Goal: Task Accomplishment & Management: Use online tool/utility

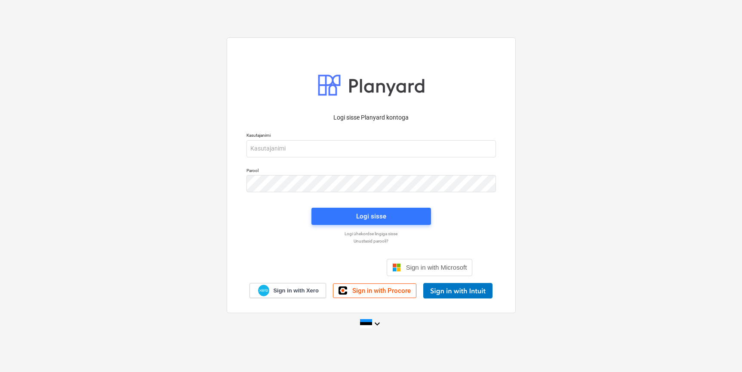
click at [344, 268] on div "Logi sisse Google’i kontoga. Avaneb uuel vahelehel" at bounding box center [325, 267] width 110 height 19
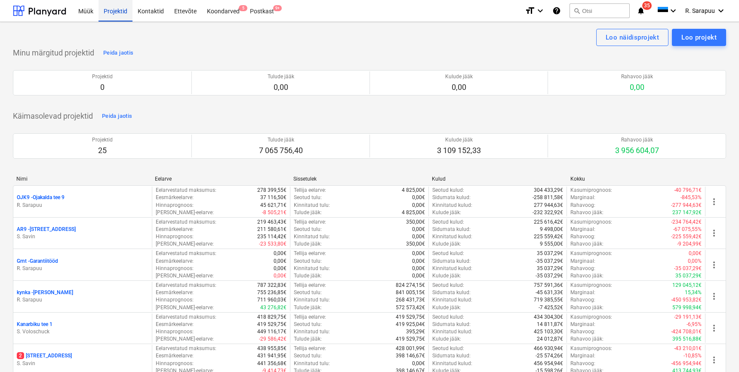
click at [107, 13] on div "Projektid" at bounding box center [115, 11] width 34 height 22
click at [150, 5] on div "Kontaktid" at bounding box center [150, 11] width 37 height 22
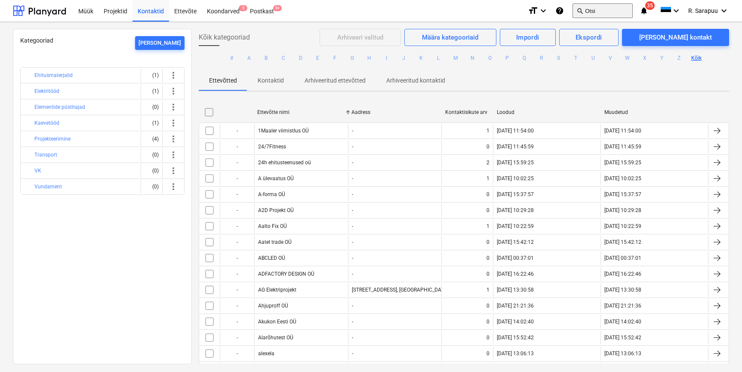
click at [598, 11] on button "search Otsi" at bounding box center [602, 10] width 60 height 15
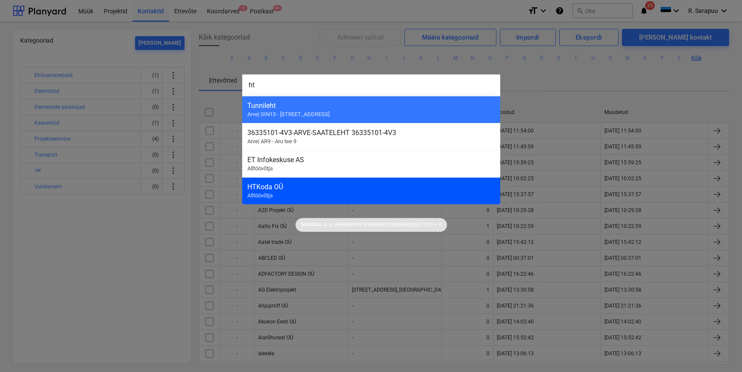
type input "ht"
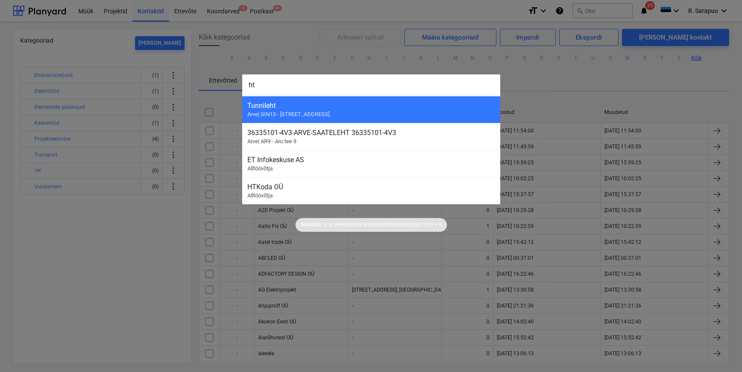
click at [276, 194] on div "HTKoda OÜ Alltöövõtja" at bounding box center [371, 190] width 258 height 27
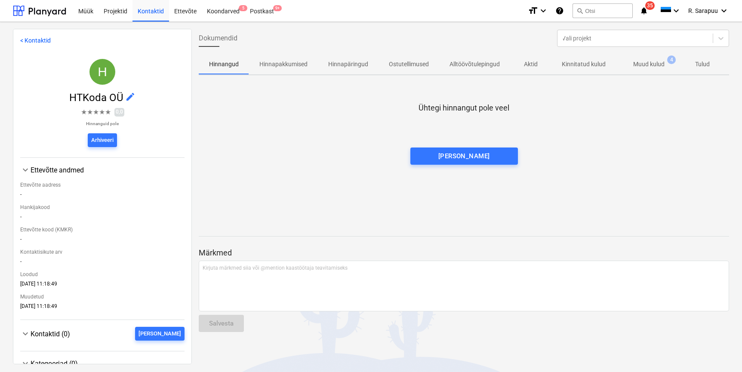
scroll to position [0, 0]
click at [640, 65] on p "Muud kulud" at bounding box center [648, 64] width 31 height 9
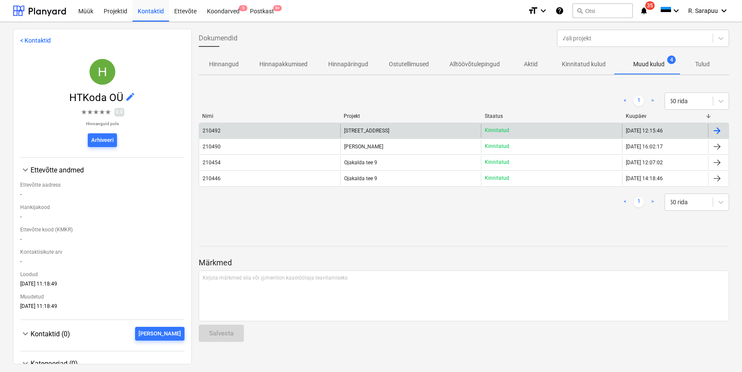
click at [350, 129] on span "[STREET_ADDRESS]" at bounding box center [366, 131] width 45 height 6
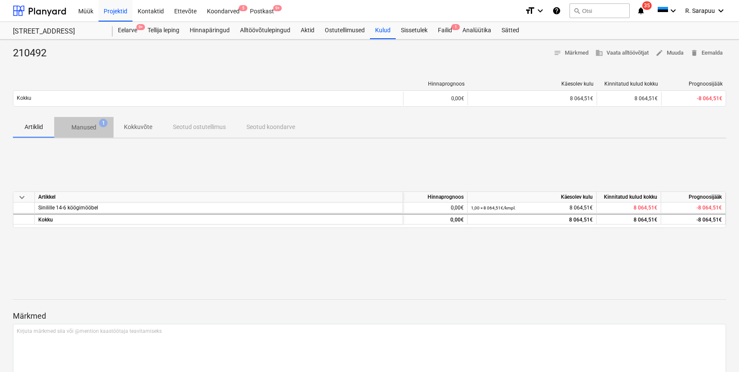
click at [89, 126] on p "Manused" at bounding box center [83, 127] width 25 height 9
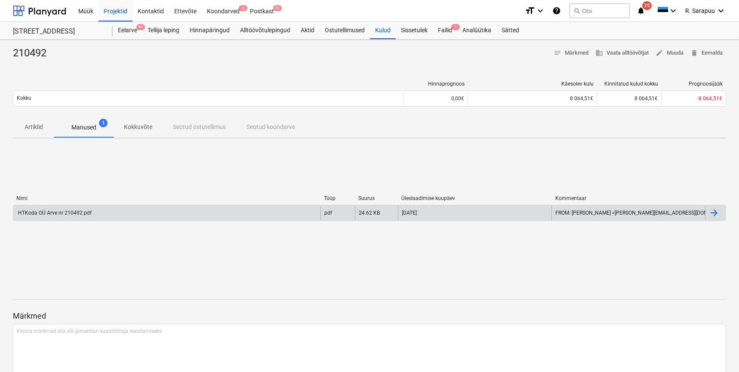
click at [64, 209] on div "HTKoda OÜ Arve nr 210492.pdf" at bounding box center [166, 213] width 307 height 14
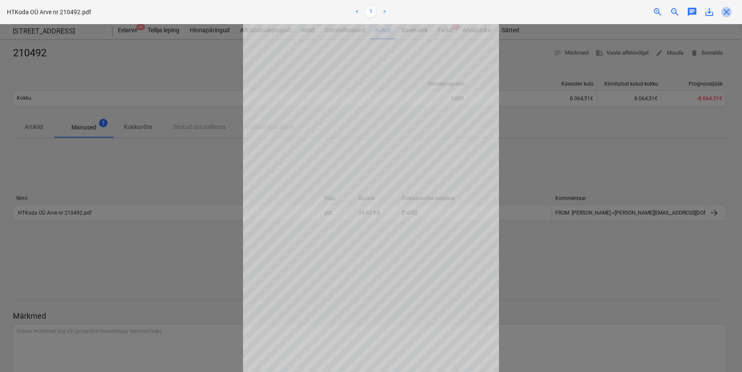
click at [729, 9] on span "close" at bounding box center [726, 12] width 10 height 10
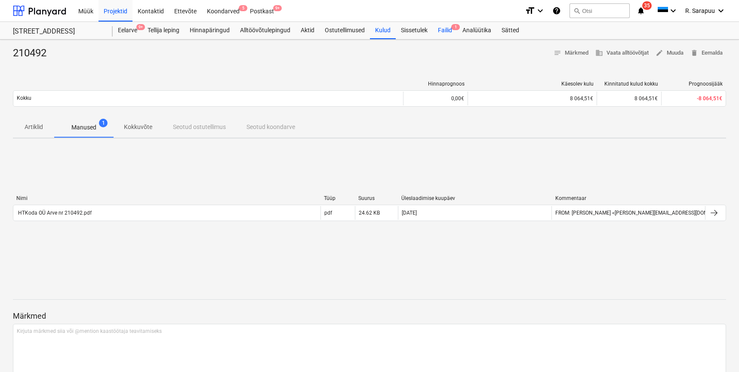
click at [441, 32] on div "Failid 1" at bounding box center [445, 30] width 25 height 17
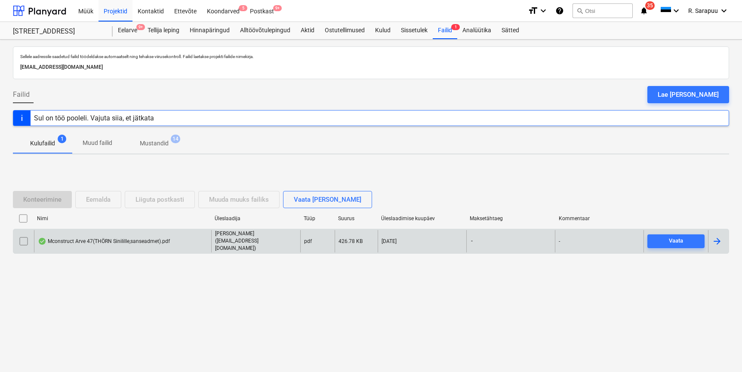
click at [89, 243] on div "Mconstruct Arve 47(THÖRN Sinilille,sanseadmet).pdf" at bounding box center [104, 241] width 132 height 7
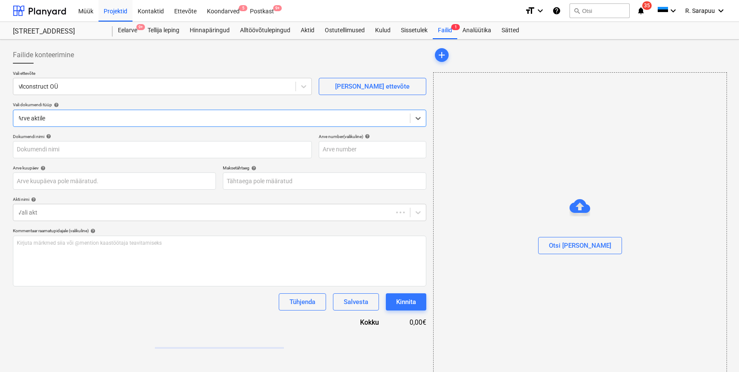
type input "47"
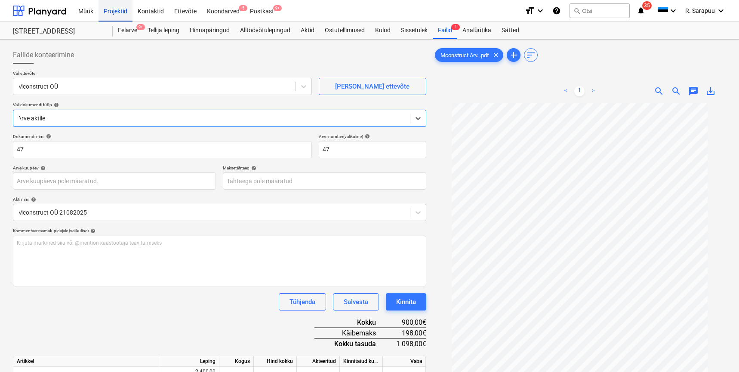
click at [125, 13] on div "Projektid" at bounding box center [115, 11] width 34 height 22
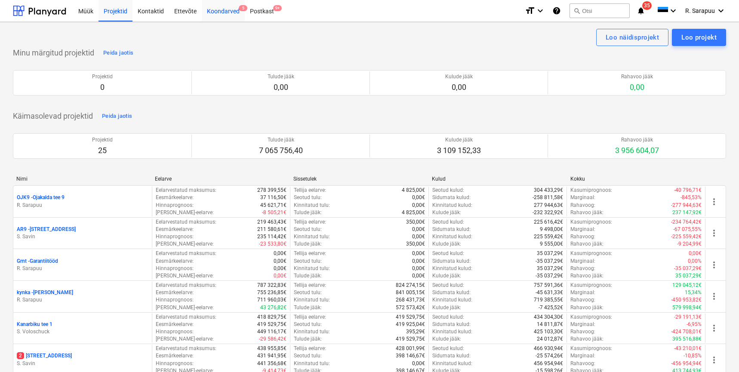
click at [214, 6] on div "Koondarved 5" at bounding box center [223, 11] width 43 height 22
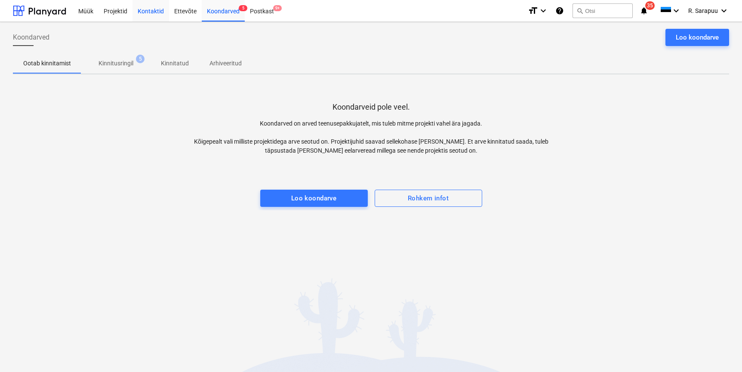
click at [147, 9] on div "Kontaktid" at bounding box center [150, 11] width 37 height 22
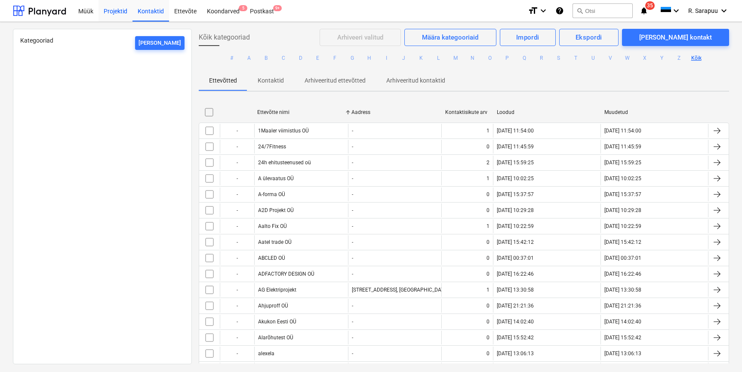
click at [116, 10] on div "Projektid" at bounding box center [115, 11] width 34 height 22
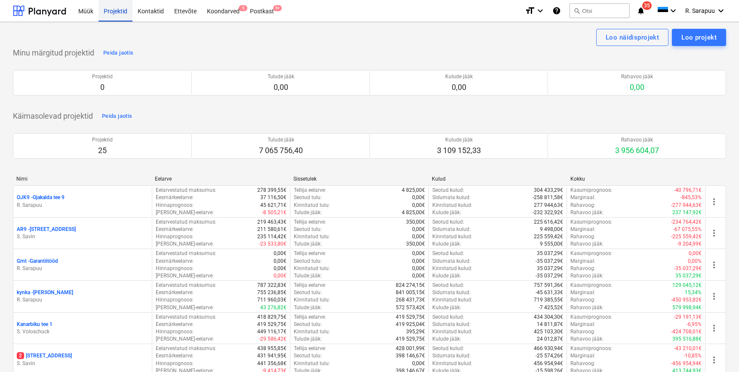
click at [120, 13] on div "Projektid" at bounding box center [115, 11] width 34 height 22
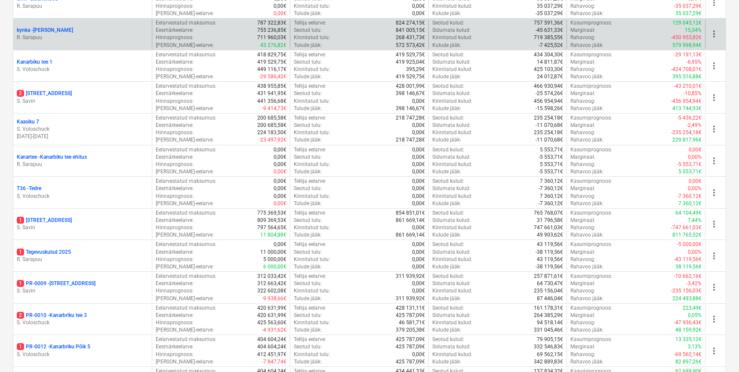
scroll to position [322, 0]
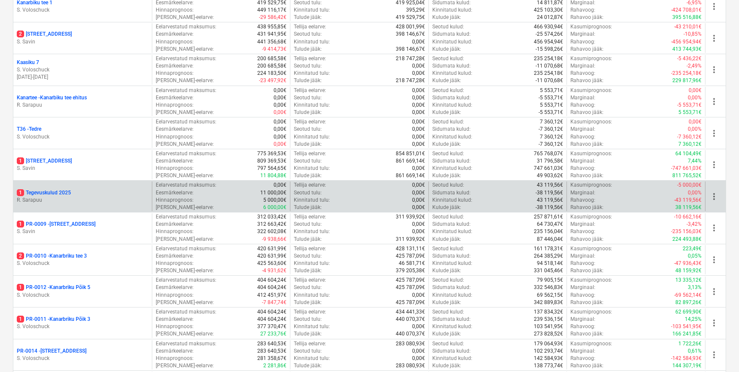
click at [62, 189] on p "1 Tegevuskulud 2025" at bounding box center [44, 192] width 54 height 7
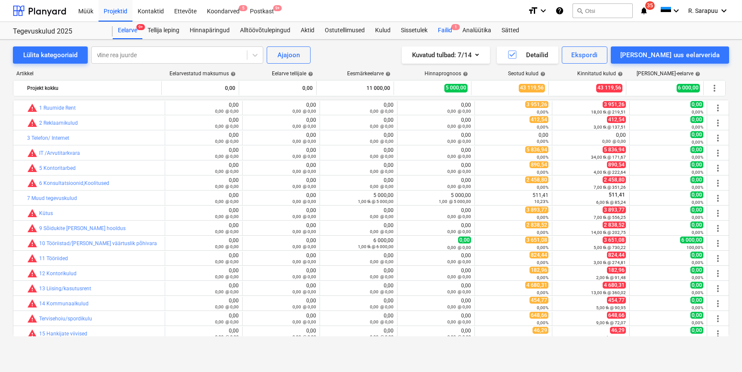
click at [451, 28] on div "Failid 1" at bounding box center [445, 30] width 25 height 17
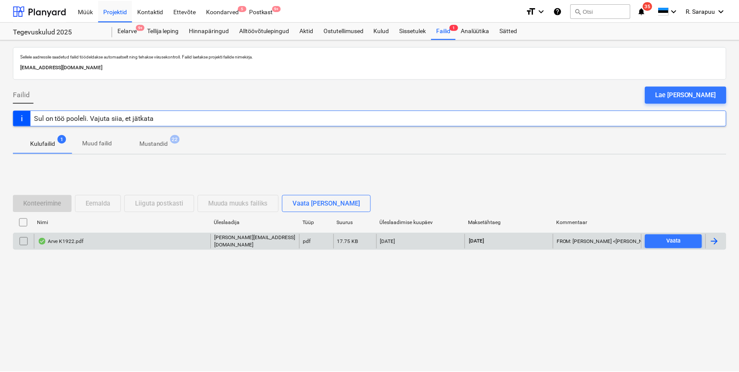
scroll to position [0, 0]
click at [70, 241] on div "Arve K1922.pdf" at bounding box center [61, 241] width 46 height 7
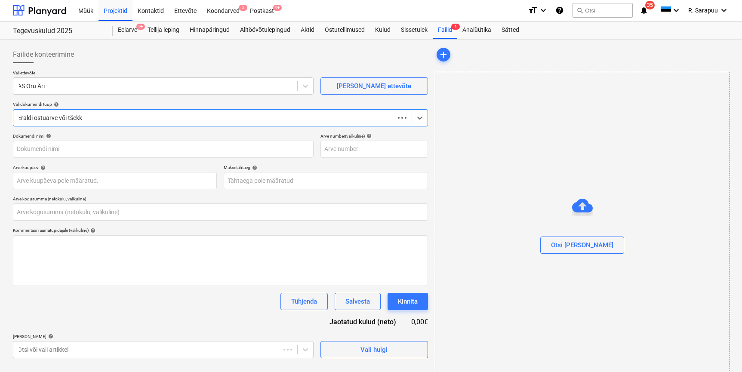
type input "0,00"
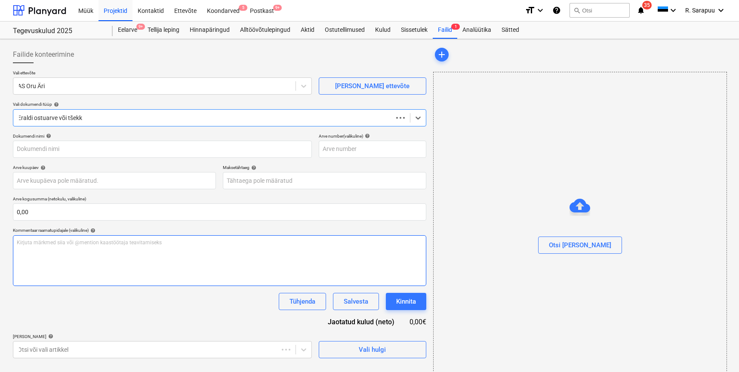
type input "K1922"
type input "[DATE]"
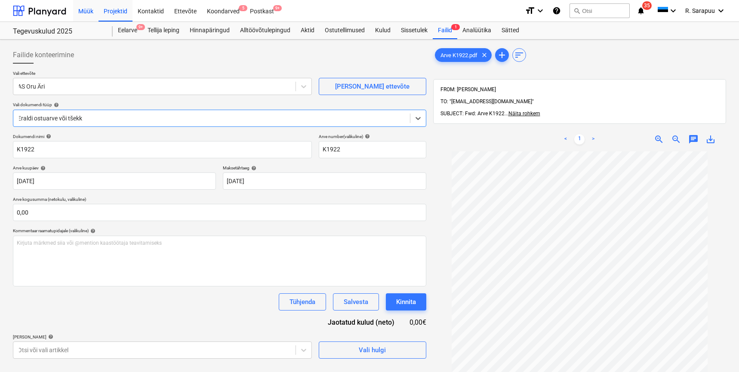
click at [93, 11] on div "Müük" at bounding box center [85, 11] width 25 height 22
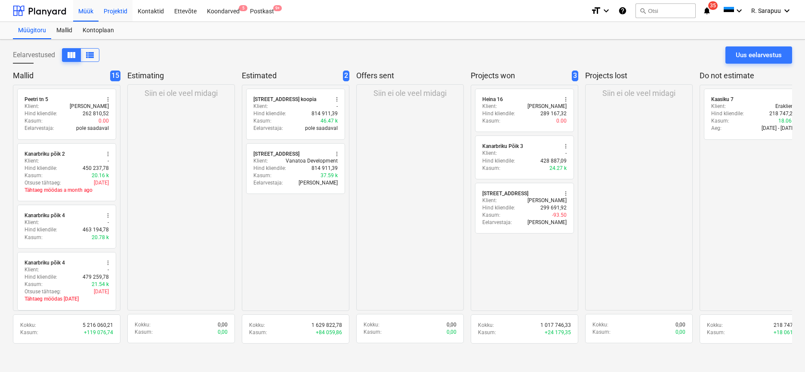
click at [113, 11] on div "Projektid" at bounding box center [115, 11] width 34 height 22
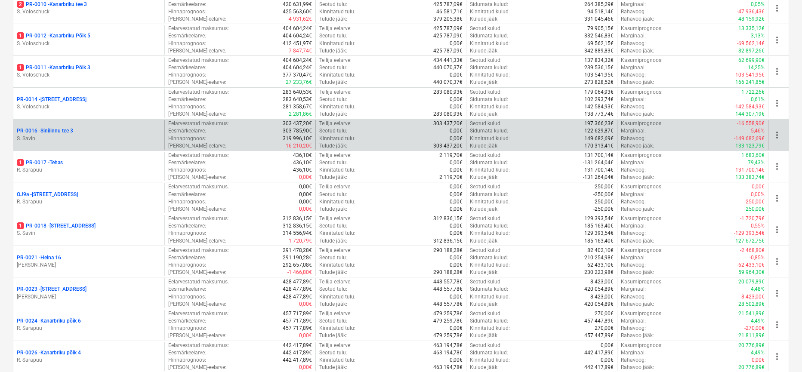
scroll to position [612, 0]
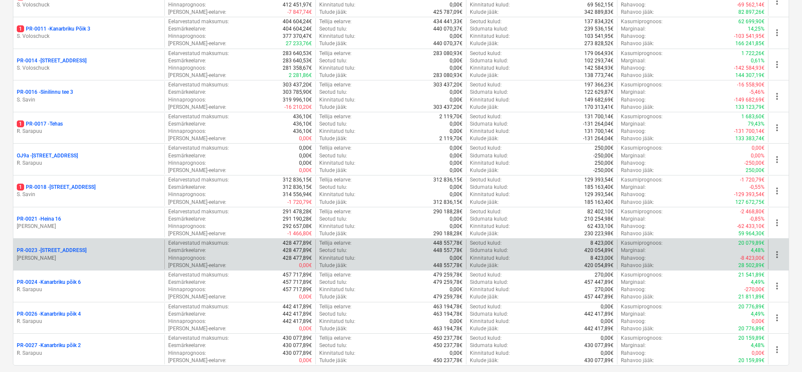
click at [60, 247] on p "PR-0023 - Kanarbriku tee 7" at bounding box center [52, 250] width 70 height 7
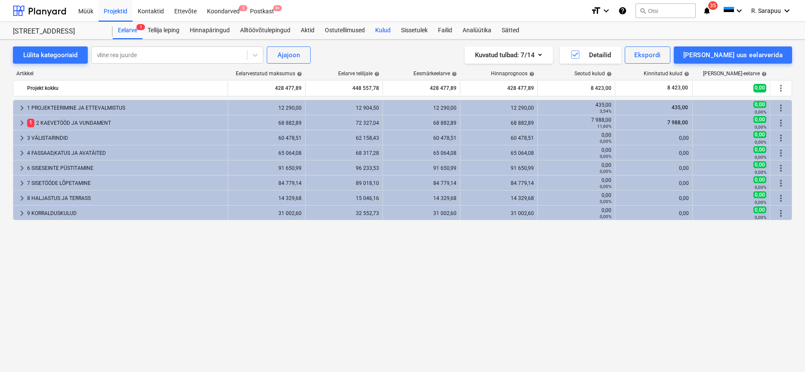
click at [381, 25] on div "Kulud" at bounding box center [383, 30] width 26 height 17
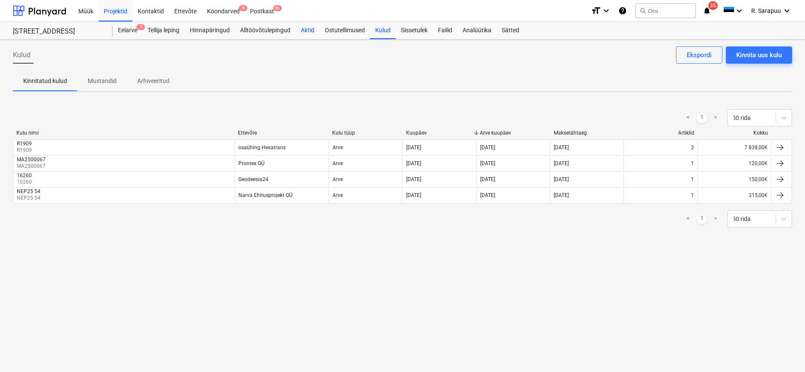
click at [308, 34] on div "Aktid" at bounding box center [307, 30] width 24 height 17
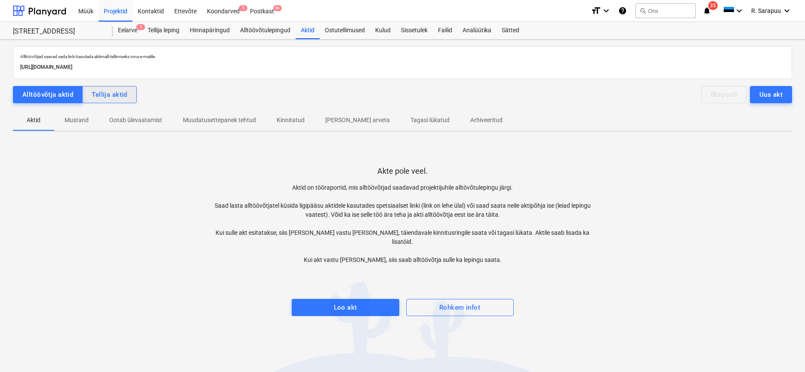
click at [106, 95] on div "Tellija aktid" at bounding box center [110, 94] width 36 height 11
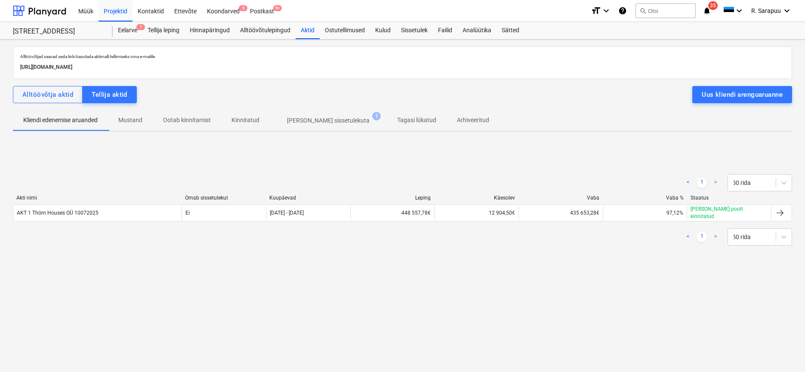
scroll to position [0, 0]
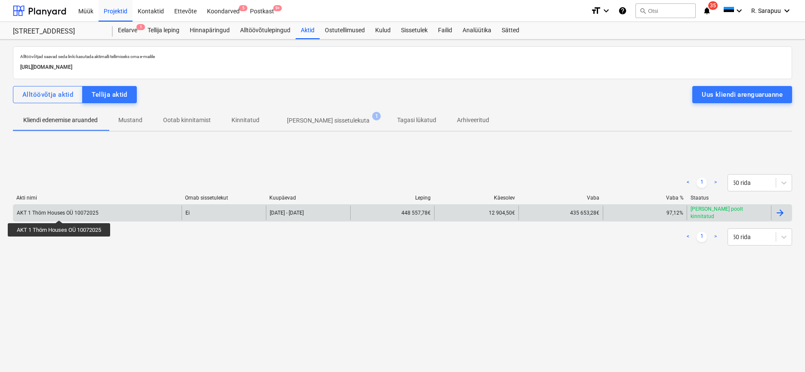
click at [61, 212] on div "AKT 1 Thörn Houses OÜ 10072025" at bounding box center [58, 213] width 82 height 6
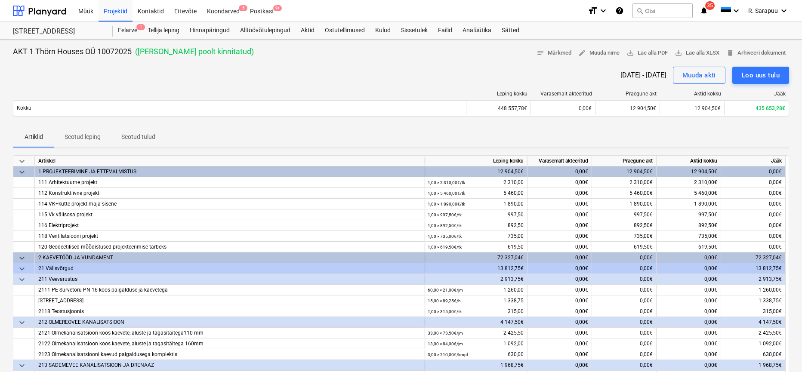
click at [22, 157] on span "keyboard_arrow_down" at bounding box center [22, 161] width 10 height 10
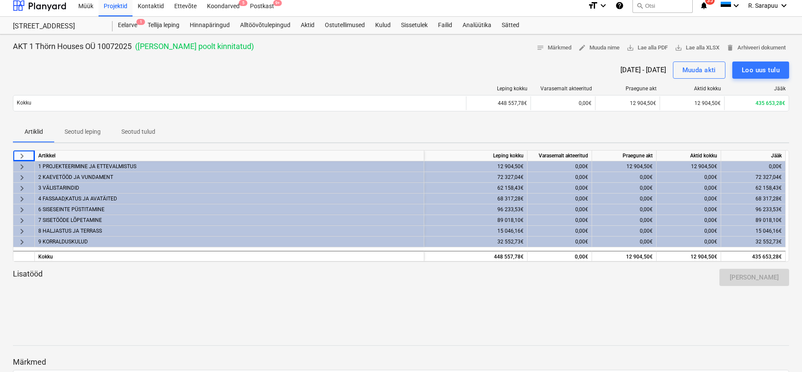
scroll to position [3, 0]
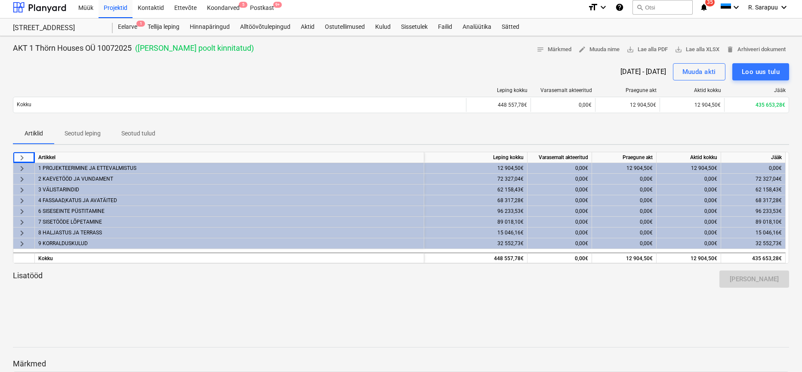
click at [25, 178] on span "keyboard_arrow_right" at bounding box center [22, 179] width 10 height 10
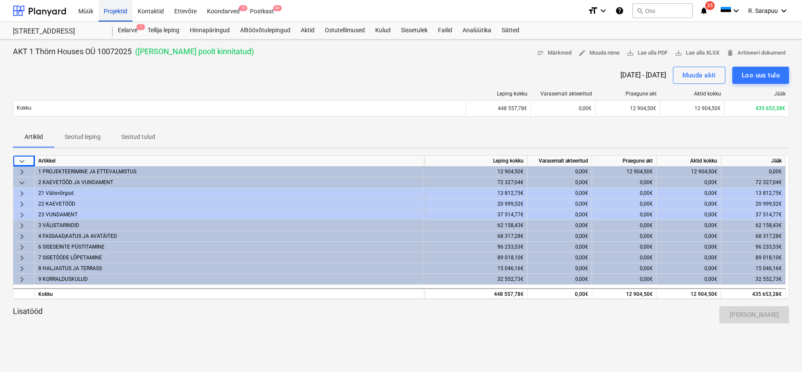
scroll to position [0, 0]
click at [116, 10] on div "Projektid" at bounding box center [115, 11] width 34 height 22
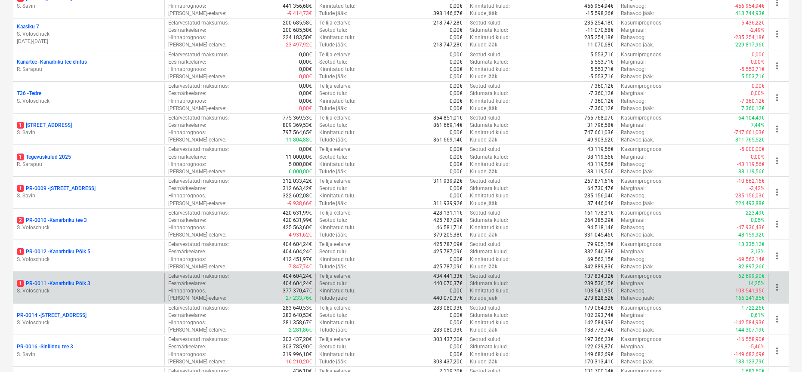
scroll to position [358, 0]
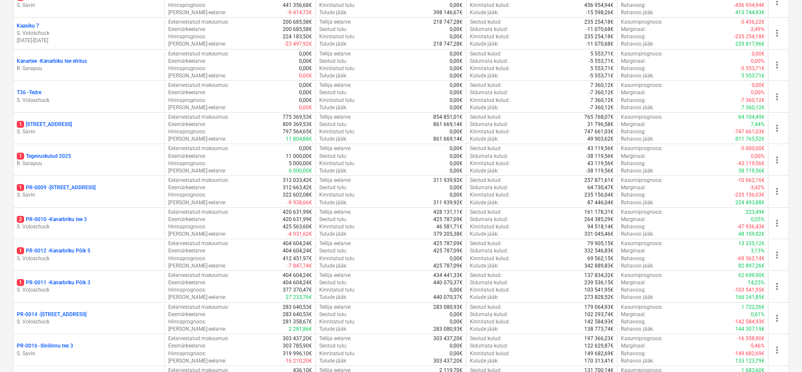
click at [69, 280] on p "1 PR-0011 - Kanarbriku Põik 3" at bounding box center [54, 282] width 74 height 7
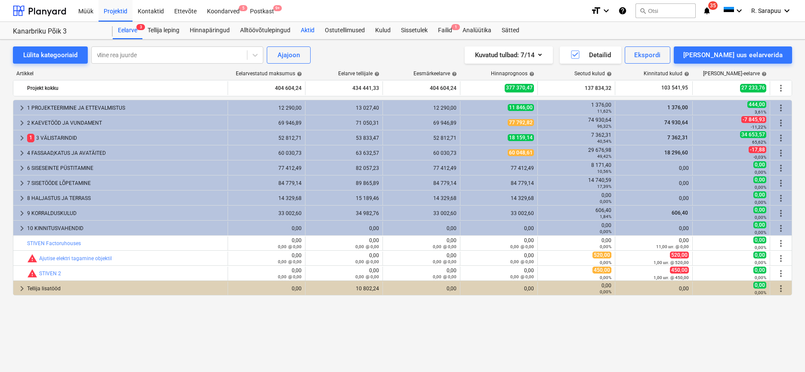
click at [311, 28] on div "Aktid" at bounding box center [307, 30] width 24 height 17
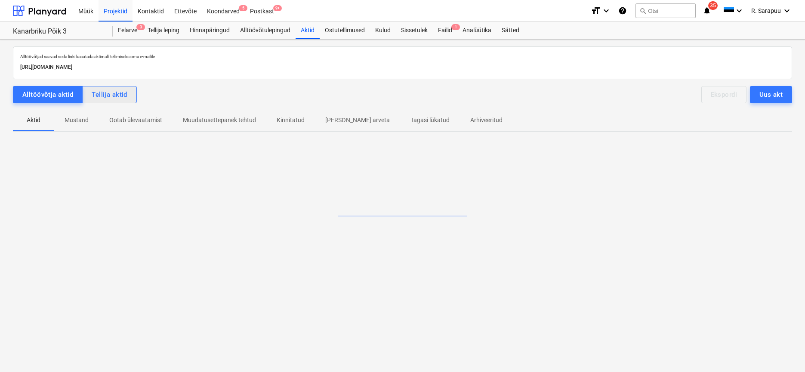
click at [111, 91] on div "Tellija aktid" at bounding box center [110, 94] width 36 height 11
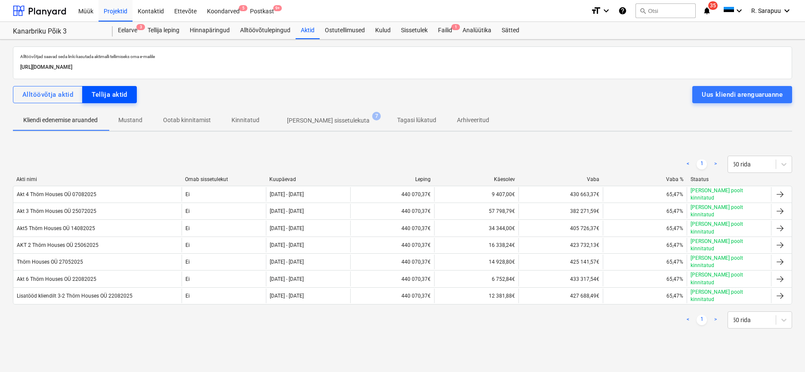
click at [124, 99] on div "Tellija aktid" at bounding box center [110, 94] width 36 height 11
click at [322, 121] on p "[PERSON_NAME] sissetulekuta" at bounding box center [328, 120] width 83 height 9
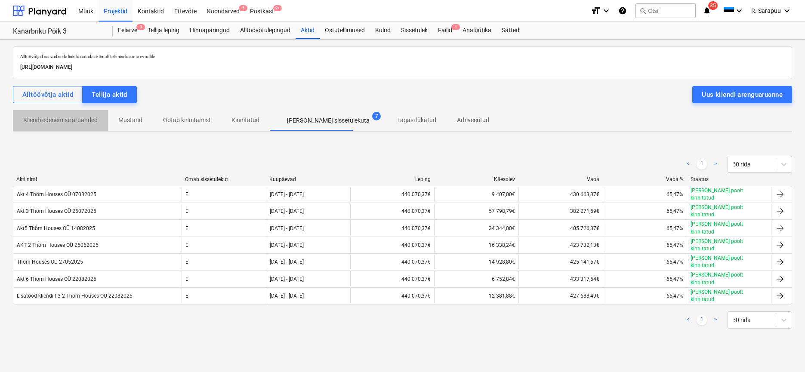
click at [59, 120] on p "Kliendi edenemise aruanded" at bounding box center [60, 120] width 74 height 9
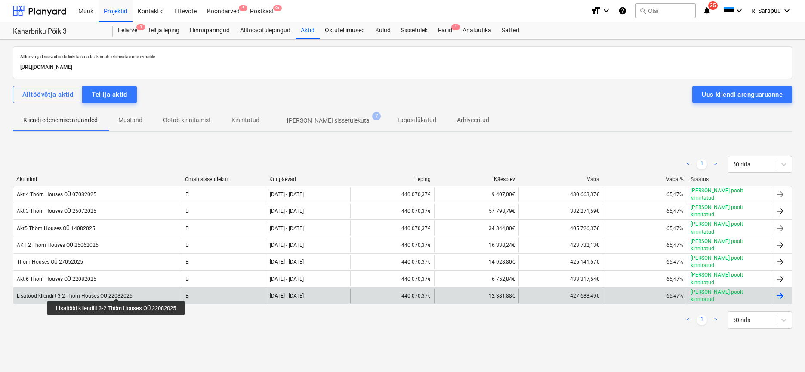
click at [117, 293] on div "Lisatööd kliendilt 3-2 Thörn Houses OÜ 22082025" at bounding box center [75, 296] width 116 height 6
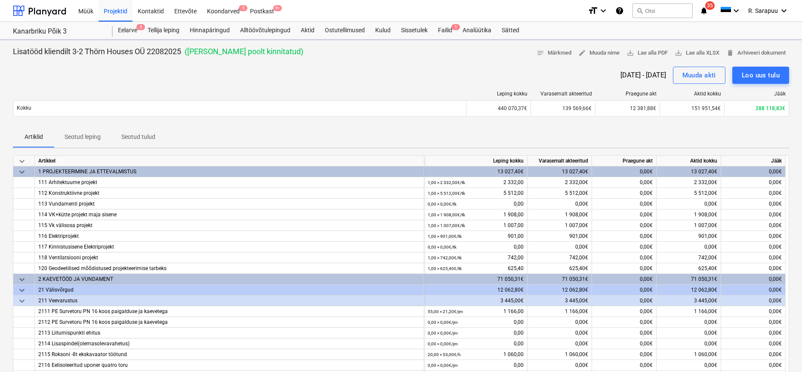
click at [22, 160] on span "keyboard_arrow_down" at bounding box center [22, 161] width 10 height 10
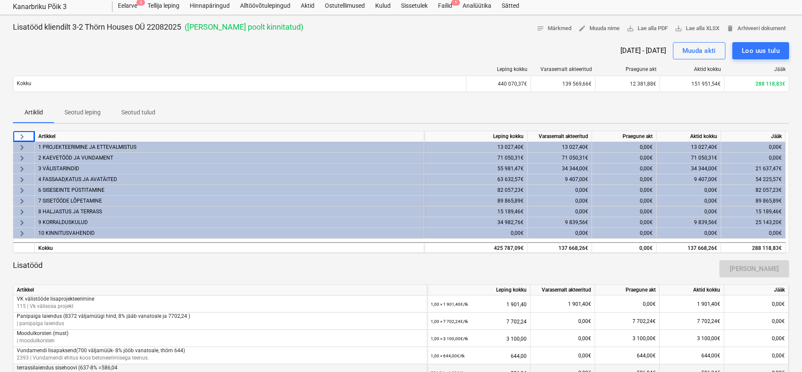
scroll to position [26, 0]
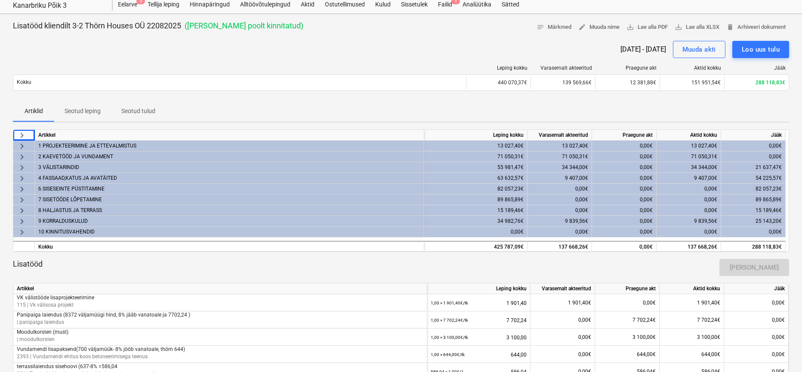
click at [20, 166] on span "keyboard_arrow_right" at bounding box center [22, 168] width 10 height 10
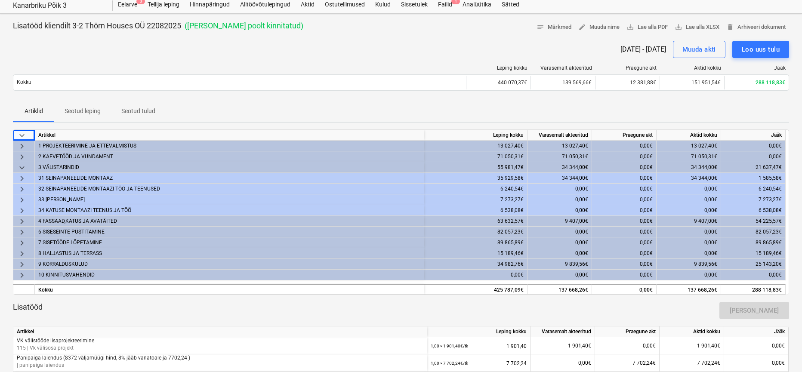
click at [64, 201] on div "33 [PERSON_NAME]" at bounding box center [229, 199] width 382 height 10
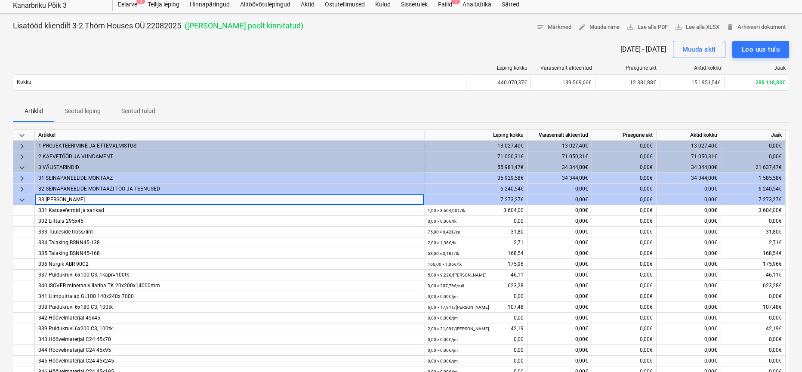
click at [23, 197] on span "keyboard_arrow_down" at bounding box center [22, 200] width 10 height 10
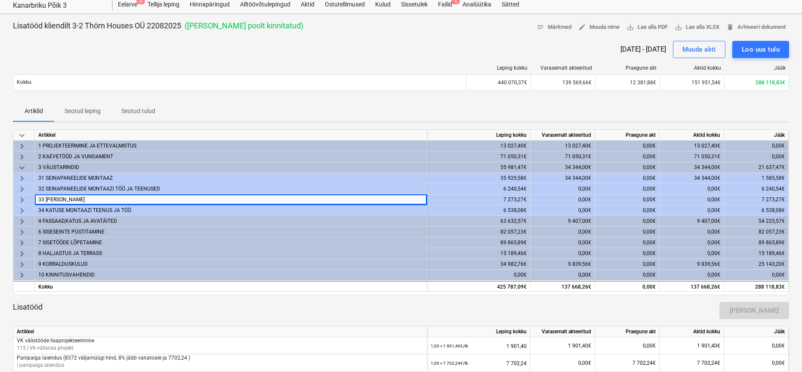
click at [24, 212] on span "keyboard_arrow_right" at bounding box center [22, 211] width 10 height 10
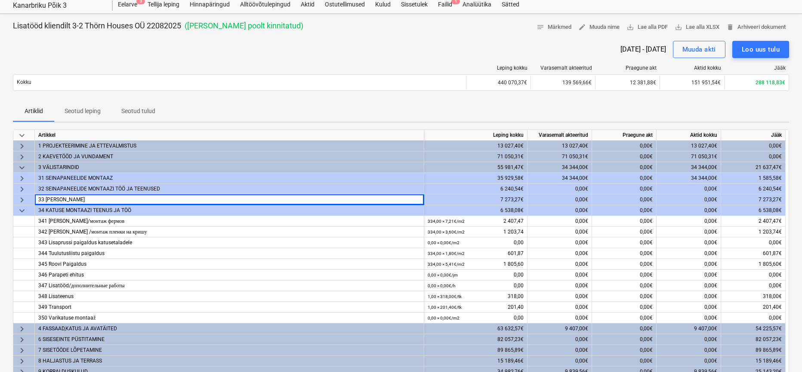
click at [24, 212] on span "keyboard_arrow_down" at bounding box center [22, 211] width 10 height 10
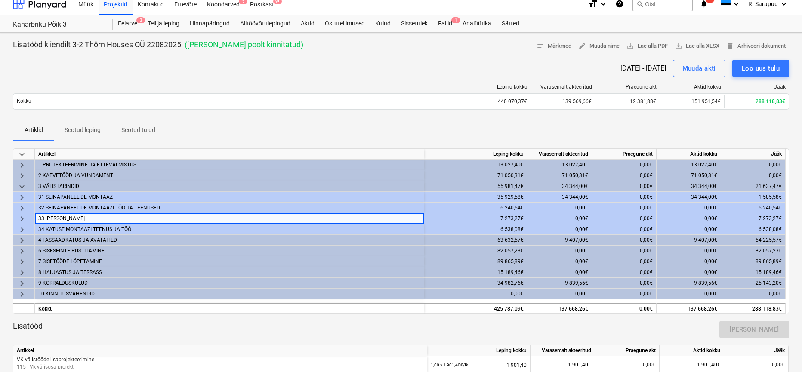
scroll to position [7, 0]
click at [314, 23] on div "Aktid" at bounding box center [307, 23] width 24 height 17
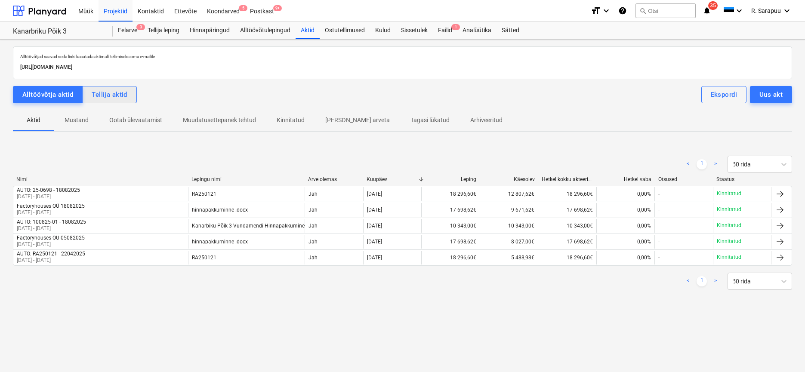
click at [125, 93] on div "Tellija aktid" at bounding box center [110, 94] width 36 height 11
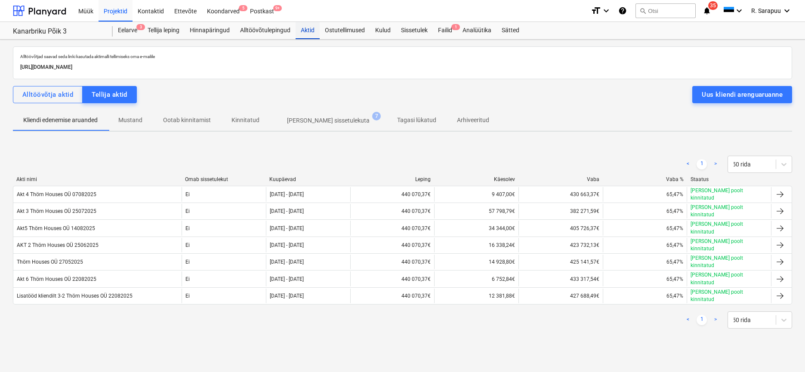
click at [314, 29] on div "Aktid" at bounding box center [307, 30] width 24 height 17
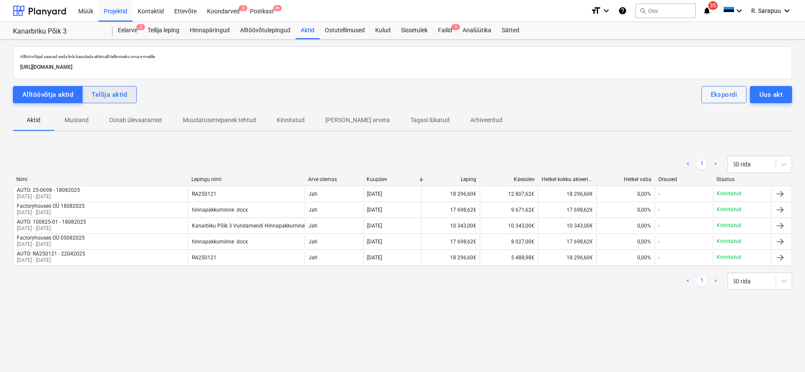
click at [97, 96] on div "Tellija aktid" at bounding box center [110, 94] width 36 height 11
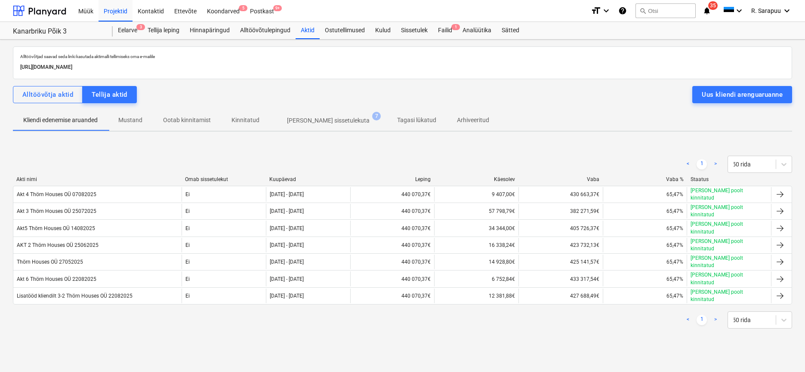
click at [122, 123] on p "Mustand" at bounding box center [130, 120] width 24 height 9
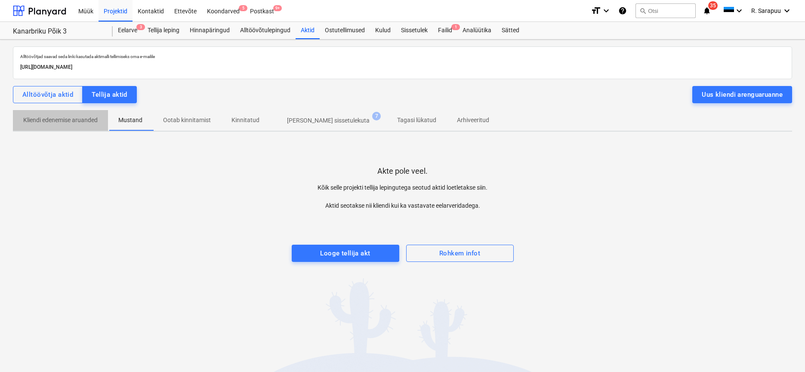
click at [68, 123] on p "Kliendi edenemise aruanded" at bounding box center [60, 120] width 74 height 9
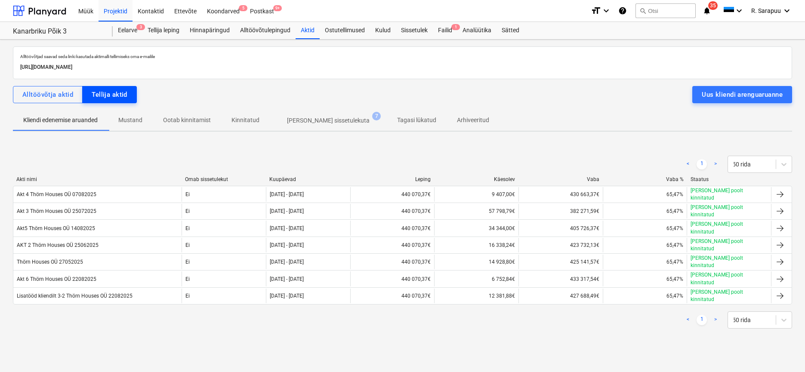
click at [101, 92] on div "Tellija aktid" at bounding box center [110, 94] width 36 height 11
click at [742, 92] on div "Uus kliendi arenguaruanne" at bounding box center [742, 94] width 81 height 11
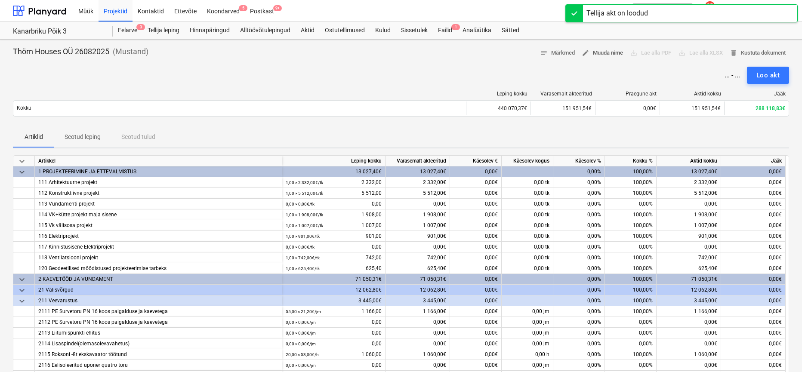
click at [593, 49] on span "edit Muuda nime" at bounding box center [602, 53] width 41 height 10
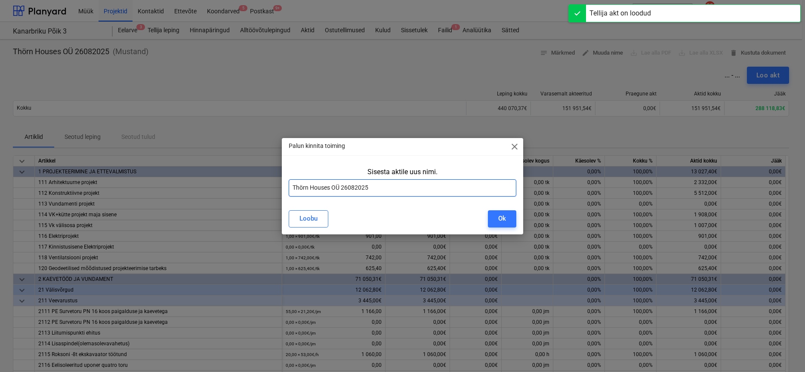
click at [292, 188] on input "Thörn Houses OÜ 26082025" at bounding box center [403, 187] width 228 height 17
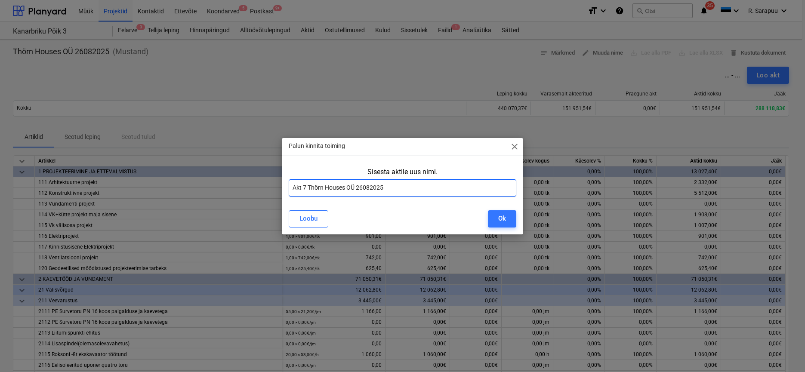
type input "Akt 7 Thörn Houses OÜ 26082025"
click at [503, 217] on div "Ok" at bounding box center [502, 218] width 8 height 11
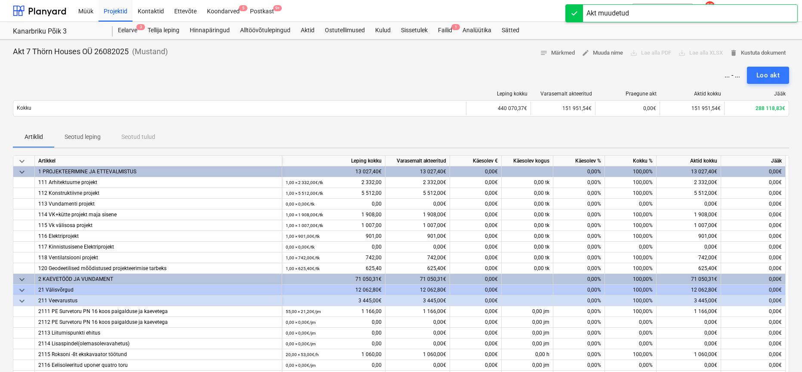
click at [26, 162] on span "keyboard_arrow_down" at bounding box center [22, 161] width 10 height 10
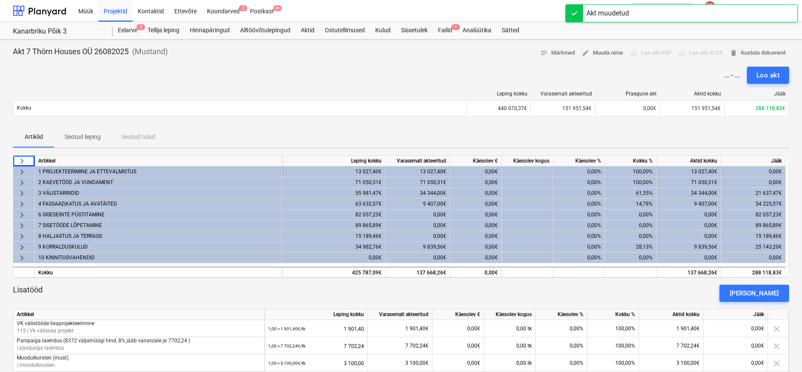
click at [20, 191] on span "keyboard_arrow_right" at bounding box center [22, 193] width 10 height 10
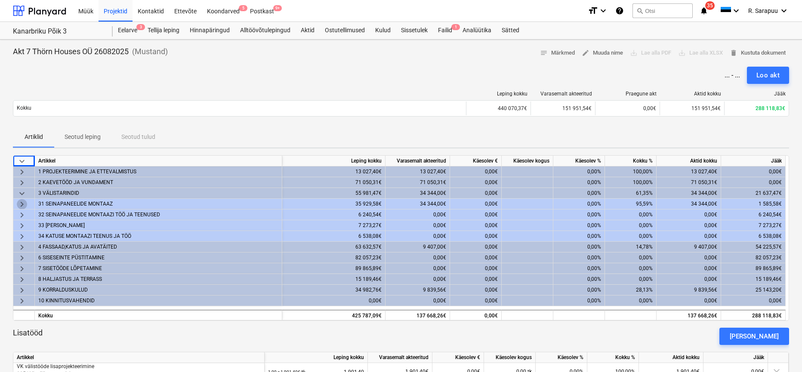
click at [24, 202] on span "keyboard_arrow_right" at bounding box center [22, 204] width 10 height 10
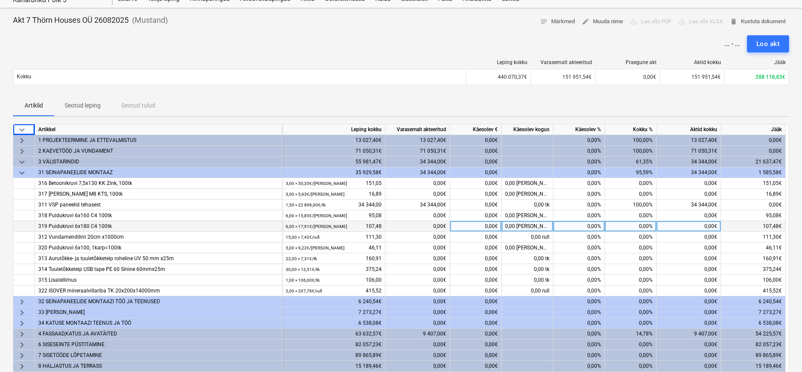
scroll to position [31, 0]
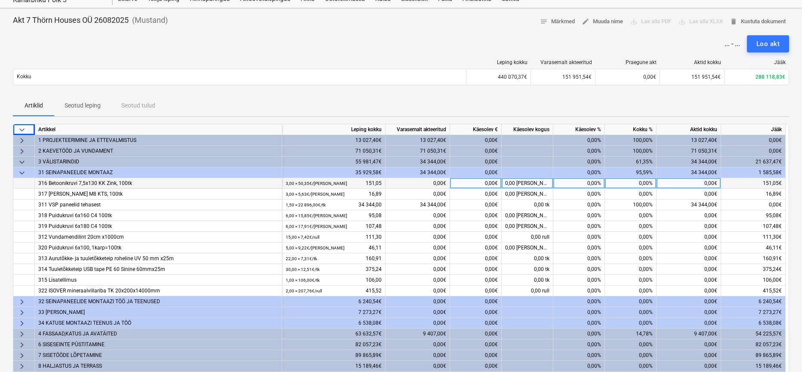
click at [580, 182] on div "0,00%" at bounding box center [579, 183] width 52 height 11
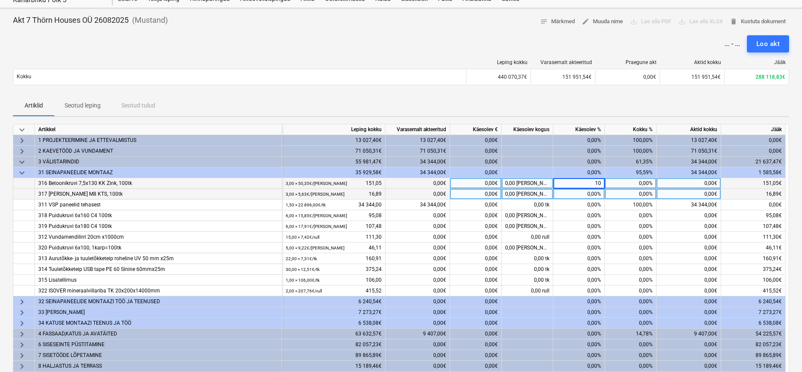
type input "100"
click at [594, 196] on div "0,00%" at bounding box center [579, 194] width 52 height 11
type input "100"
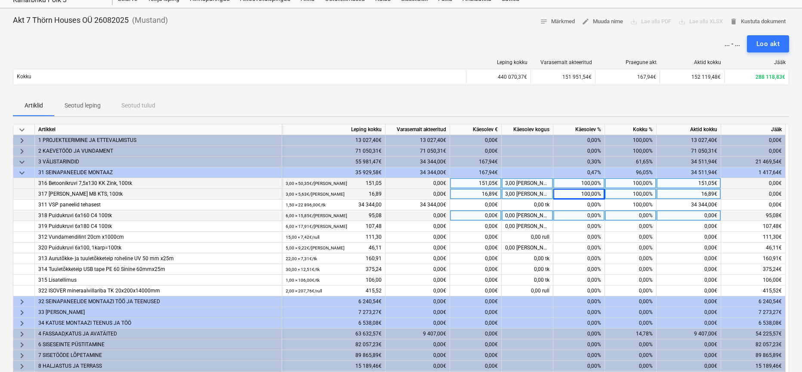
click at [597, 213] on div "0,00%" at bounding box center [579, 215] width 52 height 11
type input "100"
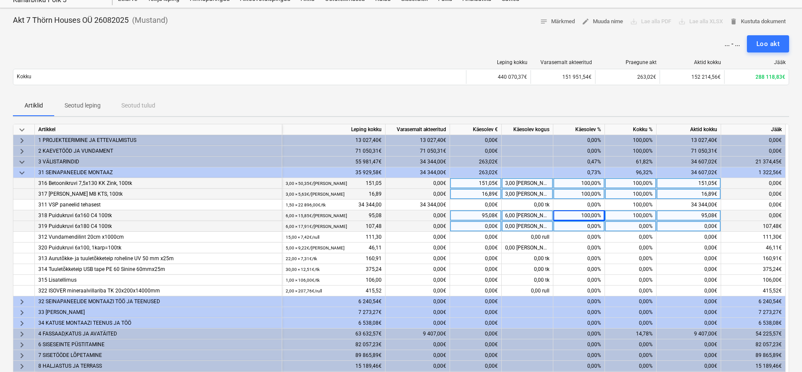
click at [592, 228] on div "0,00%" at bounding box center [579, 226] width 52 height 11
type input "100"
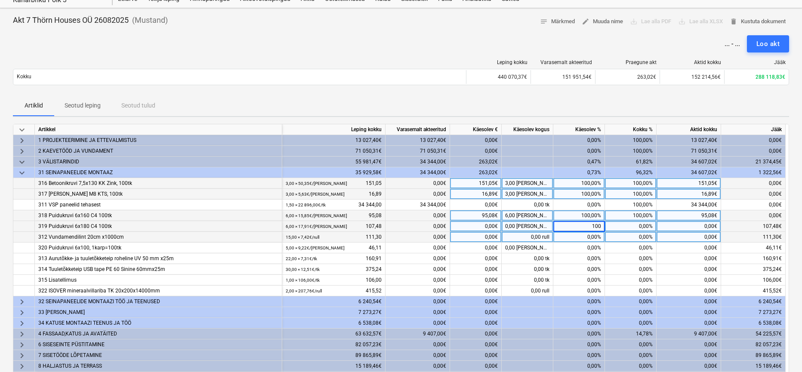
click at [593, 242] on div "0,00%" at bounding box center [579, 237] width 52 height 11
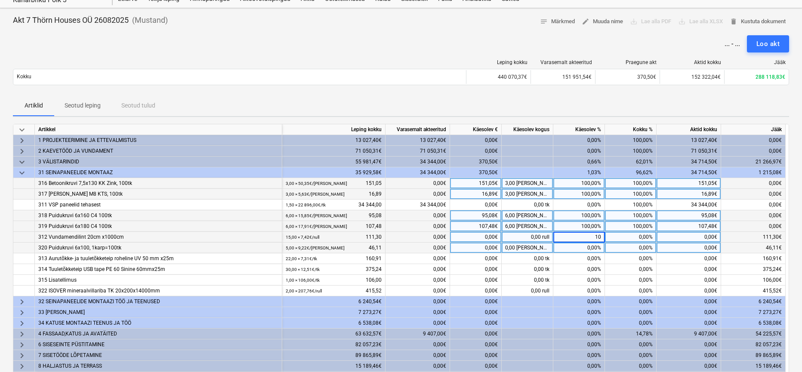
type input "100"
click at [594, 246] on div "0,00%" at bounding box center [579, 248] width 52 height 11
type input "100"
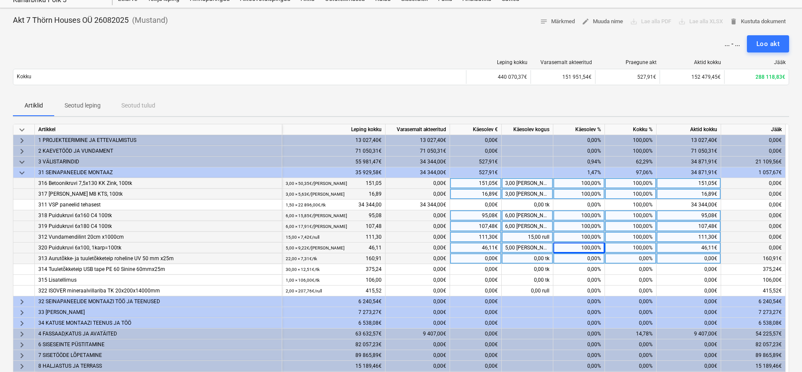
click at [593, 257] on div "0,00%" at bounding box center [579, 258] width 52 height 11
type input "100"
click at [593, 264] on div "0,00%" at bounding box center [579, 269] width 52 height 11
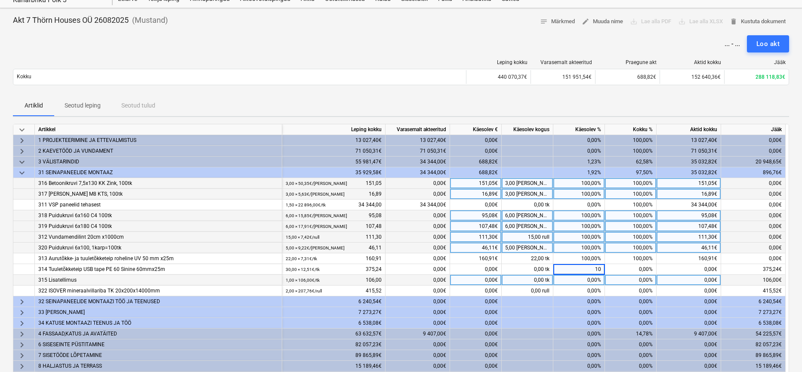
type input "100"
click at [594, 280] on div "0,00%" at bounding box center [579, 280] width 52 height 11
type input "100"
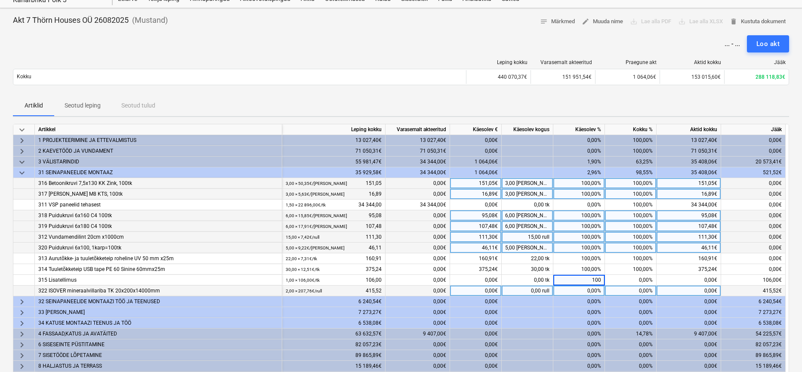
click at [595, 289] on div "0,00%" at bounding box center [579, 291] width 52 height 11
type input "100"
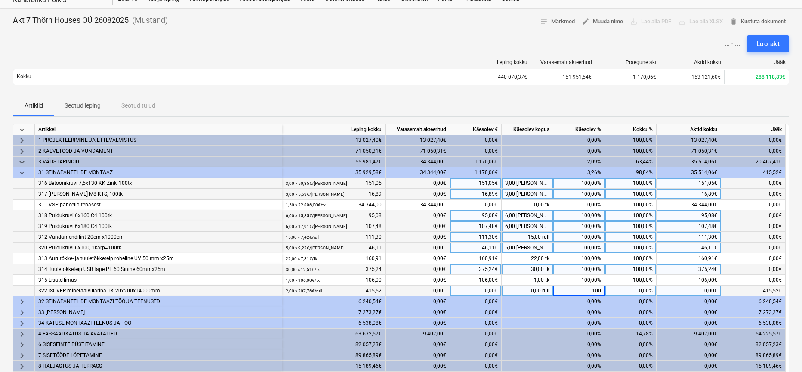
click at [631, 268] on div "100,00%" at bounding box center [631, 269] width 52 height 11
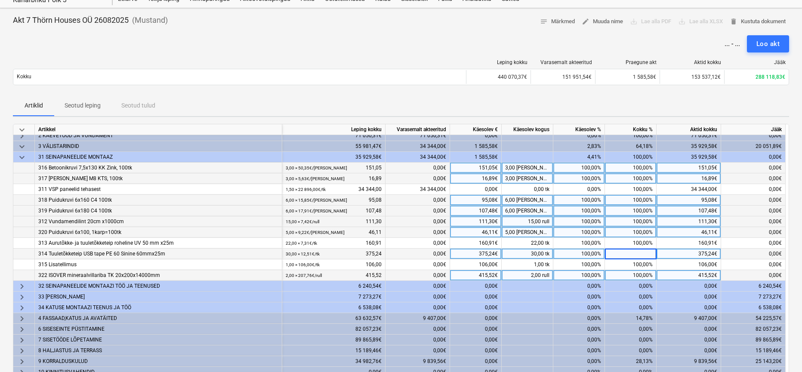
scroll to position [17, 0]
click at [24, 156] on span "keyboard_arrow_down" at bounding box center [22, 156] width 10 height 10
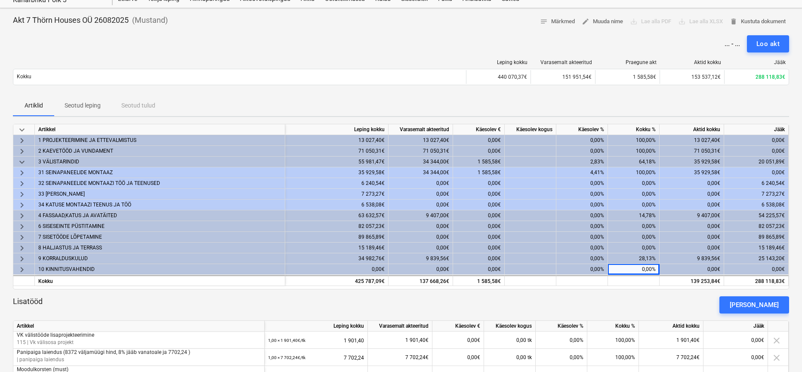
scroll to position [0, 0]
click at [21, 183] on span "keyboard_arrow_right" at bounding box center [22, 183] width 10 height 10
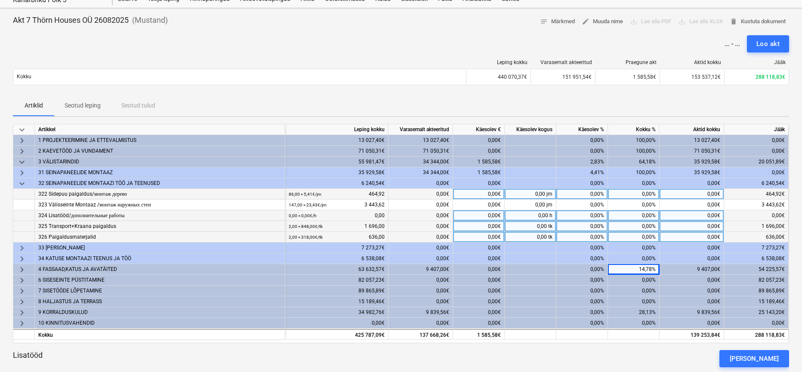
click at [645, 194] on div "0,00%" at bounding box center [634, 194] width 52 height 11
click at [587, 191] on div "0,00%" at bounding box center [582, 194] width 52 height 11
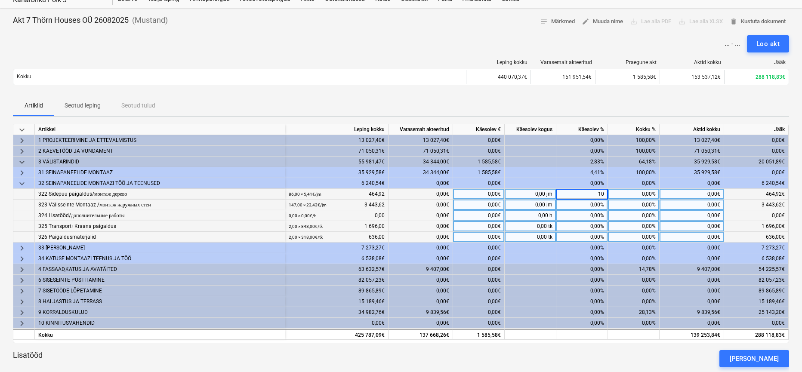
type input "100"
click at [596, 203] on div "0,00%" at bounding box center [582, 205] width 52 height 11
type input "100"
click at [594, 215] on div "0,00%" at bounding box center [582, 215] width 52 height 11
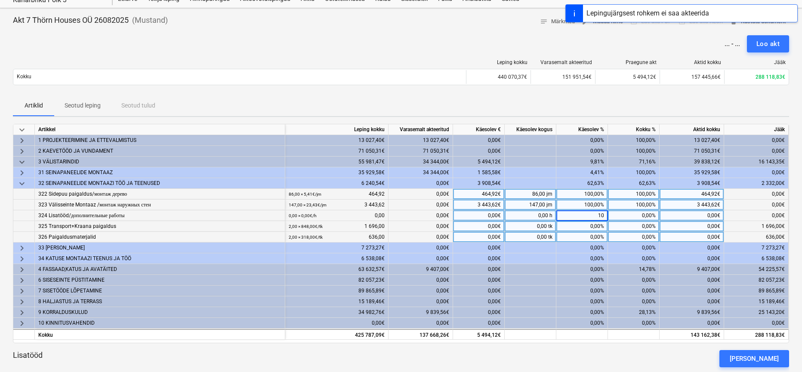
type input "100"
click at [593, 229] on div "0,00%" at bounding box center [582, 226] width 52 height 11
type input "100"
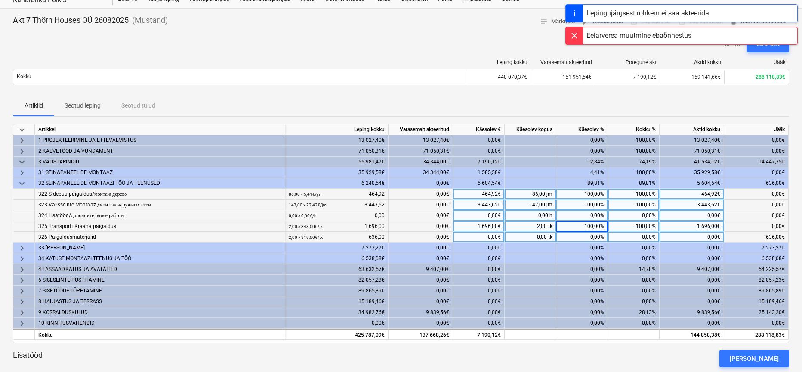
click at [593, 238] on div "0,00%" at bounding box center [582, 237] width 52 height 11
type input "100"
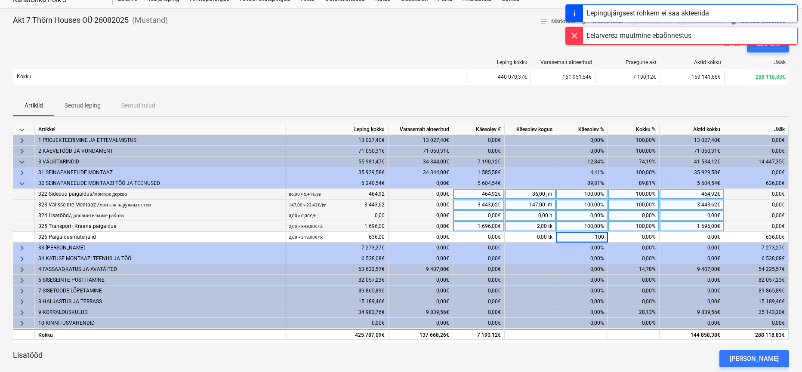
click at [644, 225] on div "100,00%" at bounding box center [634, 226] width 52 height 11
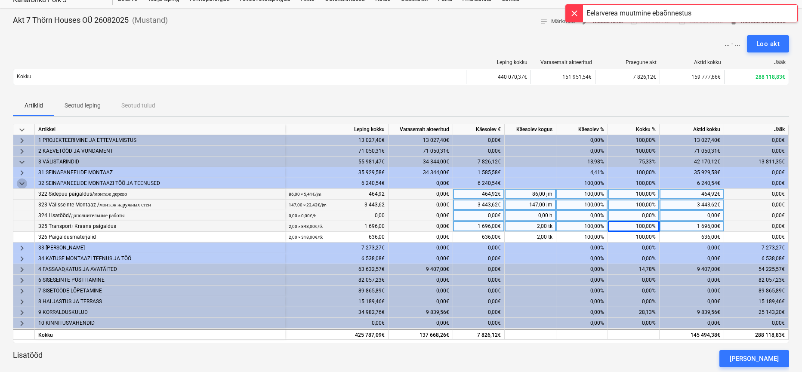
click at [22, 182] on span "keyboard_arrow_down" at bounding box center [22, 183] width 10 height 10
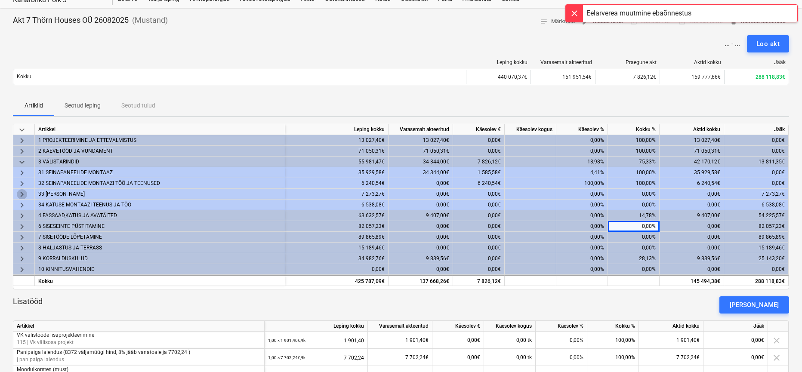
click at [22, 194] on span "keyboard_arrow_right" at bounding box center [22, 194] width 10 height 10
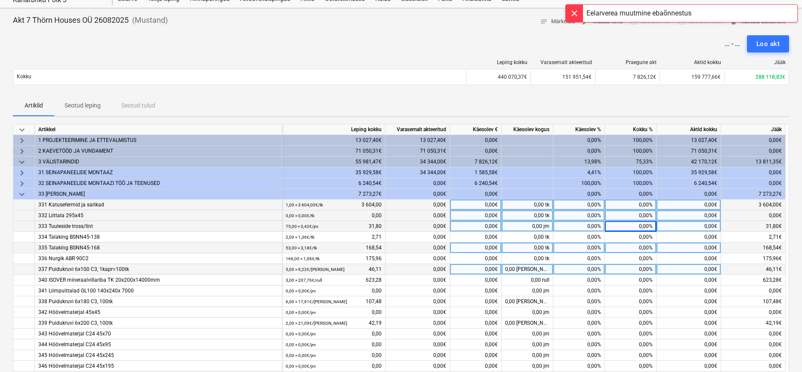
click at [583, 203] on div "0,00%" at bounding box center [579, 205] width 52 height 11
type input "100"
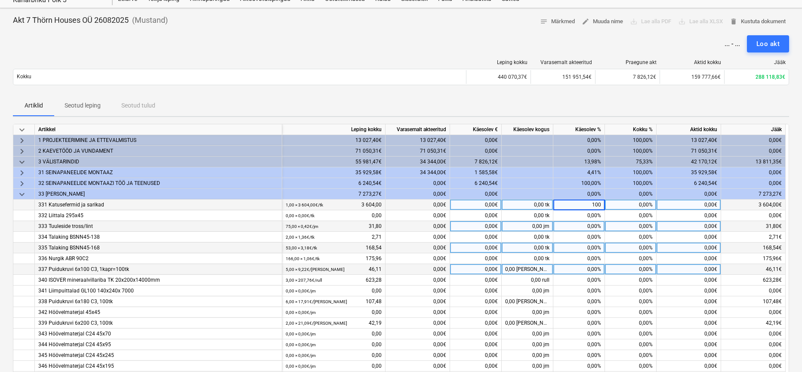
click at [584, 227] on div "0,00%" at bounding box center [579, 226] width 52 height 11
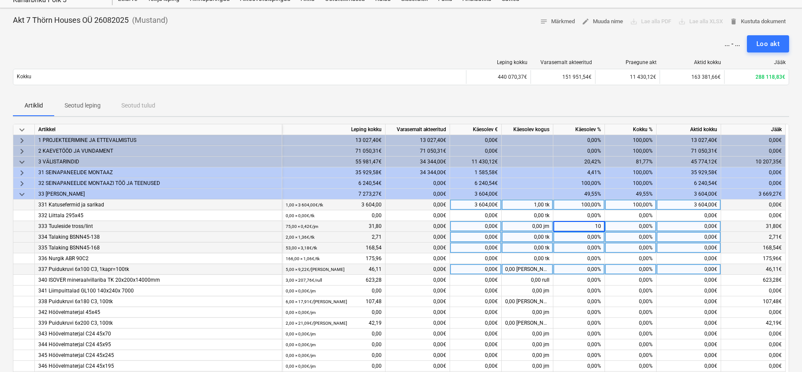
type input "100"
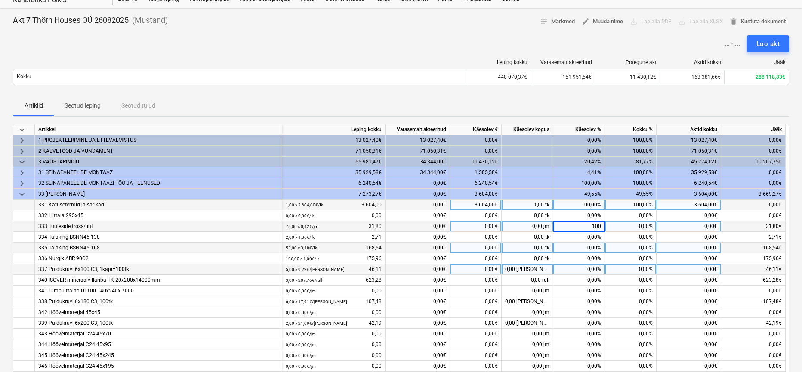
click at [586, 250] on div "0,00%" at bounding box center [579, 248] width 52 height 11
type input "100"
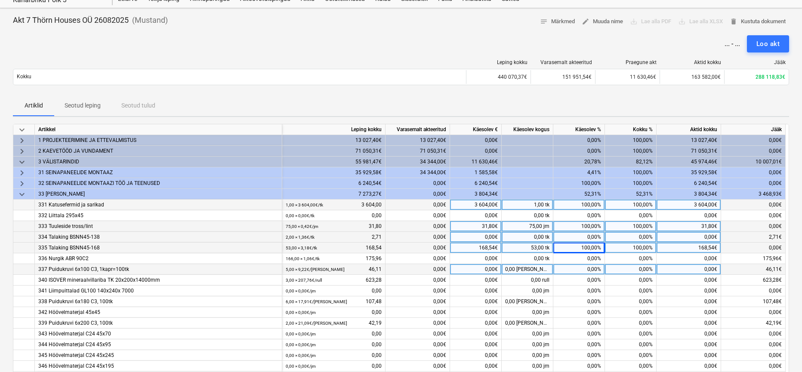
click at [590, 238] on div "0,00%" at bounding box center [579, 237] width 52 height 11
type input "100"
click at [587, 262] on div "0,00%" at bounding box center [579, 258] width 52 height 11
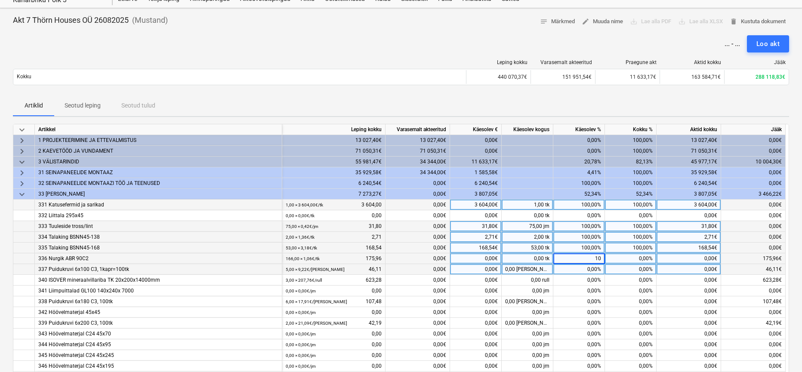
type input "100"
click at [588, 268] on div "0,00%" at bounding box center [579, 269] width 52 height 11
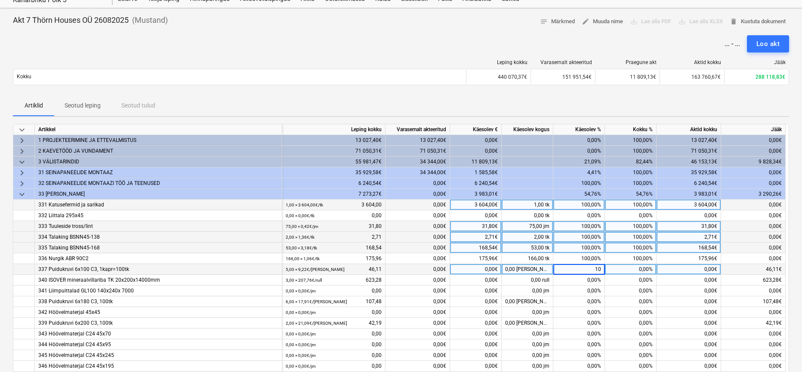
type input "100"
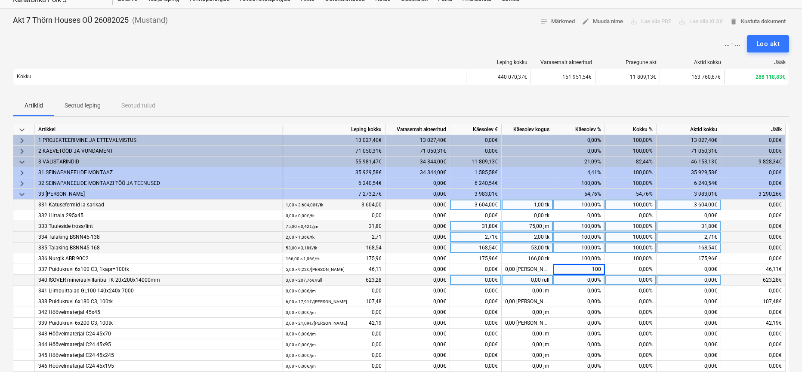
click at [589, 278] on div "0,00%" at bounding box center [579, 280] width 52 height 11
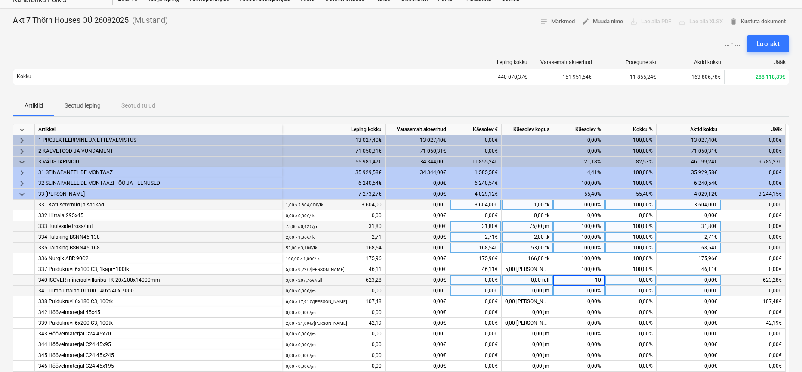
type input "100"
click at [589, 289] on div "0,00%" at bounding box center [579, 291] width 52 height 11
type input "100"
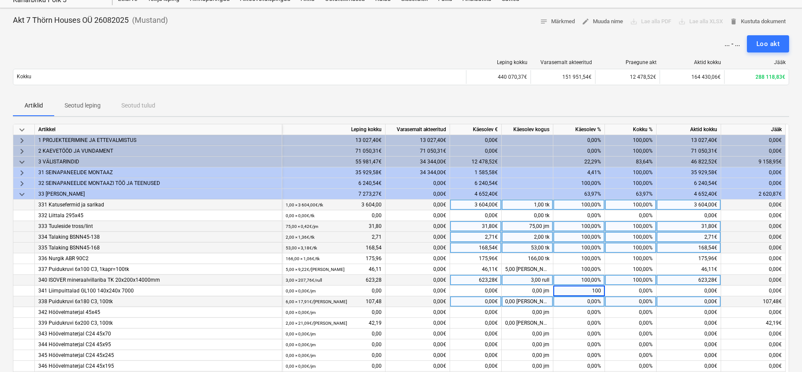
click at [589, 300] on div "0,00%" at bounding box center [579, 301] width 52 height 11
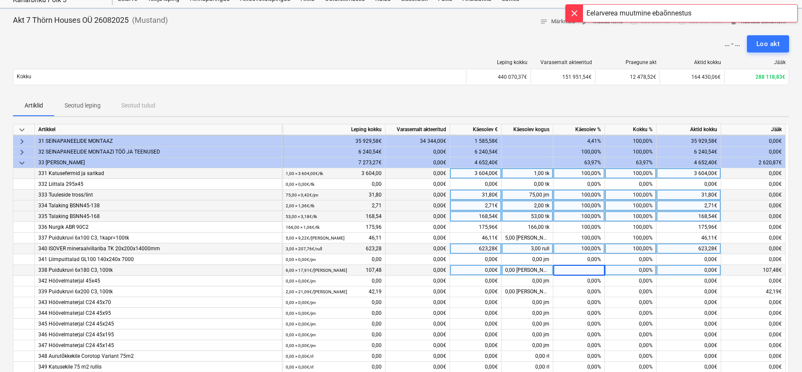
scroll to position [40, 0]
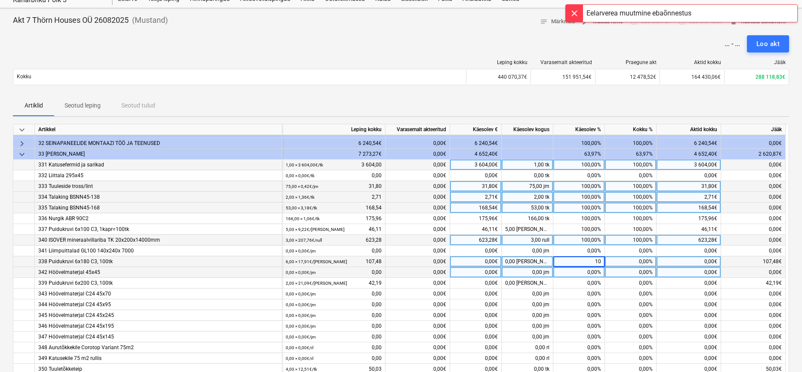
type input "100"
click at [592, 272] on div "0,00%" at bounding box center [579, 272] width 52 height 11
type input "100"
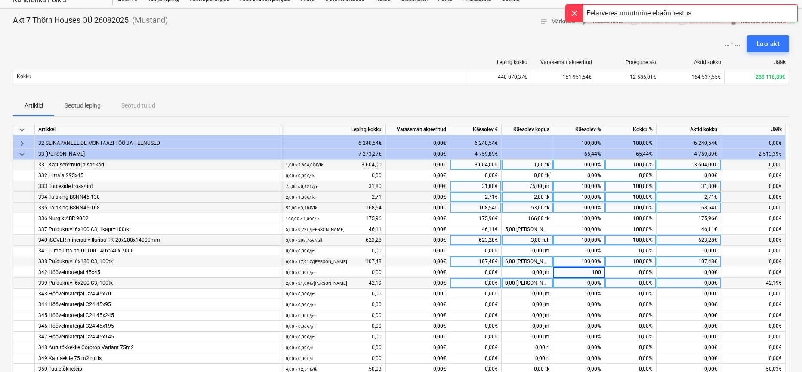
click at [591, 281] on div "0,00%" at bounding box center [579, 283] width 52 height 11
type input "100"
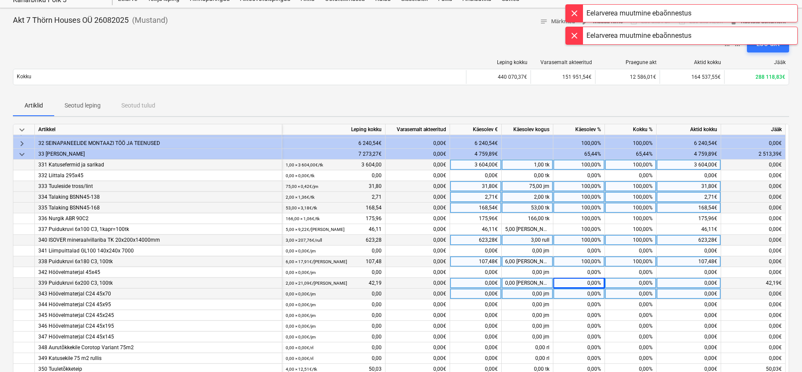
click at [591, 293] on div "0,00%" at bounding box center [579, 294] width 52 height 11
type input "100"
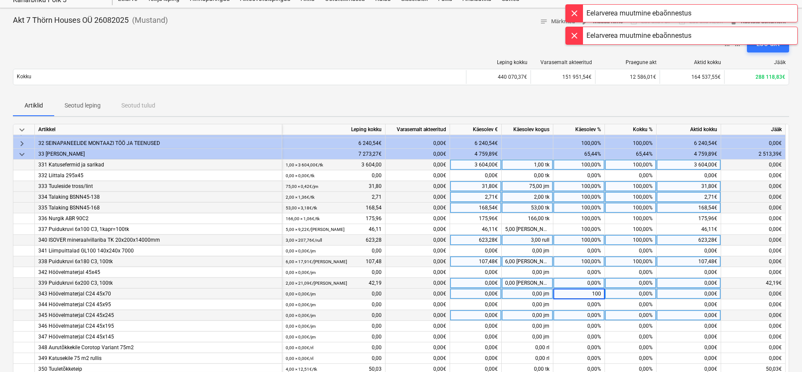
click at [590, 318] on div "0,00%" at bounding box center [579, 315] width 52 height 11
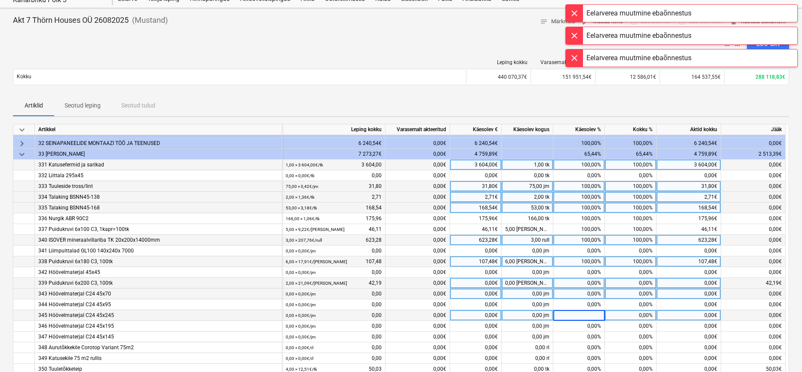
click at [593, 283] on div "0,00%" at bounding box center [579, 283] width 52 height 11
type input "100"
click at [589, 315] on div "0,00%" at bounding box center [579, 315] width 52 height 11
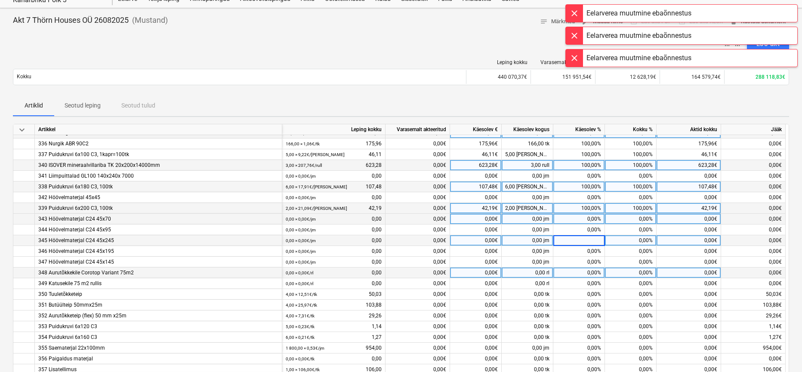
scroll to position [115, 0]
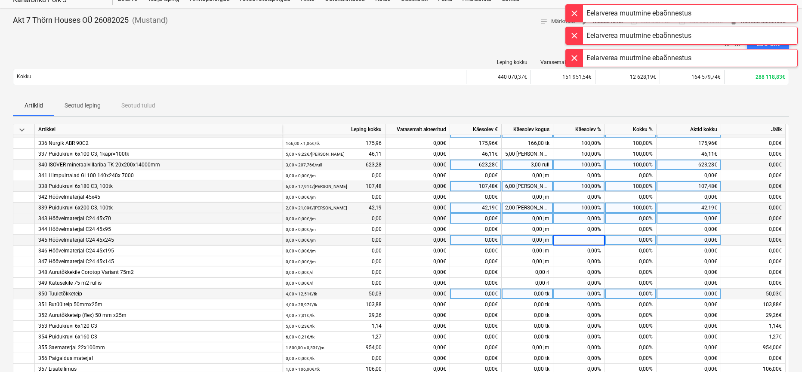
click at [588, 295] on div "0,00%" at bounding box center [579, 294] width 52 height 11
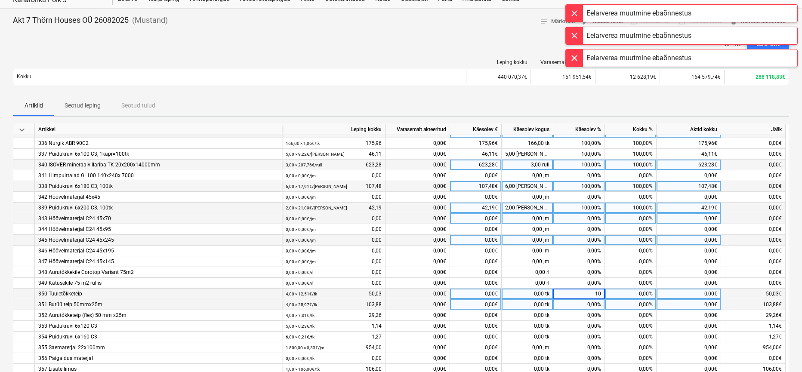
type input "100"
click at [589, 308] on div "0,00%" at bounding box center [579, 304] width 52 height 11
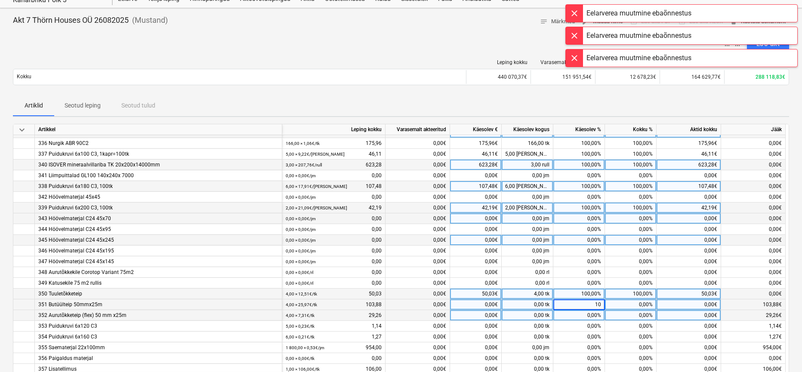
type input "100"
click at [588, 317] on div "0,00%" at bounding box center [579, 315] width 52 height 11
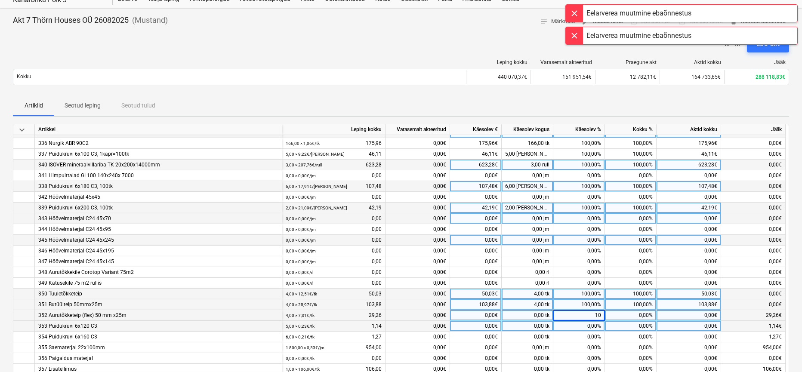
type input "100"
click at [588, 327] on div "0,00%" at bounding box center [579, 326] width 52 height 11
type input "100"
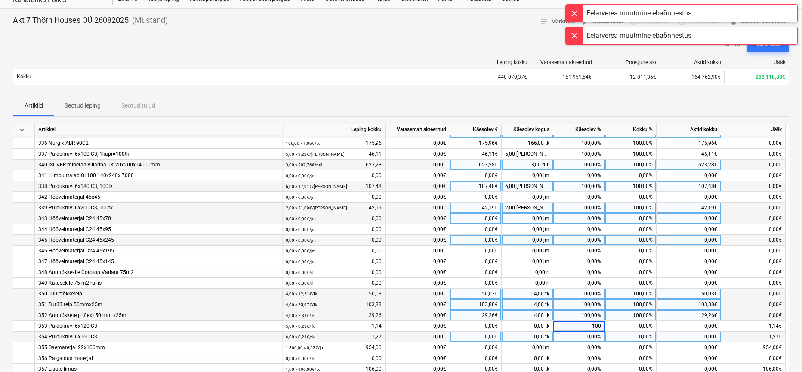
click at [589, 340] on div "0,00%" at bounding box center [579, 337] width 52 height 11
type input "100"
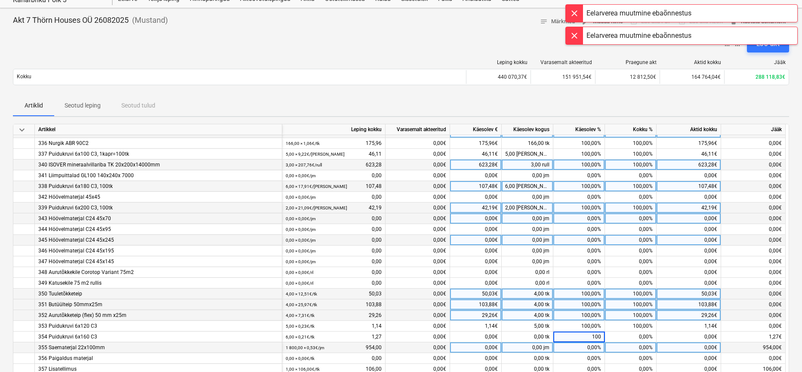
click at [591, 345] on div "0,00%" at bounding box center [579, 347] width 52 height 11
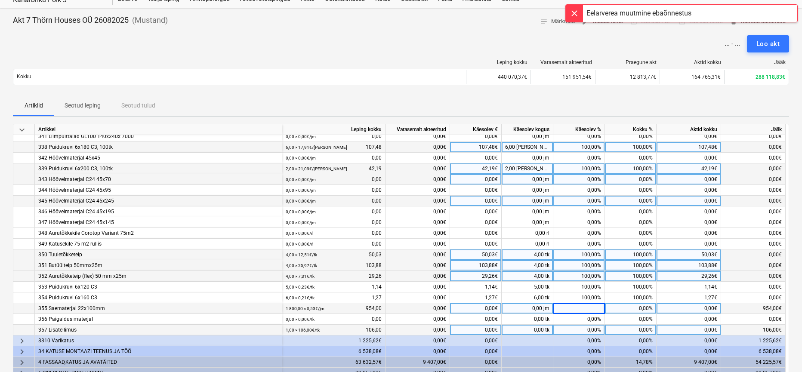
scroll to position [156, 0]
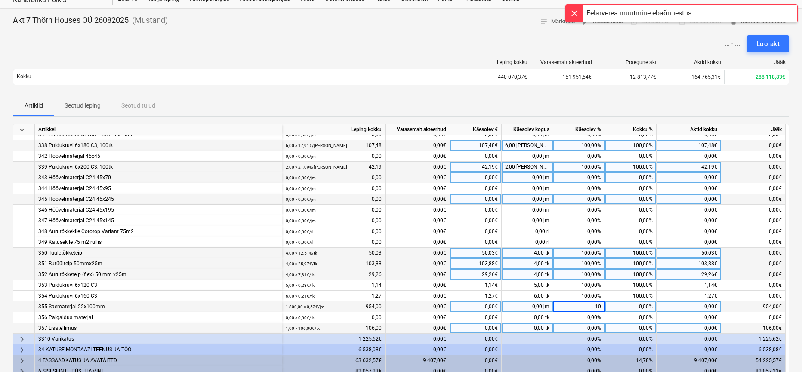
type input "100"
click at [589, 324] on div "0,00%" at bounding box center [579, 328] width 52 height 11
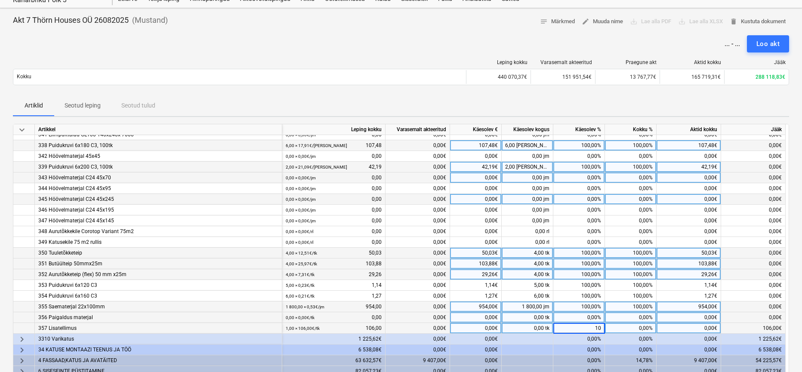
type input "100"
click at [596, 313] on div "0,00%" at bounding box center [579, 317] width 52 height 11
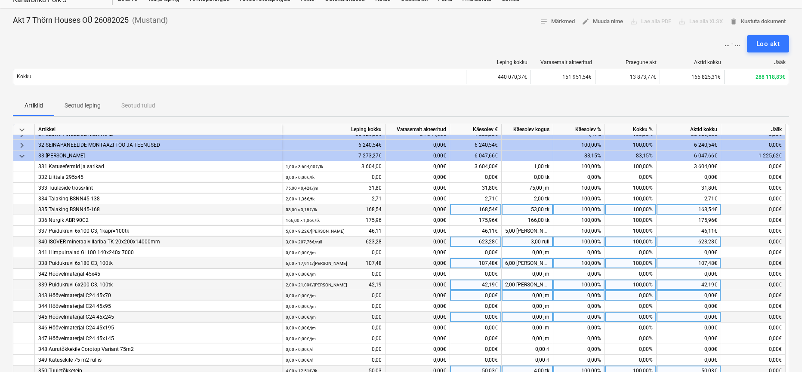
click at [24, 155] on span "keyboard_arrow_down" at bounding box center [22, 156] width 10 height 10
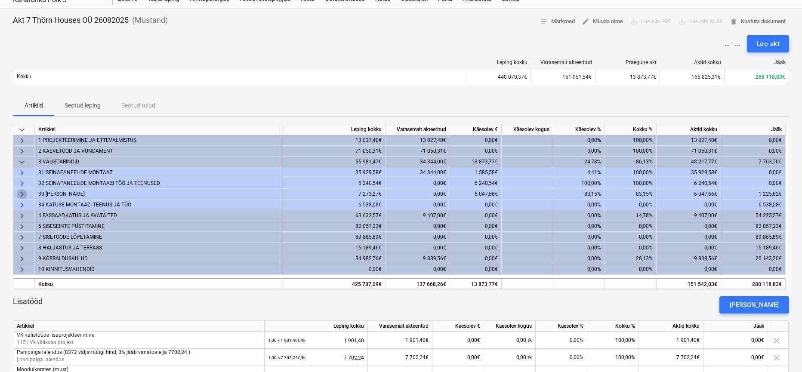
click at [21, 194] on span "keyboard_arrow_right" at bounding box center [22, 194] width 10 height 10
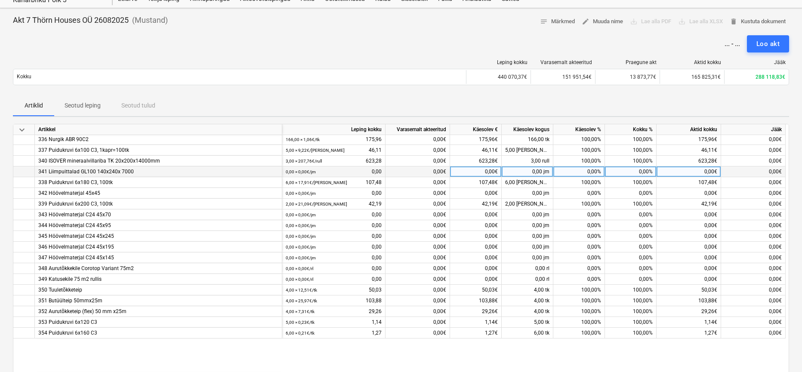
scroll to position [193, 0]
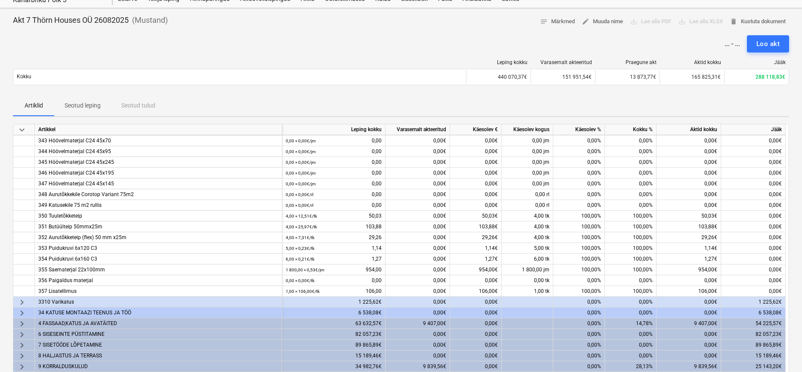
click at [22, 302] on span "keyboard_arrow_right" at bounding box center [22, 302] width 10 height 10
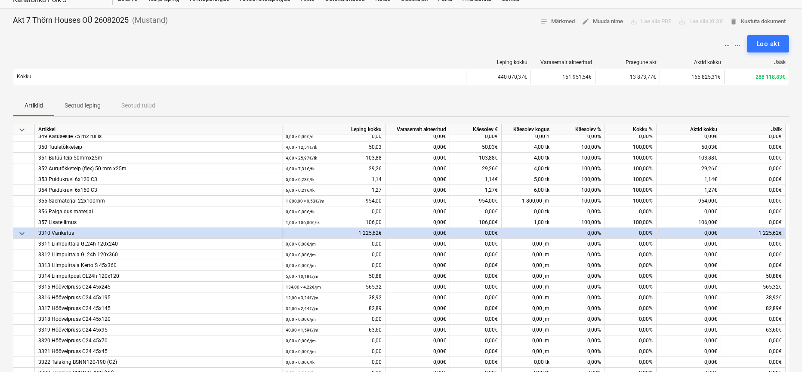
scroll to position [262, 0]
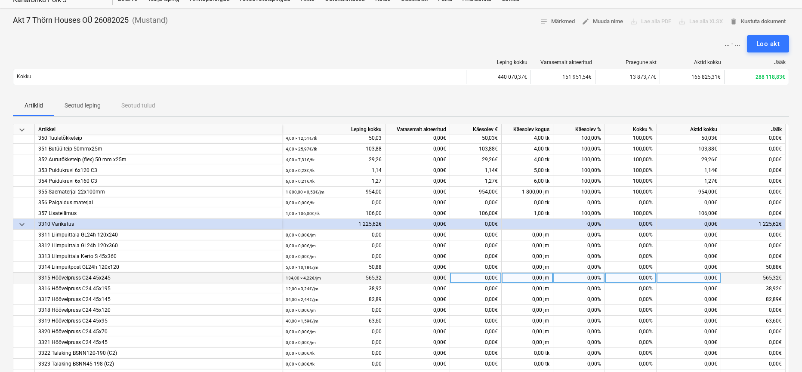
click at [541, 280] on div "0,00 jm" at bounding box center [528, 278] width 52 height 11
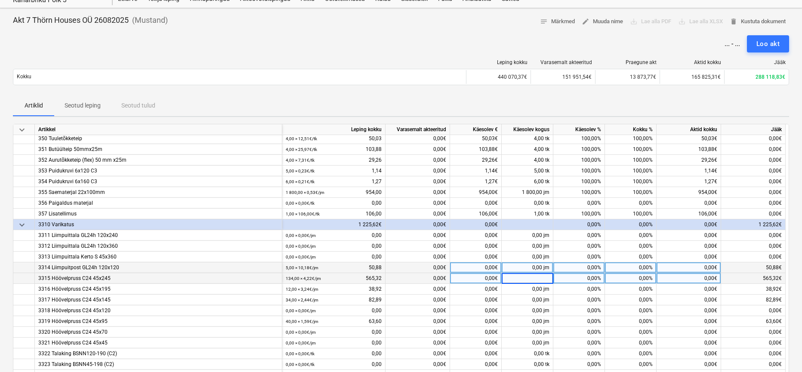
click at [588, 268] on div "0,00%" at bounding box center [579, 267] width 52 height 11
type input "100"
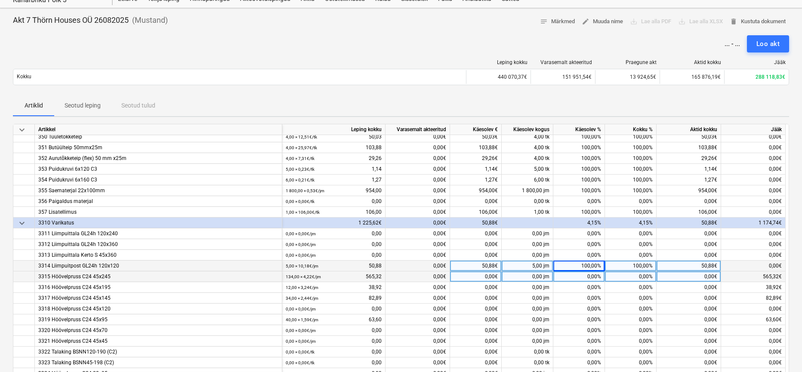
click at [594, 280] on div "0,00%" at bounding box center [579, 276] width 52 height 11
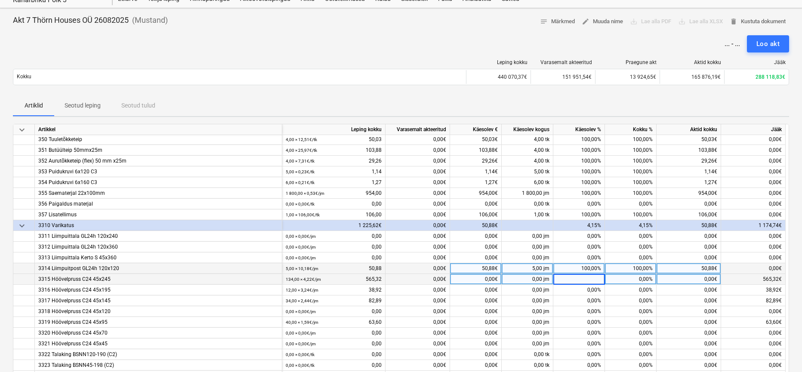
scroll to position [268, 0]
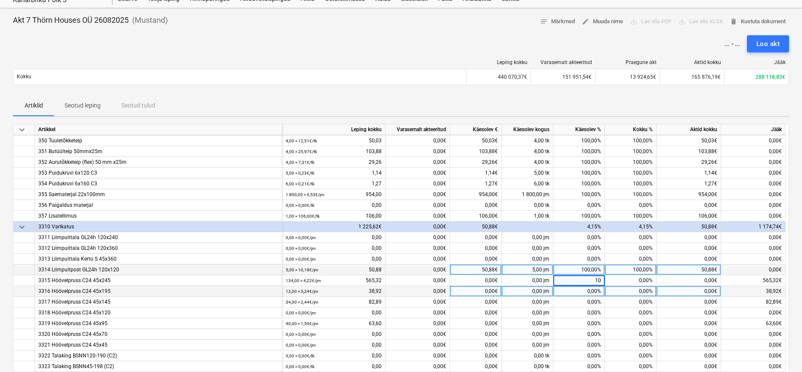
type input "100"
click at [593, 289] on div "0,00%" at bounding box center [579, 291] width 52 height 11
type input "100"
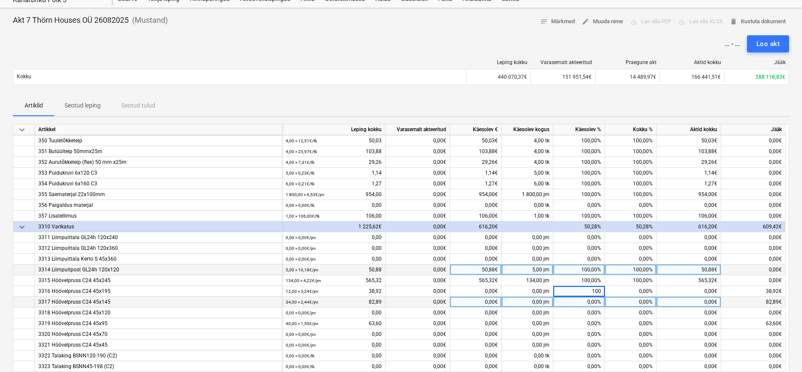
scroll to position [270, 1]
click at [591, 299] on div "0,00%" at bounding box center [579, 300] width 52 height 11
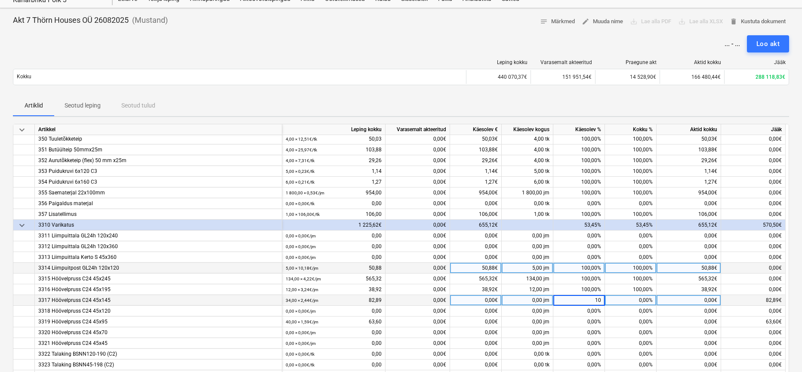
type input "100"
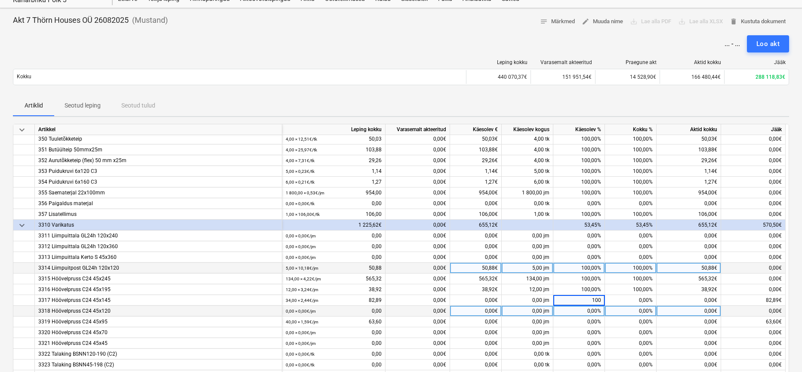
click at [589, 312] on div "0,00%" at bounding box center [579, 311] width 52 height 11
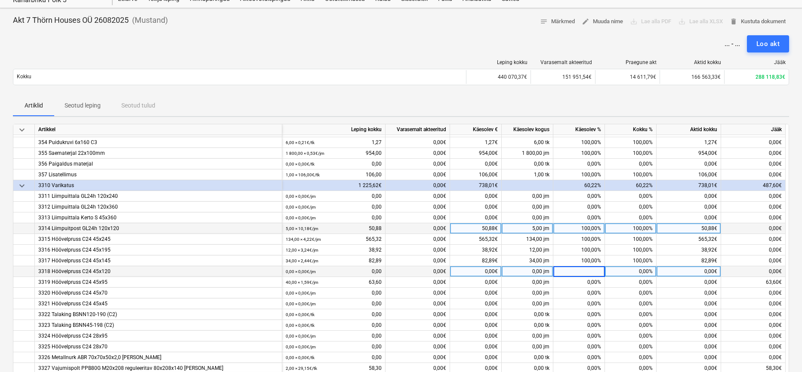
scroll to position [315, 0]
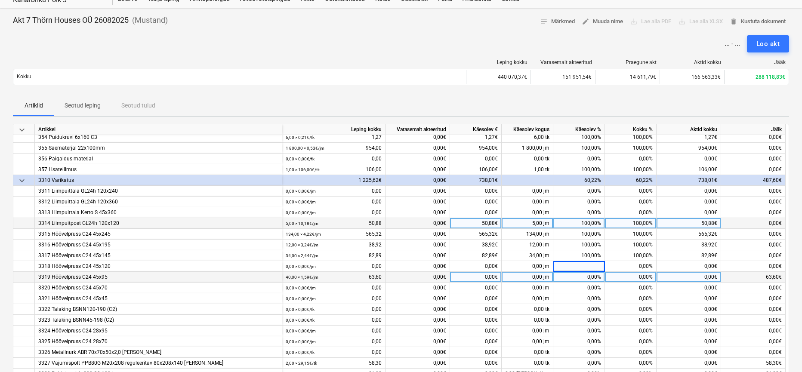
click at [593, 279] on div "0,00%" at bounding box center [579, 277] width 52 height 11
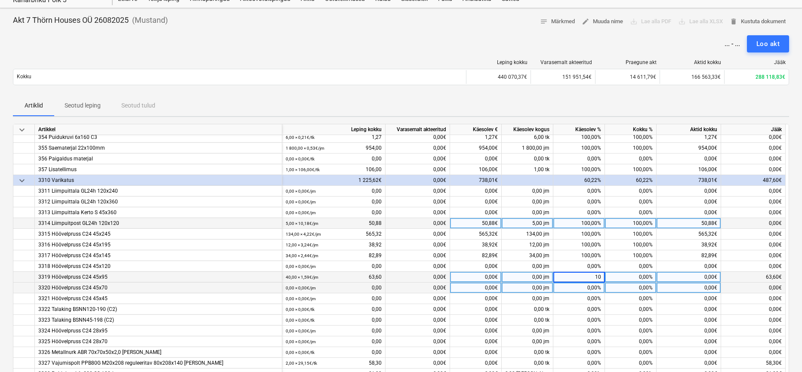
type input "100"
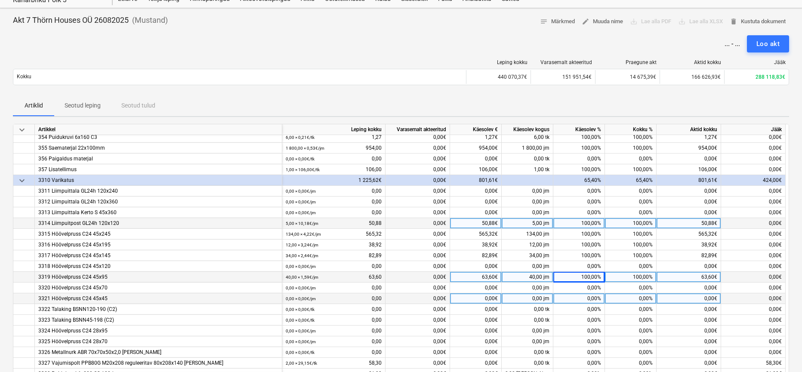
click at [594, 295] on div "0,00%" at bounding box center [579, 298] width 52 height 11
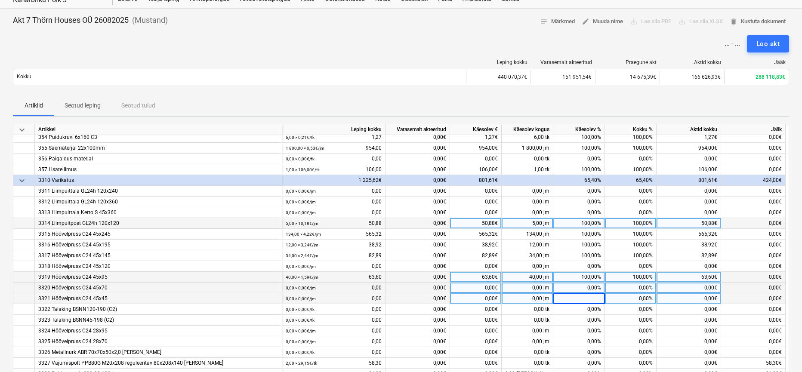
click at [595, 287] on div "0,00%" at bounding box center [579, 288] width 52 height 11
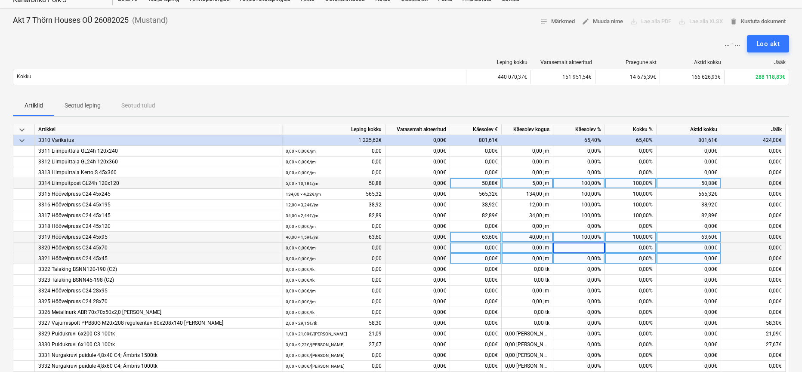
scroll to position [359, 0]
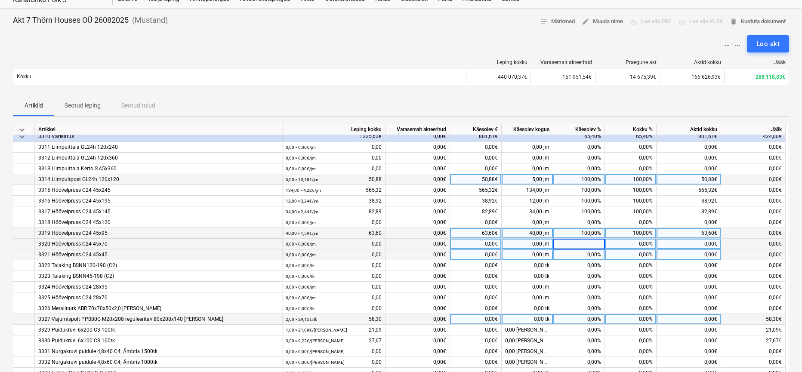
click at [588, 319] on div "0,00%" at bounding box center [579, 319] width 52 height 11
type input "100"
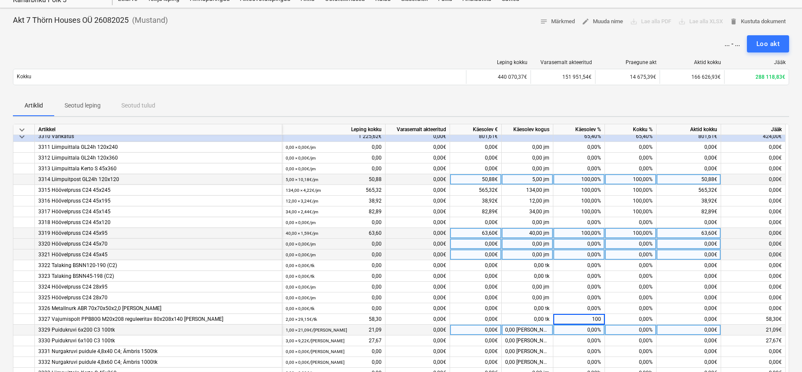
click at [589, 328] on div "0,00%" at bounding box center [579, 330] width 52 height 11
type input "100"
click at [589, 333] on input "100" at bounding box center [578, 330] width 51 height 10
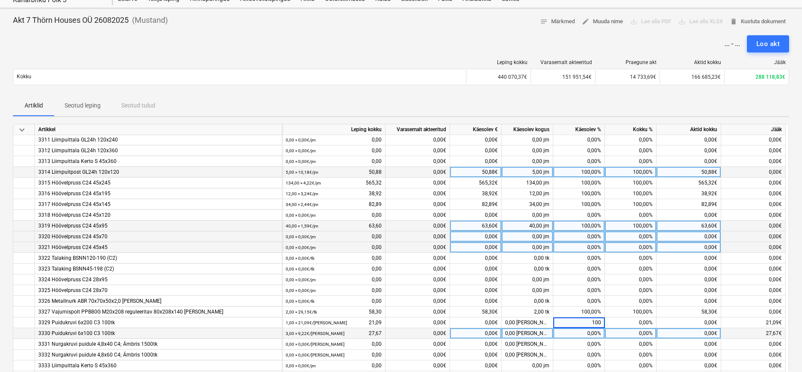
click at [590, 337] on div "0,00%" at bounding box center [579, 333] width 52 height 11
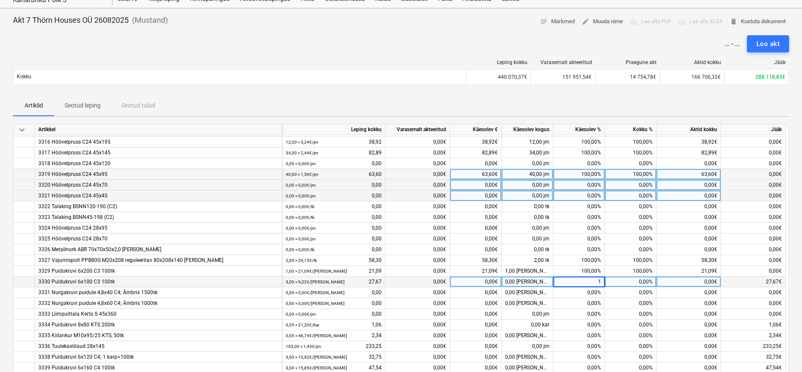
scroll to position [418, 0]
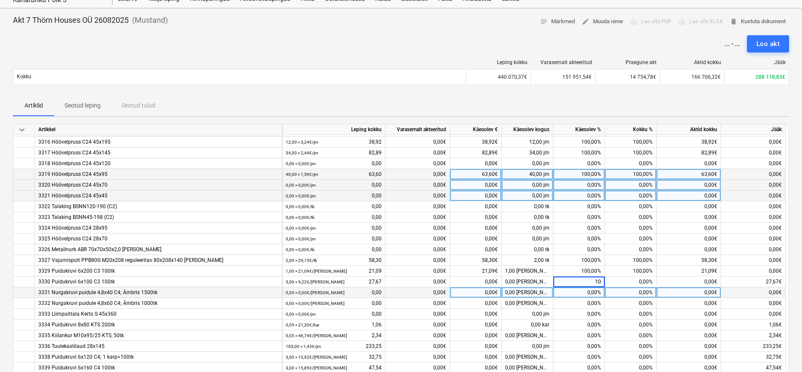
type input "100"
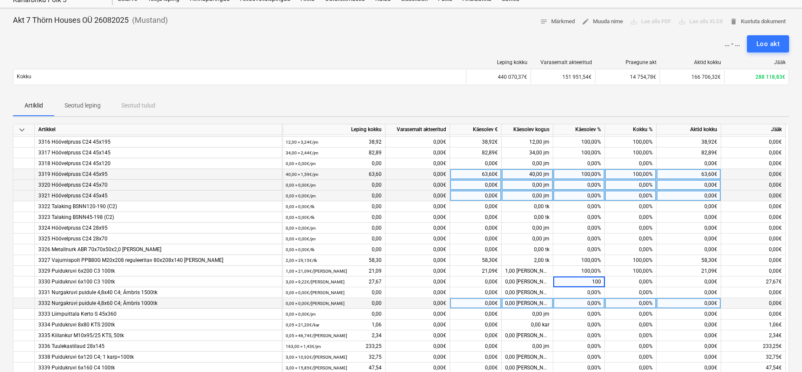
click at [596, 299] on div "0,00%" at bounding box center [579, 303] width 52 height 11
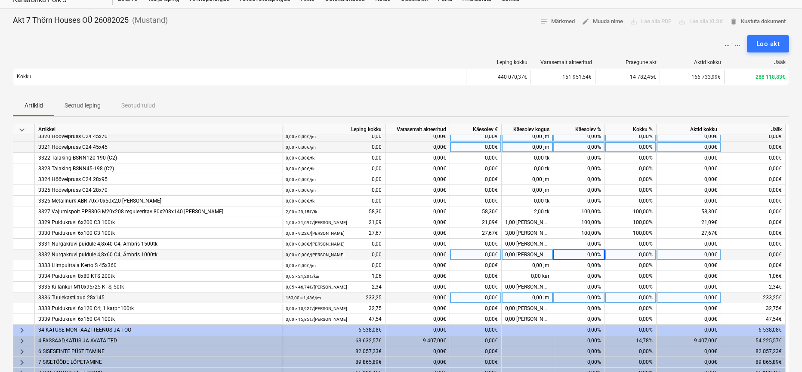
click at [594, 295] on div "0,00%" at bounding box center [579, 297] width 52 height 11
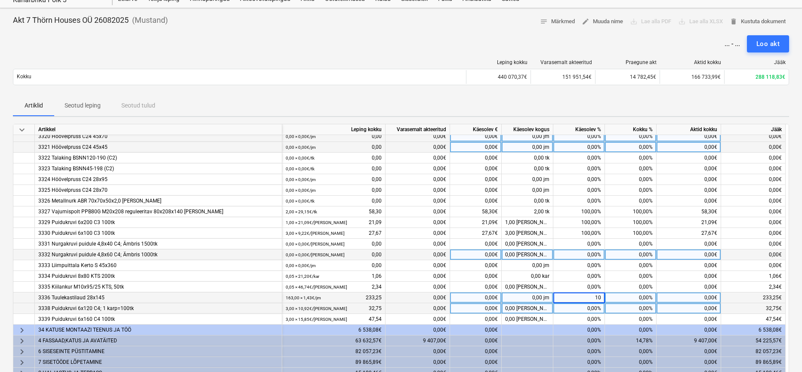
type input "100"
click at [595, 310] on div "0,00%" at bounding box center [579, 308] width 52 height 11
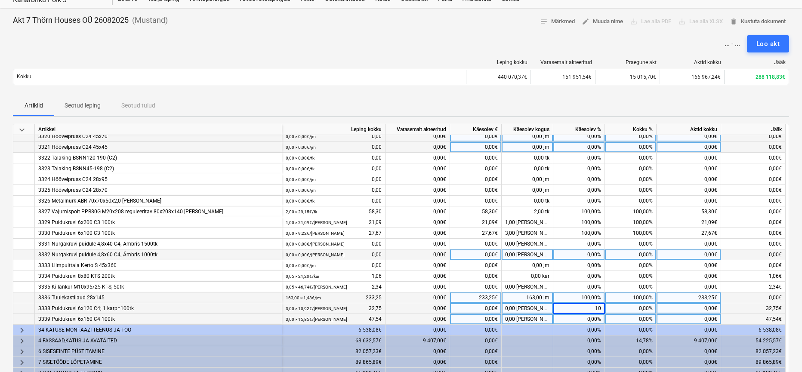
type input "100"
click at [594, 320] on div "0,00%" at bounding box center [579, 319] width 52 height 11
type input "100"
click at [599, 292] on div "100,00%" at bounding box center [579, 297] width 52 height 11
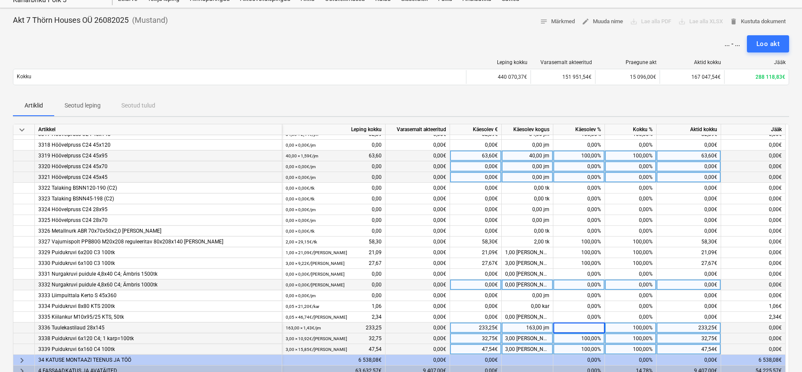
scroll to position [436, 0]
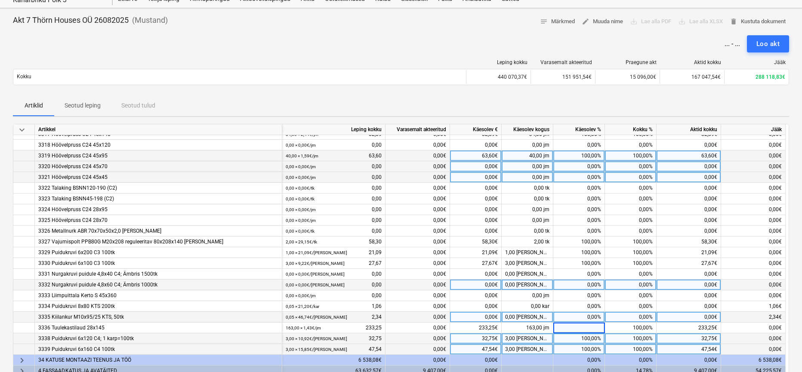
click at [585, 318] on div "0,00%" at bounding box center [579, 317] width 52 height 11
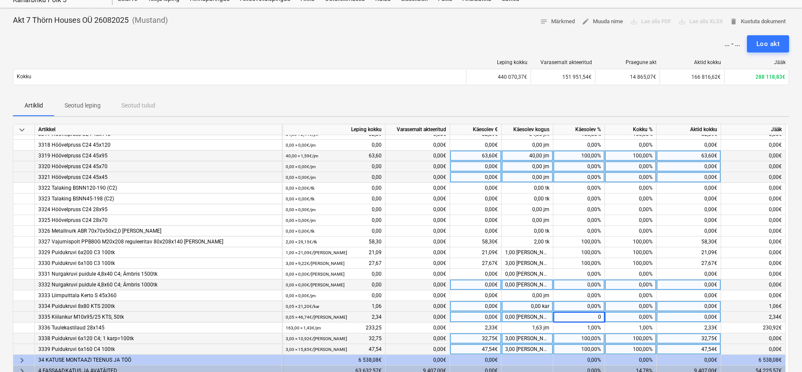
type input "00"
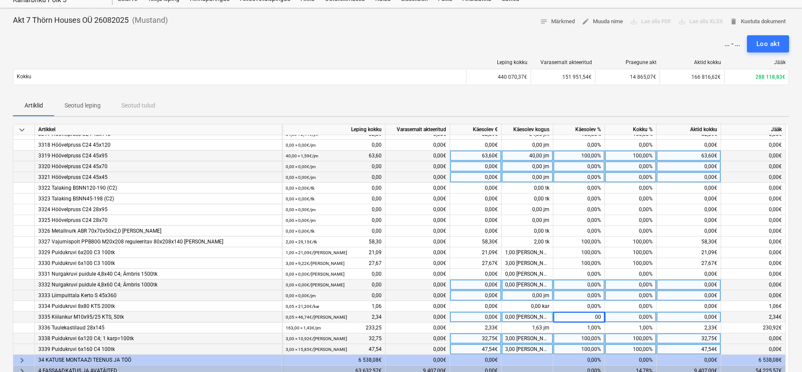
click at [588, 291] on div "0,00%" at bounding box center [579, 295] width 52 height 11
click at [586, 312] on div "0,00%" at bounding box center [579, 315] width 52 height 11
type input "100"
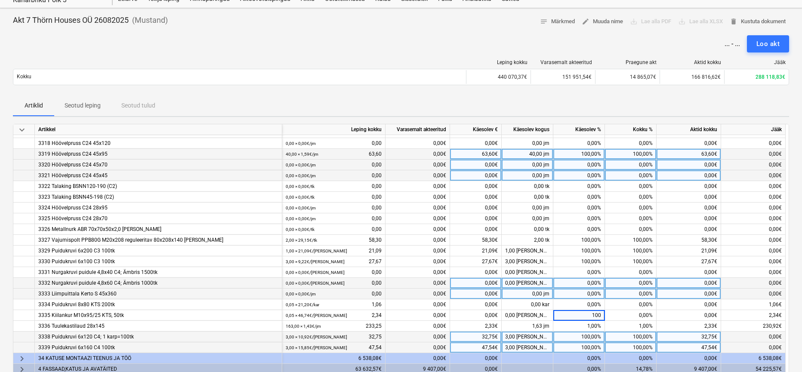
click at [588, 298] on div "0,00%" at bounding box center [579, 294] width 52 height 11
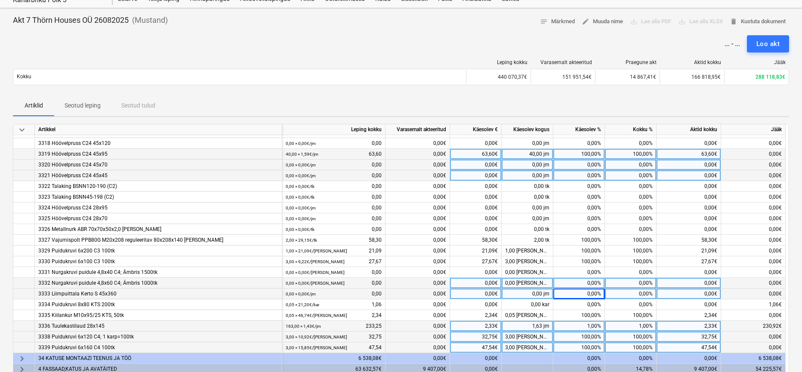
click at [588, 327] on div "1,00%" at bounding box center [579, 326] width 52 height 11
type input "100"
click at [587, 289] on div "0,00%" at bounding box center [579, 294] width 52 height 11
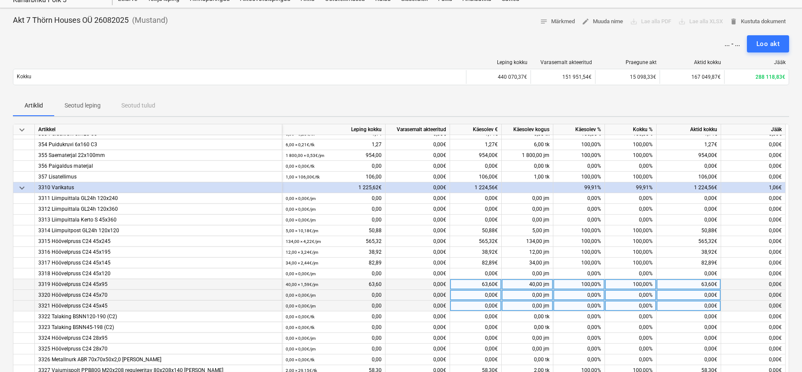
click at [22, 189] on span "keyboard_arrow_down" at bounding box center [22, 188] width 10 height 10
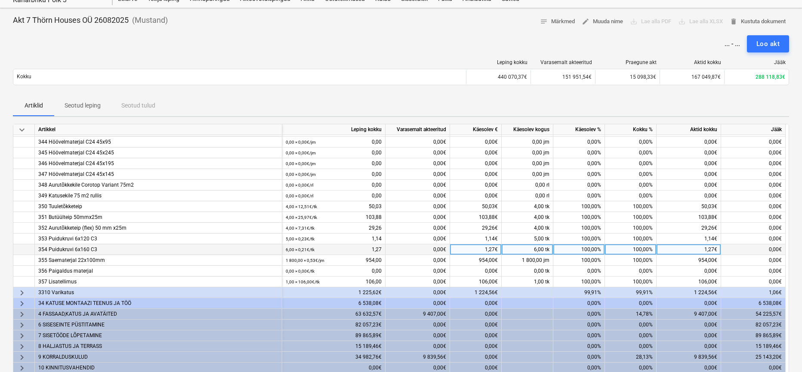
scroll to position [205, 0]
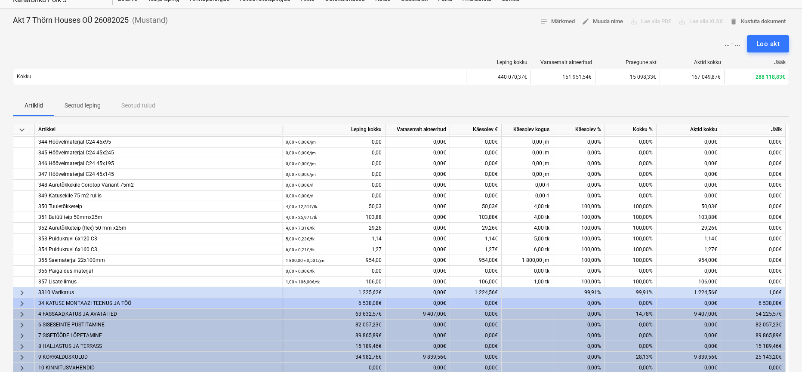
drag, startPoint x: 24, startPoint y: 291, endPoint x: 29, endPoint y: 291, distance: 5.6
click at [23, 291] on span "keyboard_arrow_right" at bounding box center [22, 293] width 10 height 10
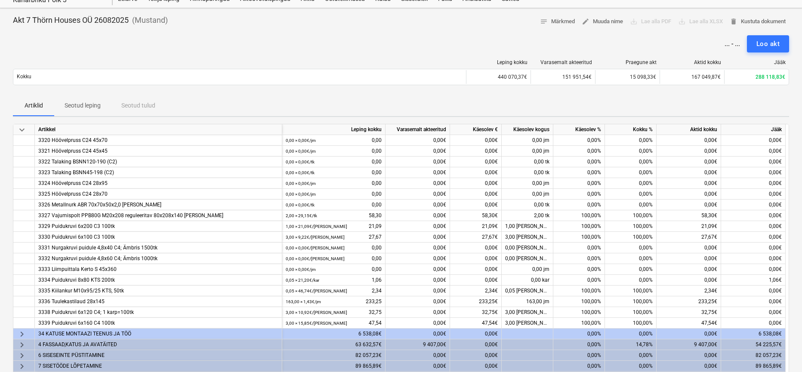
scroll to position [470, 0]
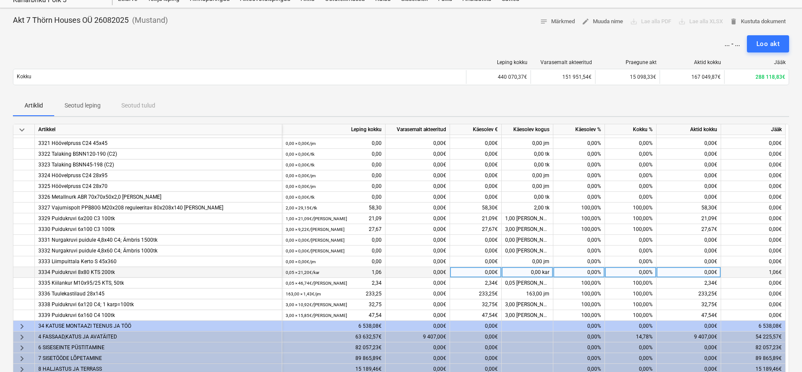
click at [589, 272] on div "0,00%" at bounding box center [579, 272] width 52 height 11
type input "100"
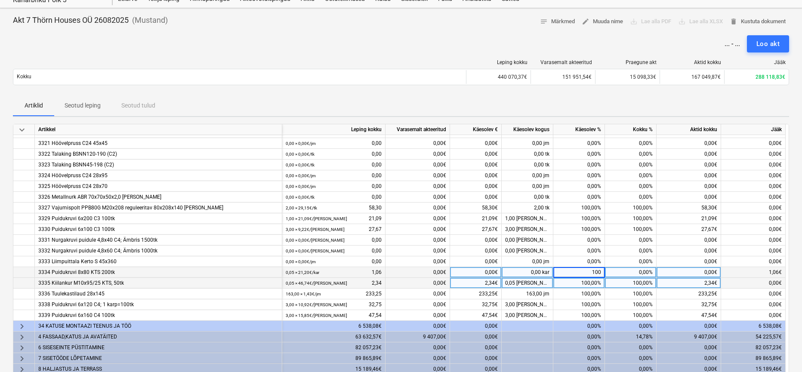
click at [621, 283] on div "100,00%" at bounding box center [631, 283] width 52 height 11
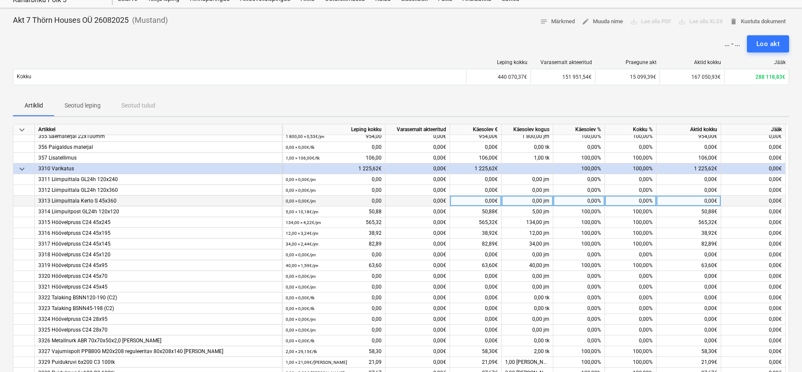
scroll to position [306, 0]
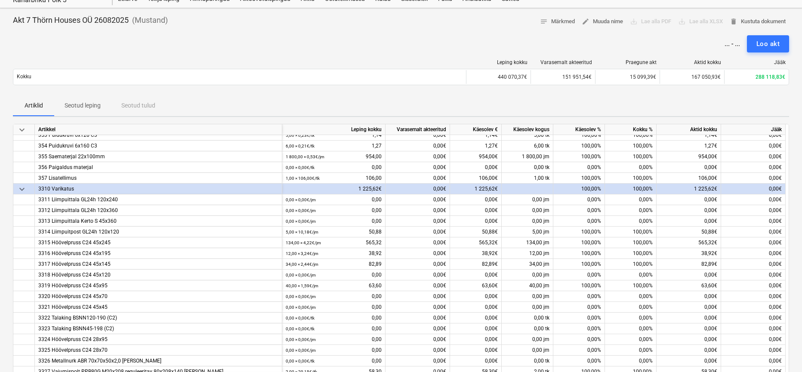
click at [23, 189] on span "keyboard_arrow_down" at bounding box center [22, 189] width 10 height 10
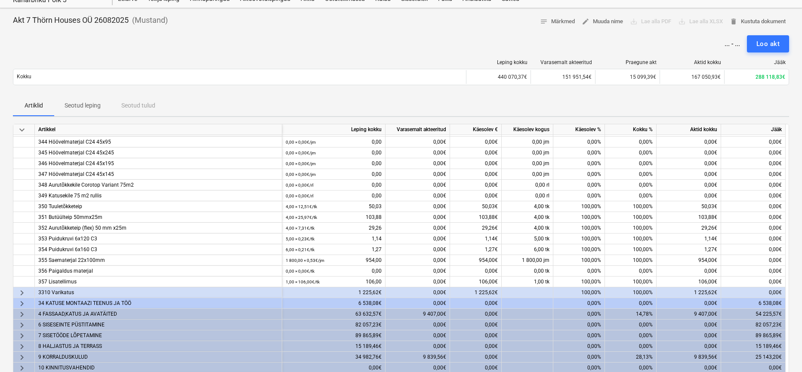
scroll to position [206, 0]
click at [16, 298] on div "keyboard_arrow_right" at bounding box center [24, 303] width 22 height 11
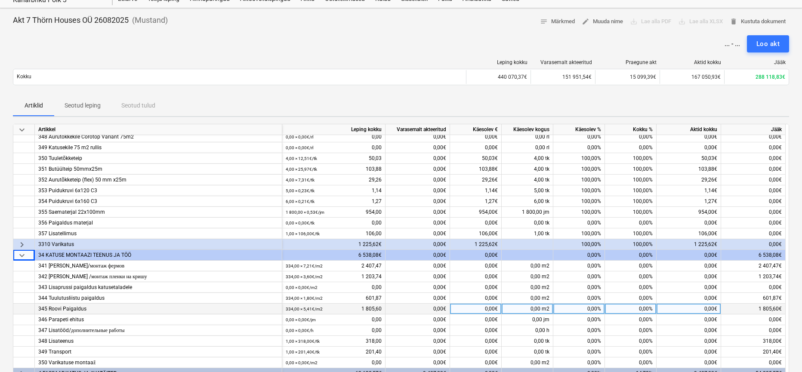
scroll to position [259, 0]
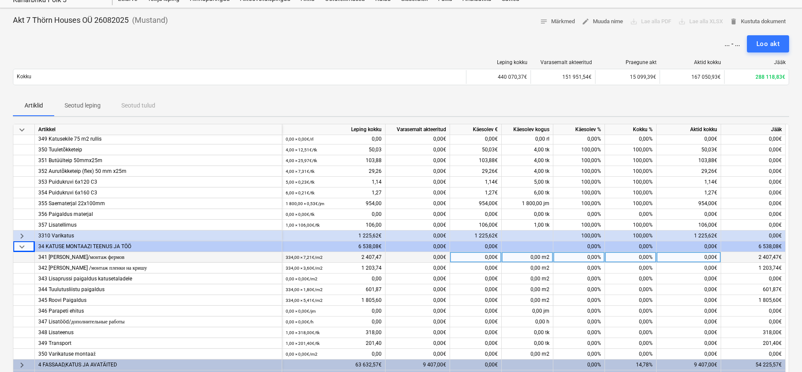
click at [588, 259] on div "0,00%" at bounding box center [579, 257] width 52 height 11
type input "100"
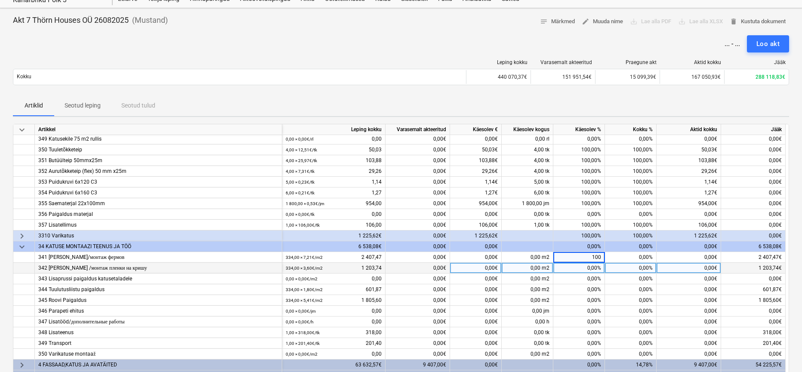
click at [590, 263] on div "0,00%" at bounding box center [579, 268] width 52 height 11
type input "10"
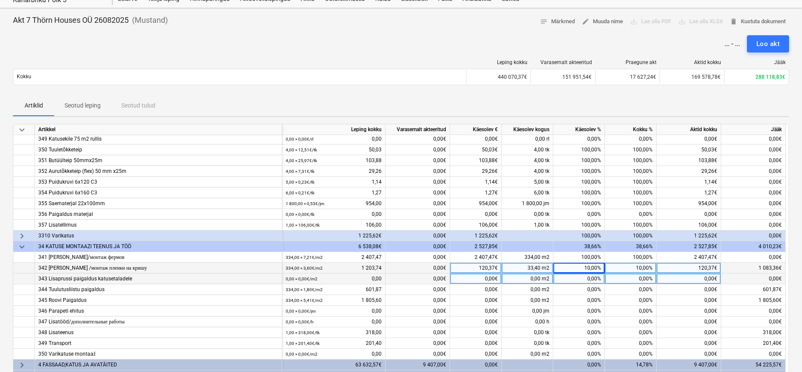
click at [594, 277] on div "0,00%" at bounding box center [579, 279] width 52 height 11
click at [591, 268] on div "10,00%" at bounding box center [579, 268] width 52 height 11
type input "100"
click at [593, 278] on div "0,00%" at bounding box center [579, 279] width 52 height 11
type input "100"
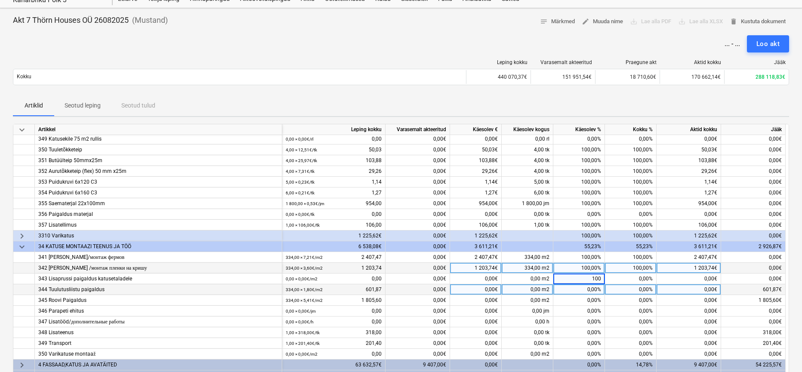
click at [593, 291] on div "0,00%" at bounding box center [579, 289] width 52 height 11
type input "100"
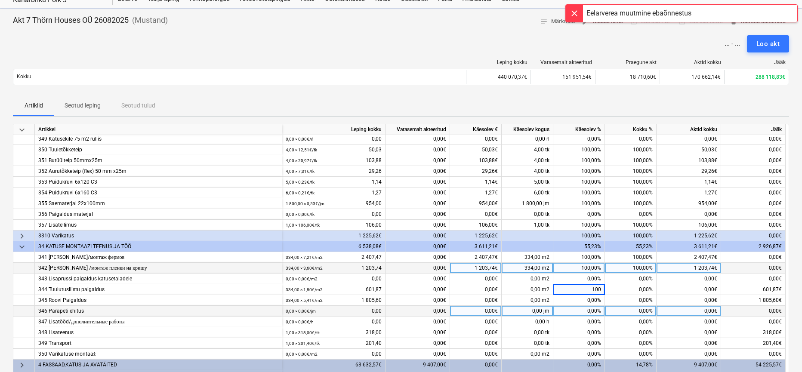
click at [590, 311] on div "0,00%" at bounding box center [579, 311] width 52 height 11
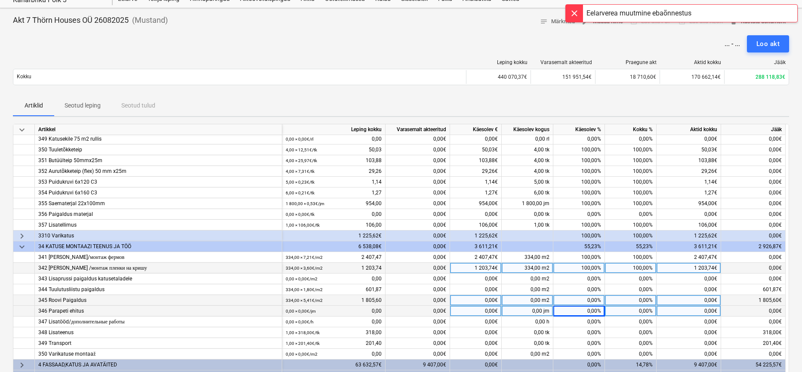
click at [594, 298] on div "0,00%" at bounding box center [579, 300] width 52 height 11
type input "100"
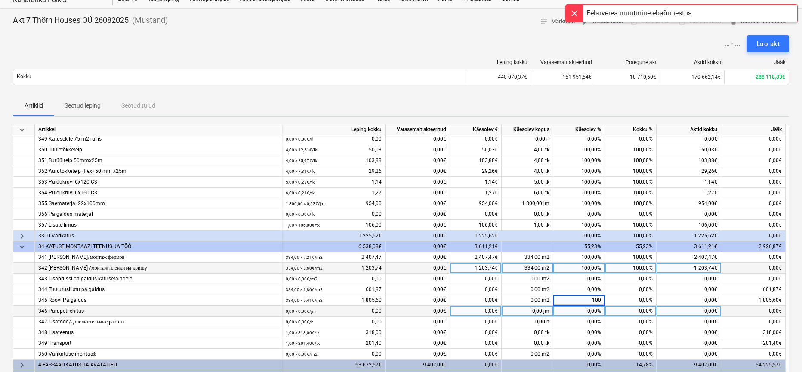
click at [590, 315] on div "0,00%" at bounding box center [579, 311] width 52 height 11
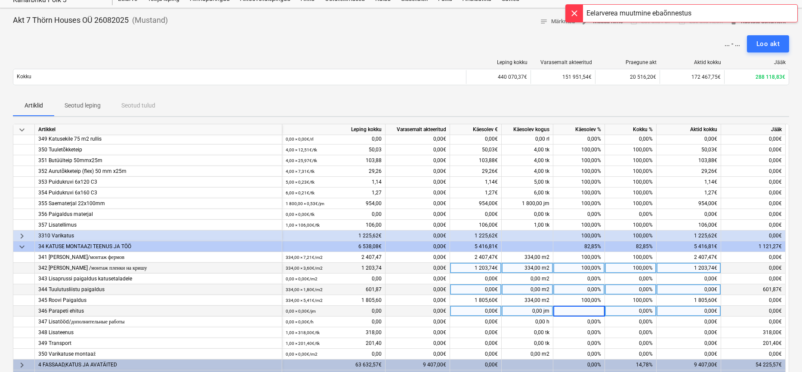
click at [591, 293] on div "0,00%" at bounding box center [579, 289] width 52 height 11
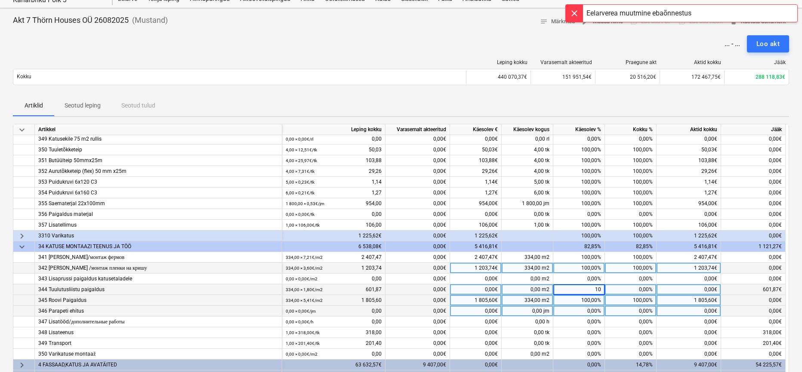
type input "100"
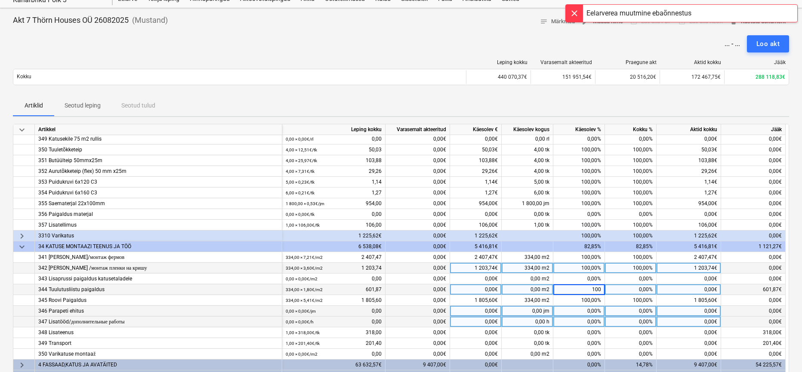
click at [586, 324] on div "0,00%" at bounding box center [579, 322] width 52 height 11
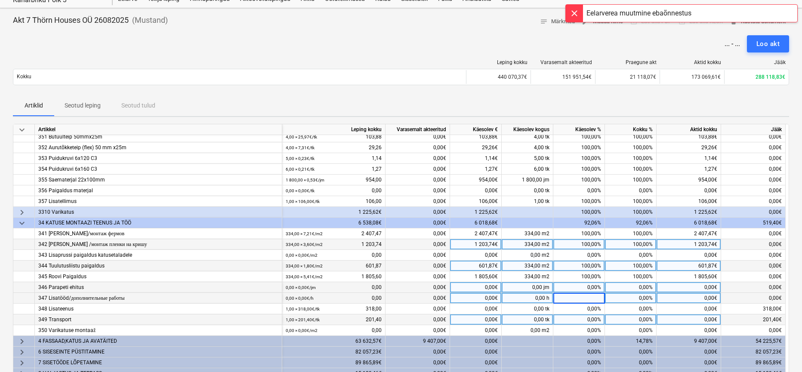
scroll to position [283, 0]
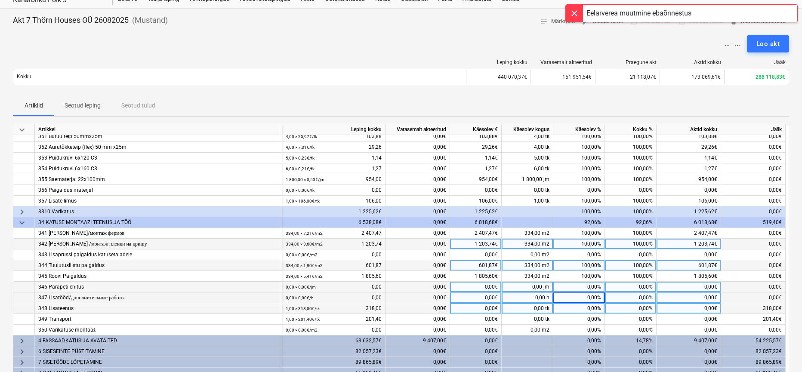
click at [588, 312] on div "0,00%" at bounding box center [579, 308] width 52 height 11
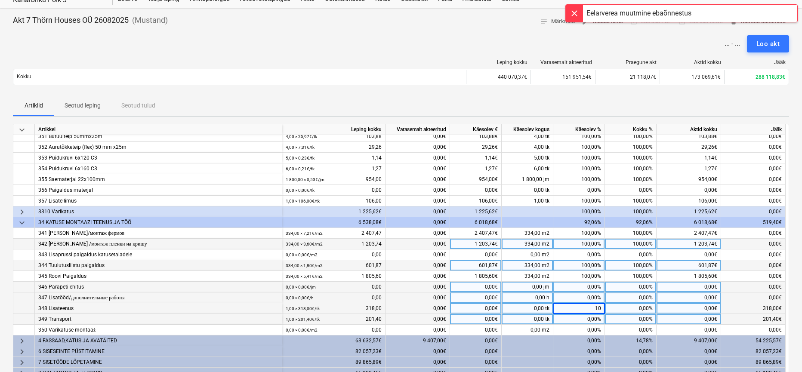
type input "100"
click at [588, 319] on div "0,00%" at bounding box center [579, 319] width 52 height 11
type input "100"
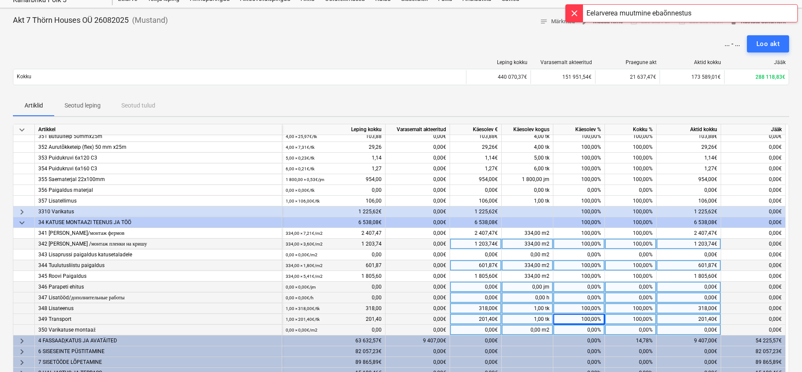
click at [588, 325] on div "0,00%" at bounding box center [579, 330] width 52 height 11
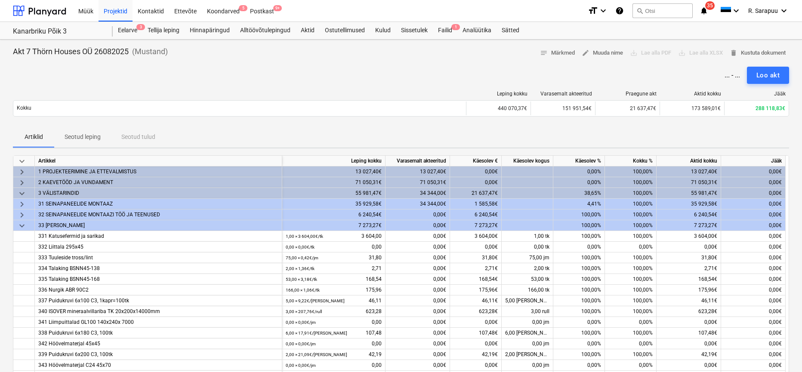
scroll to position [0, 0]
click at [23, 225] on span "keyboard_arrow_down" at bounding box center [22, 226] width 10 height 10
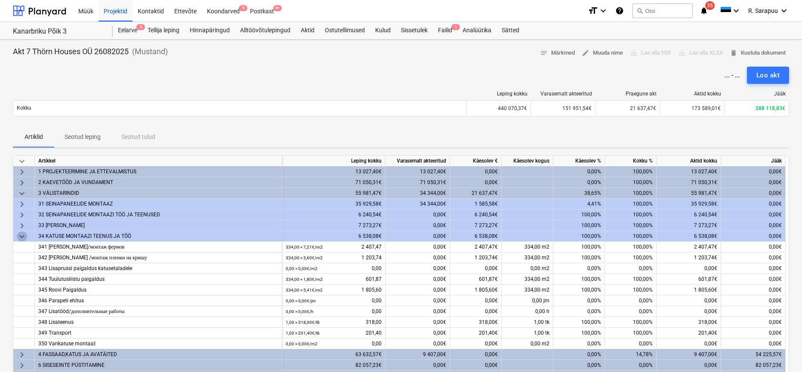
click at [23, 235] on span "keyboard_arrow_down" at bounding box center [22, 236] width 10 height 10
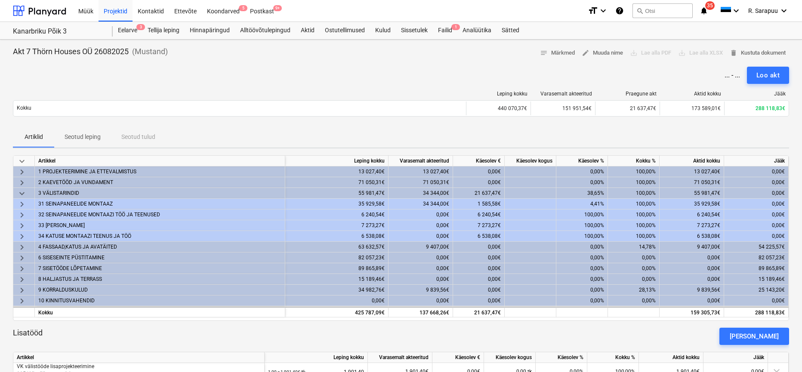
click at [26, 258] on span "keyboard_arrow_right" at bounding box center [22, 258] width 10 height 10
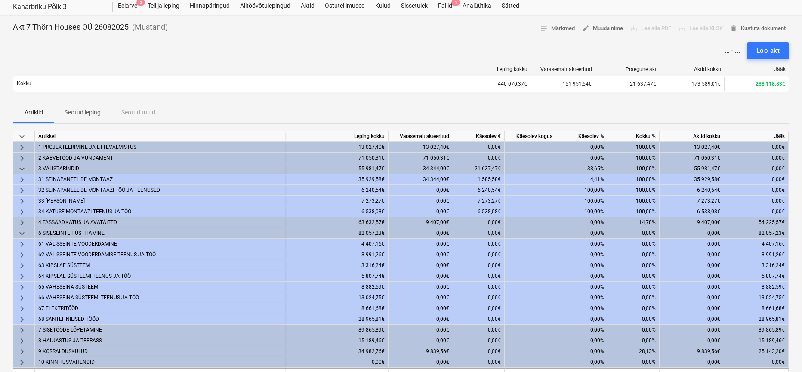
scroll to position [27, 0]
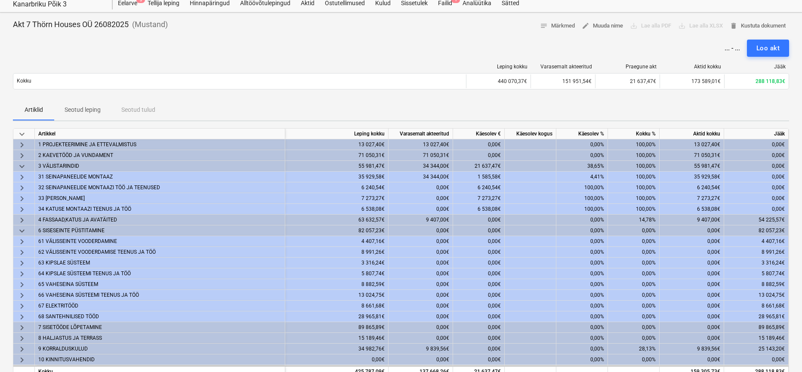
click at [24, 228] on span "keyboard_arrow_down" at bounding box center [22, 231] width 10 height 10
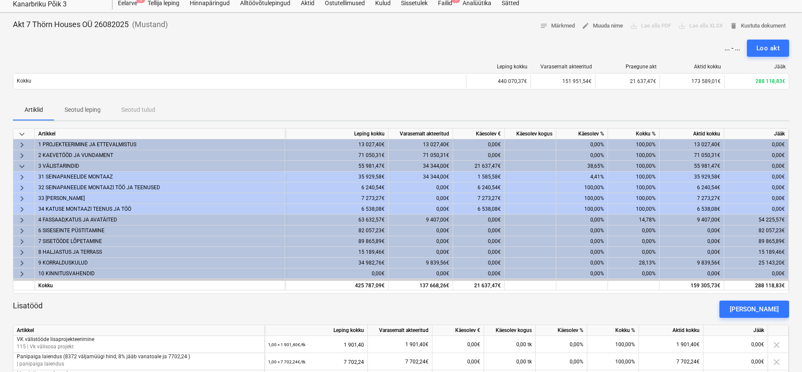
click at [23, 219] on span "keyboard_arrow_right" at bounding box center [22, 220] width 10 height 10
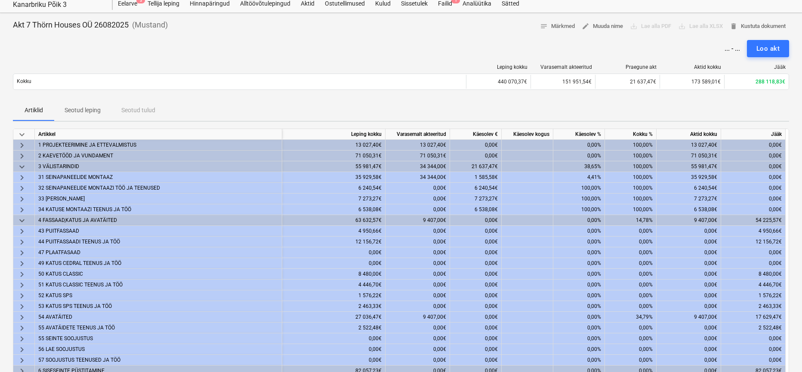
scroll to position [0, 0]
click at [25, 166] on span "keyboard_arrow_down" at bounding box center [22, 167] width 10 height 10
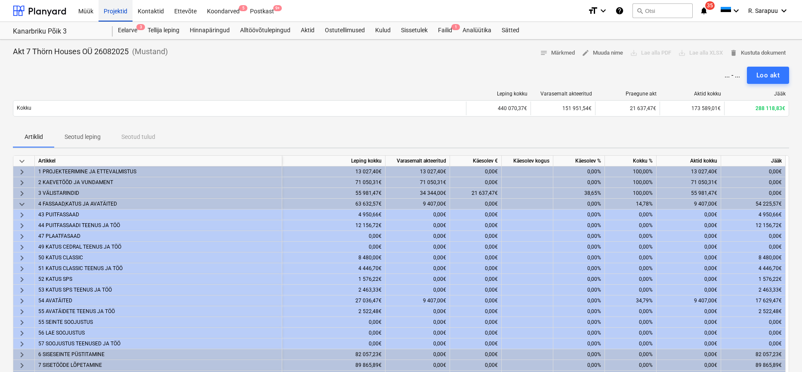
click at [105, 9] on div "Projektid" at bounding box center [115, 11] width 34 height 22
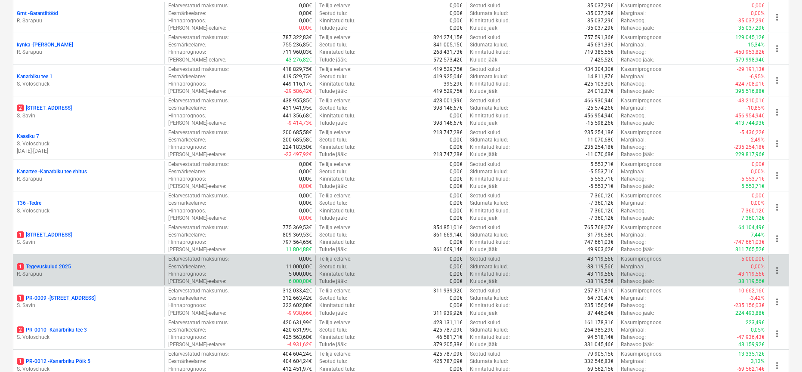
scroll to position [260, 0]
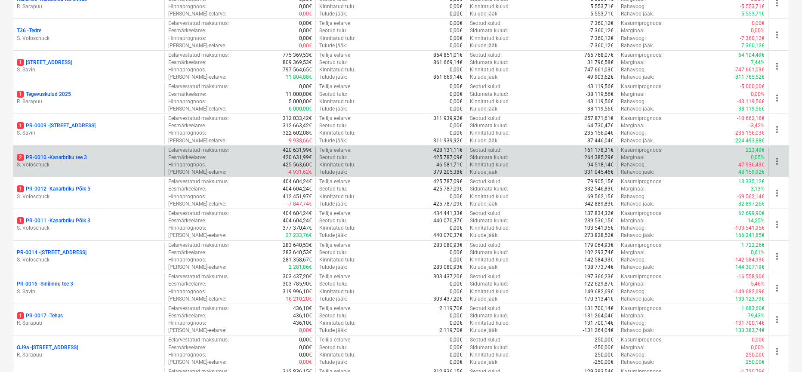
click at [55, 154] on p "2 PR-0010 - Kanarbriku tee 3" at bounding box center [52, 157] width 70 height 7
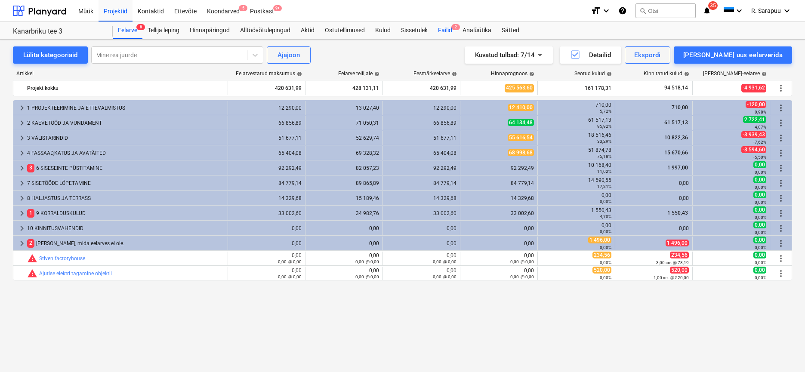
click at [434, 33] on div "Failid 2" at bounding box center [445, 30] width 25 height 17
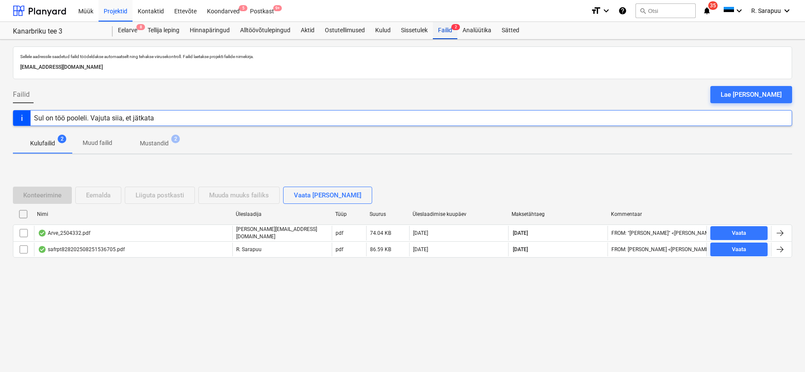
click at [441, 29] on div "Failid 2" at bounding box center [445, 30] width 25 height 17
click at [305, 31] on div "Aktid" at bounding box center [307, 30] width 24 height 17
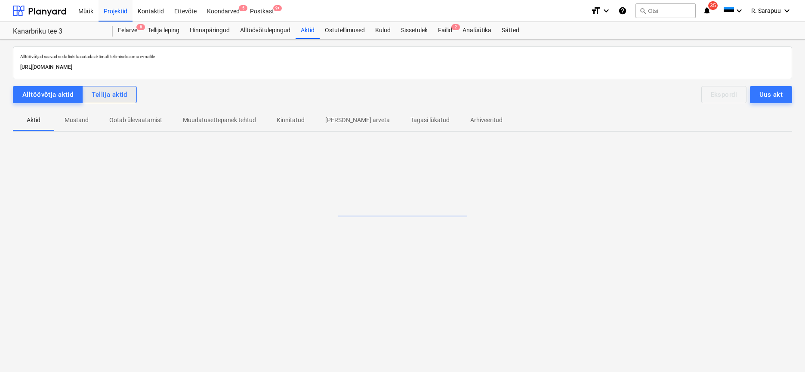
click at [115, 97] on div "Tellija aktid" at bounding box center [110, 94] width 36 height 11
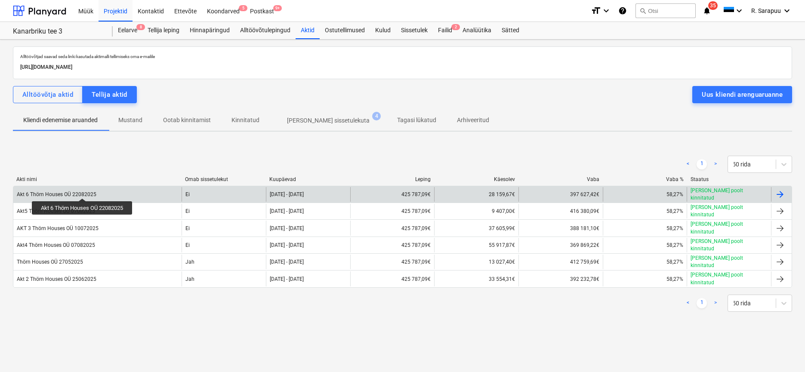
scroll to position [0, 0]
click at [83, 191] on div "Akt 6 Thörn Houses OÜ 22082025" at bounding box center [57, 194] width 80 height 6
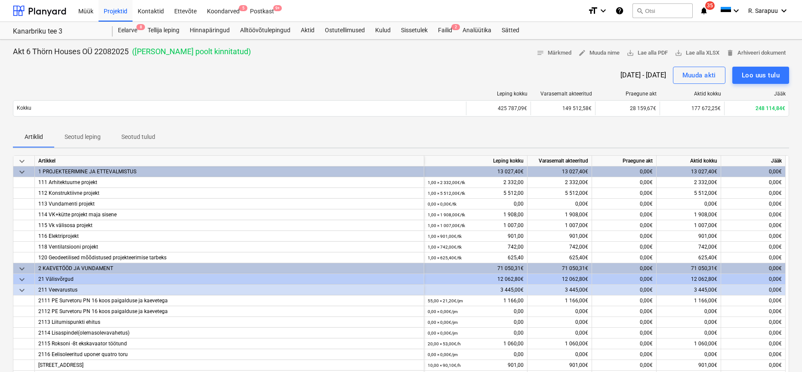
click at [23, 159] on span "keyboard_arrow_down" at bounding box center [22, 161] width 10 height 10
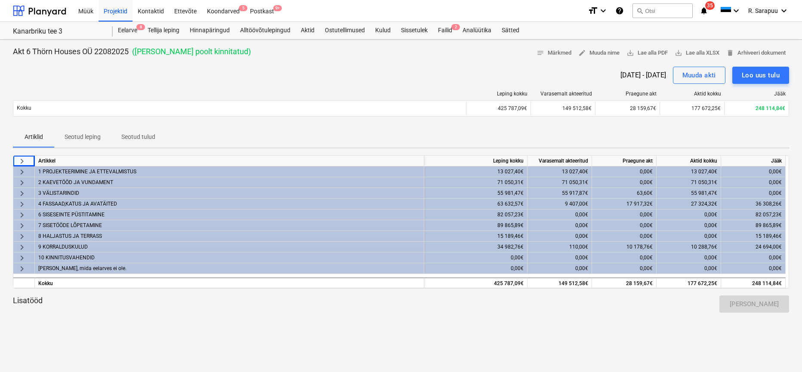
click at [23, 203] on span "keyboard_arrow_right" at bounding box center [22, 204] width 10 height 10
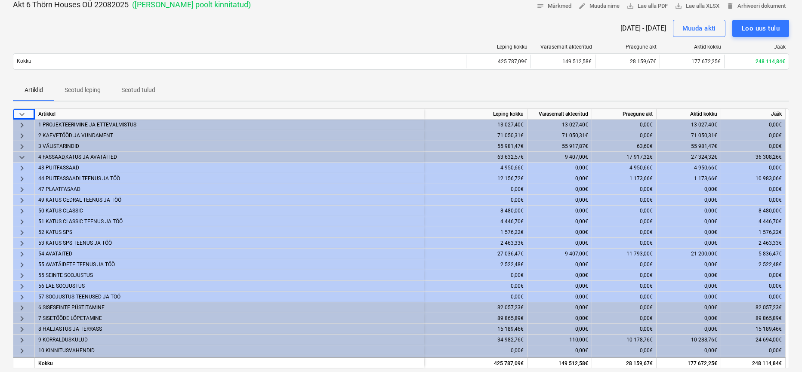
click at [26, 113] on span "keyboard_arrow_down" at bounding box center [22, 114] width 10 height 10
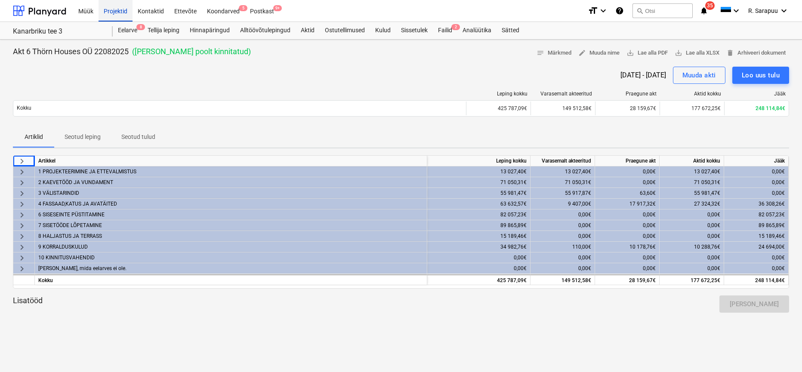
click at [113, 8] on div "Projektid" at bounding box center [115, 11] width 34 height 22
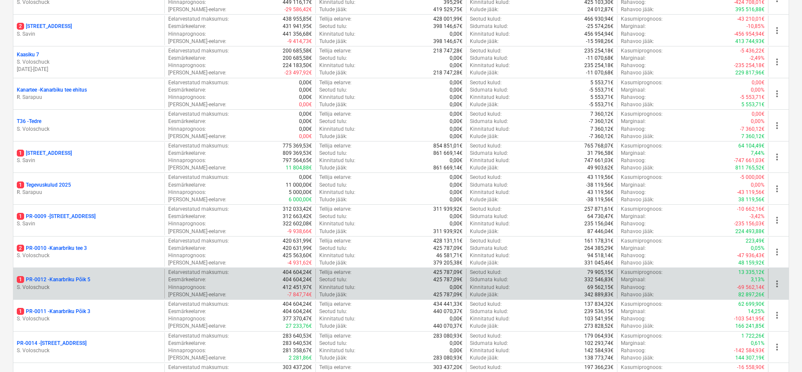
click at [71, 295] on div "OJK9 - Ojakalda tee 9 [PERSON_NAME] Eelarvestatud maksumus : 278 399,55€ Eesmär…" at bounding box center [401, 252] width 776 height 792
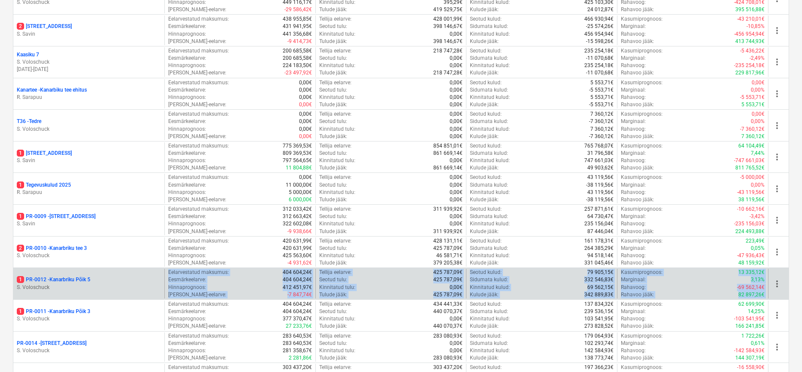
scroll to position [325, 0]
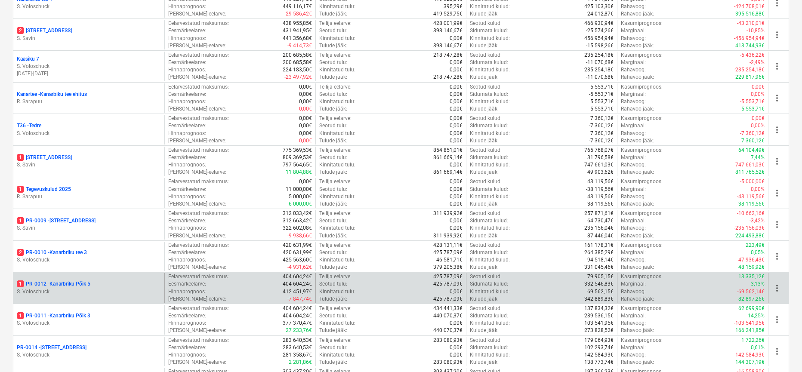
click at [73, 281] on p "1 PR-0012 - Kanarbriku Põik 5" at bounding box center [54, 283] width 74 height 7
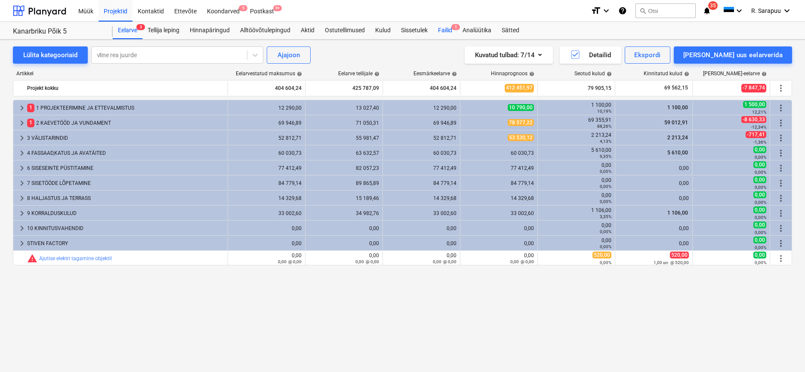
click at [446, 31] on div "Failid 1" at bounding box center [445, 30] width 25 height 17
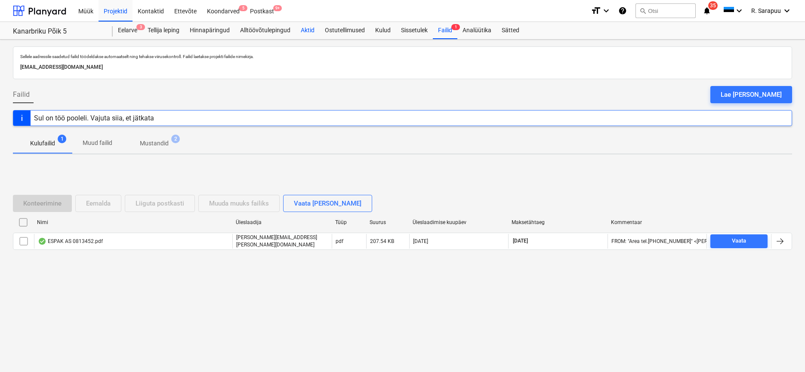
click at [304, 26] on div "Aktid" at bounding box center [307, 30] width 24 height 17
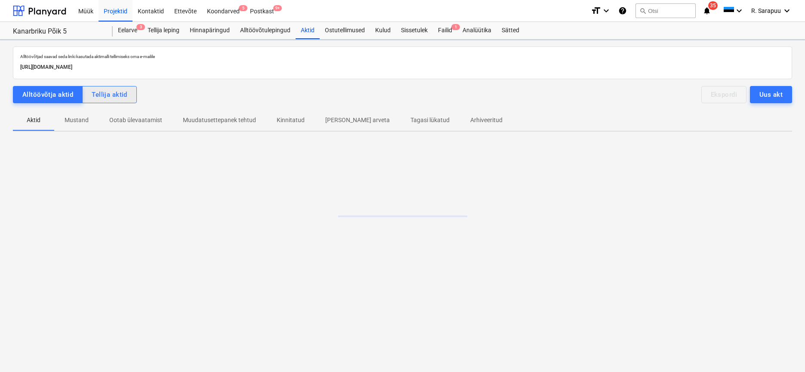
click at [127, 99] on button "Tellija aktid" at bounding box center [109, 94] width 55 height 17
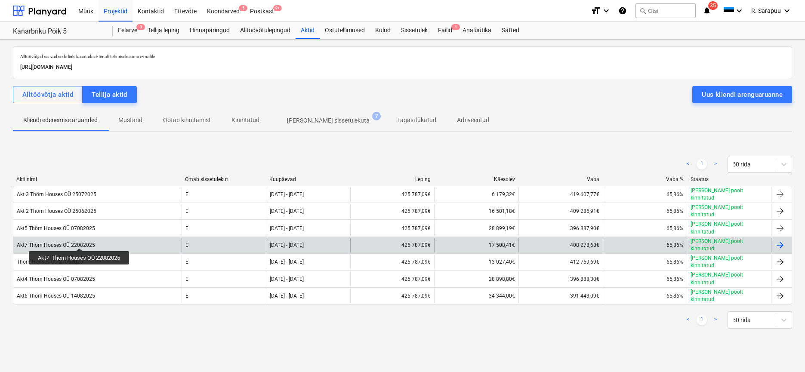
click at [80, 242] on div "Akt7 Thörn Houses OÜ 22082025" at bounding box center [56, 245] width 78 height 6
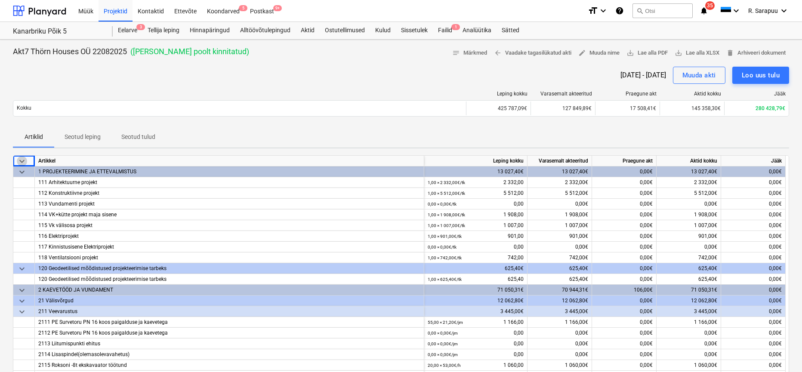
click at [25, 160] on span "keyboard_arrow_down" at bounding box center [22, 161] width 10 height 10
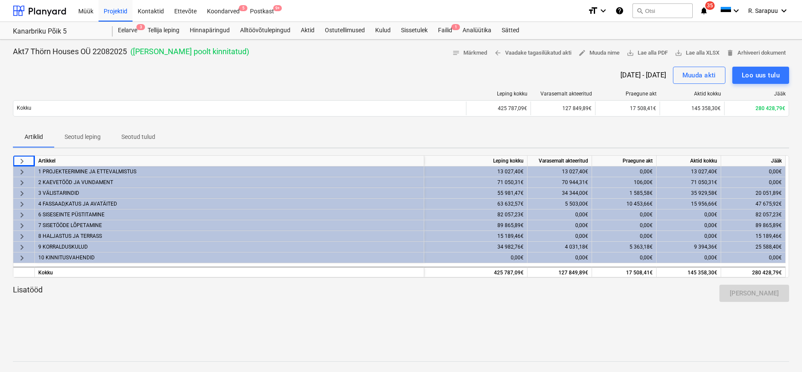
click at [23, 191] on span "keyboard_arrow_right" at bounding box center [22, 193] width 10 height 10
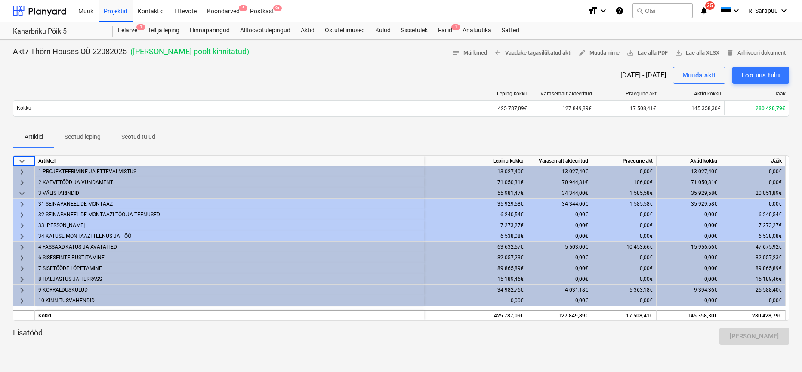
click at [26, 244] on span "keyboard_arrow_right" at bounding box center [22, 247] width 10 height 10
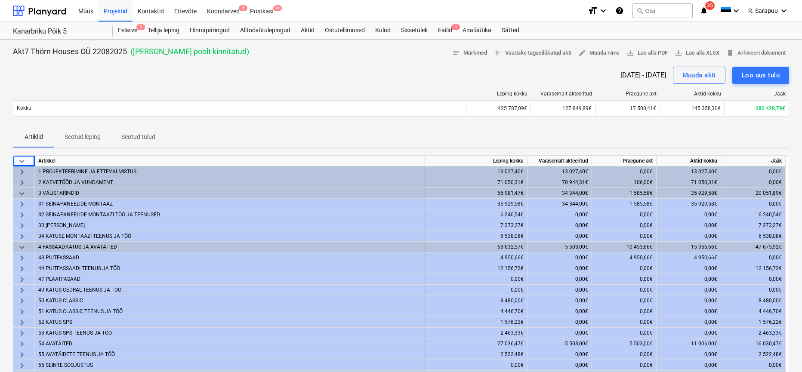
click at [25, 244] on span "keyboard_arrow_down" at bounding box center [22, 247] width 10 height 10
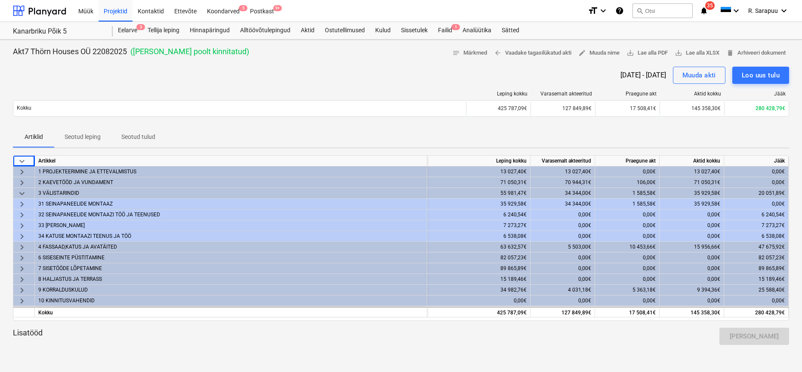
scroll to position [4, 0]
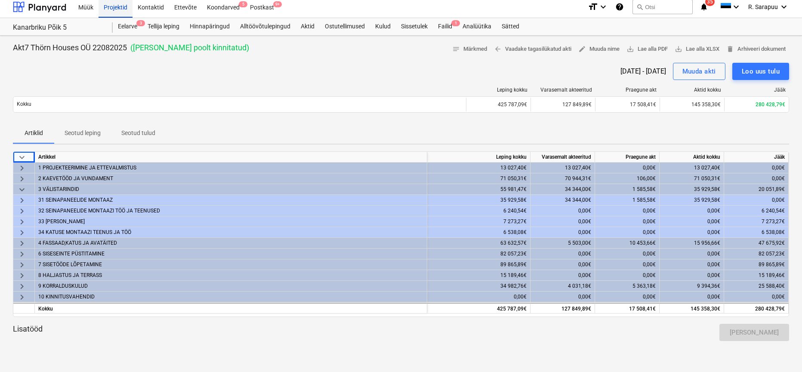
click at [123, 9] on div "Projektid" at bounding box center [115, 7] width 34 height 22
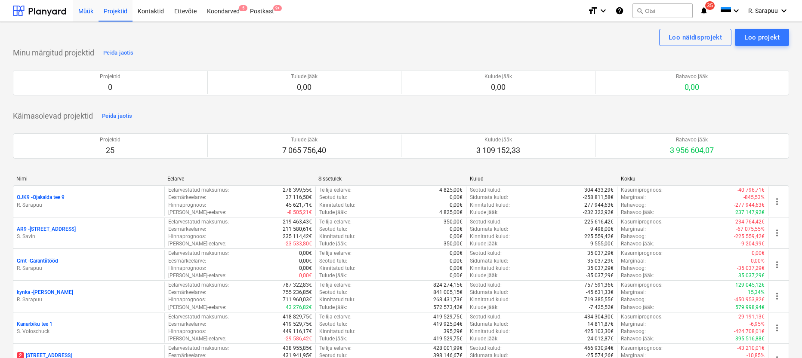
click at [87, 15] on div "Müük" at bounding box center [85, 11] width 25 height 22
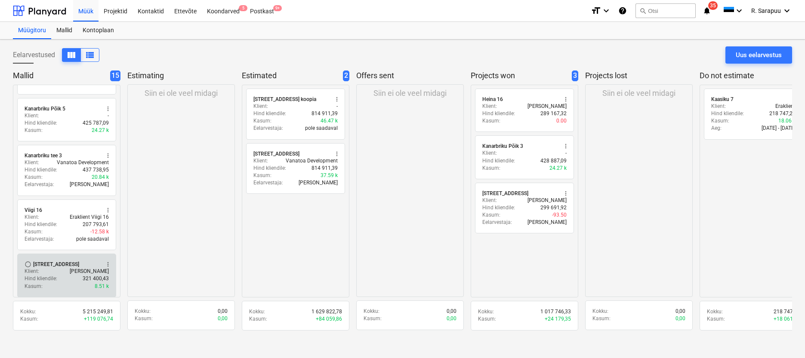
scroll to position [485, 0]
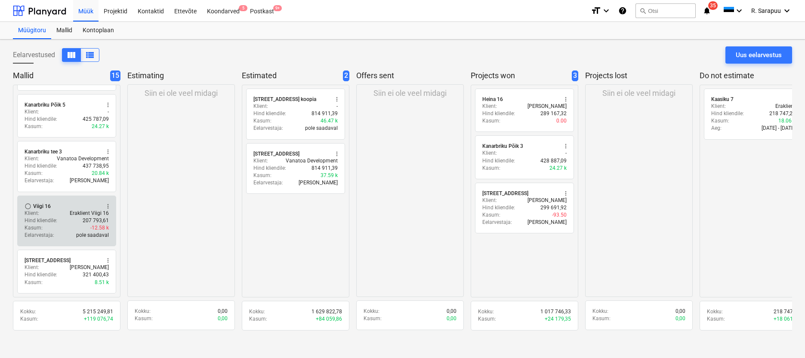
click at [62, 210] on div "Klient : Eraklient Viigi 16" at bounding box center [67, 213] width 84 height 7
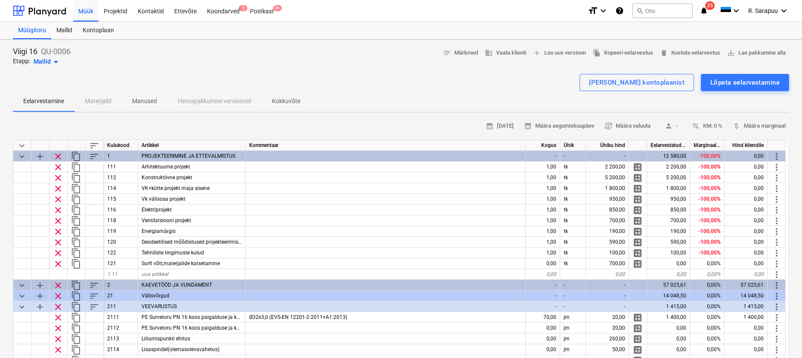
click at [21, 142] on span "keyboard_arrow_down" at bounding box center [22, 146] width 10 height 10
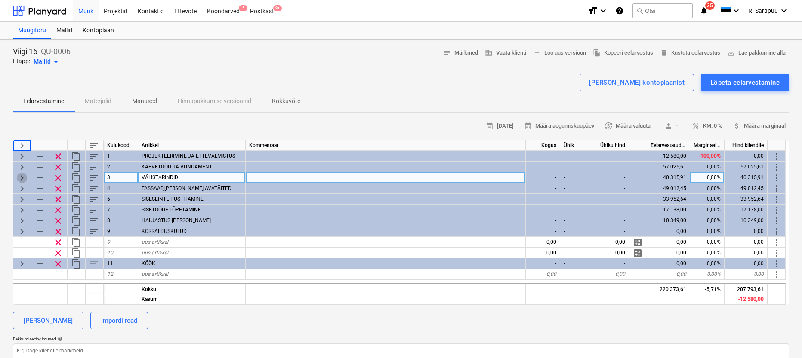
click at [21, 175] on span "keyboard_arrow_right" at bounding box center [22, 178] width 10 height 10
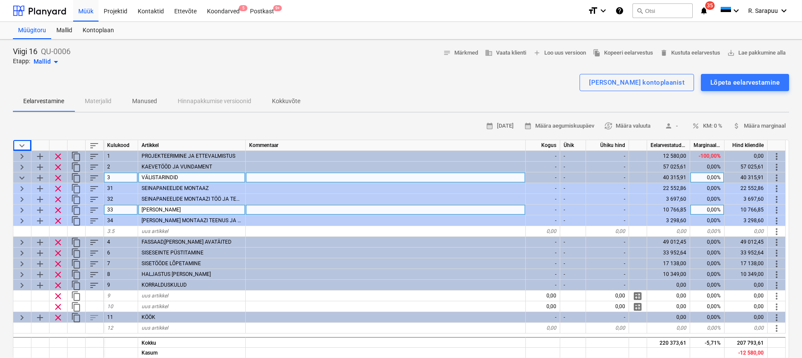
click at [23, 208] on span "keyboard_arrow_right" at bounding box center [22, 210] width 10 height 10
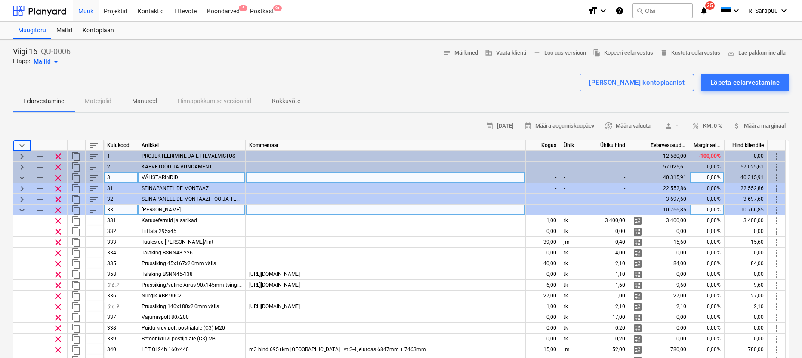
scroll to position [3, 0]
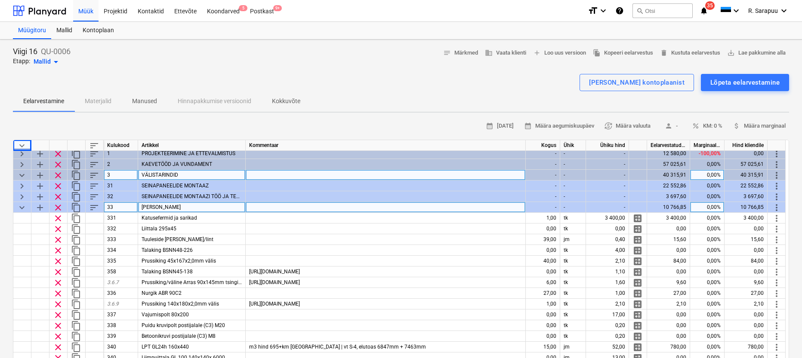
click at [23, 208] on span "keyboard_arrow_down" at bounding box center [22, 208] width 10 height 10
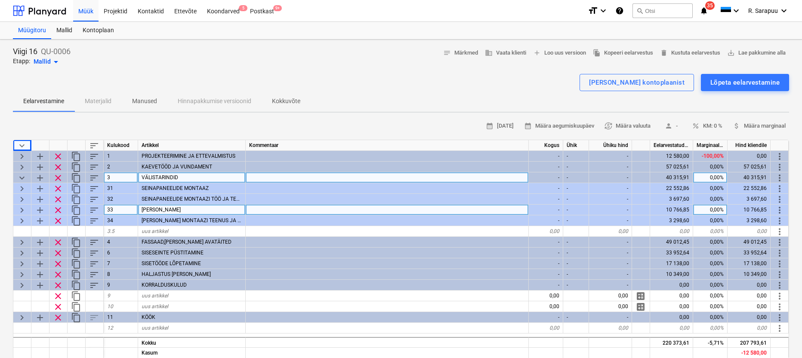
scroll to position [0, 0]
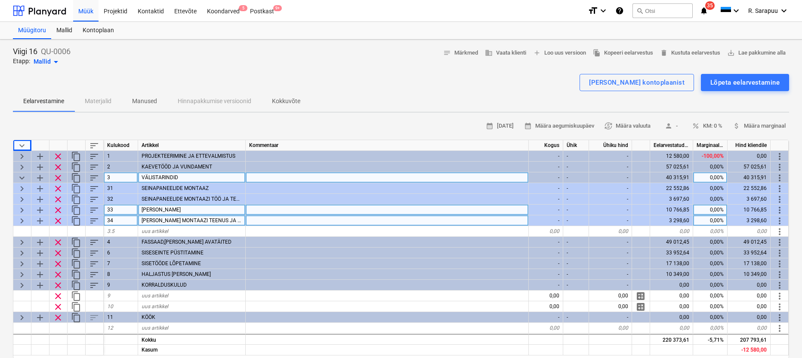
click at [24, 221] on span "keyboard_arrow_right" at bounding box center [22, 221] width 10 height 10
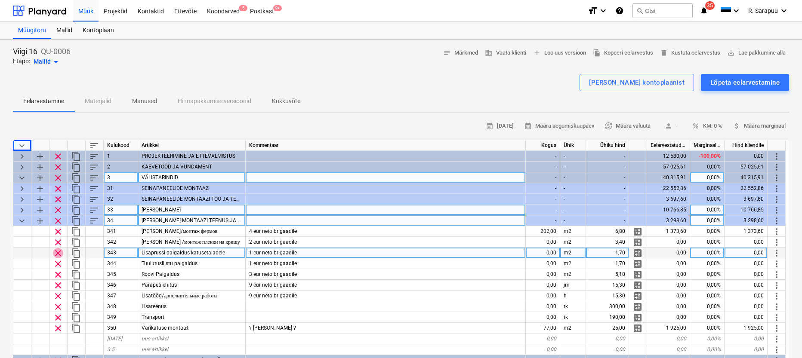
click at [60, 252] on span "clear" at bounding box center [58, 253] width 10 height 10
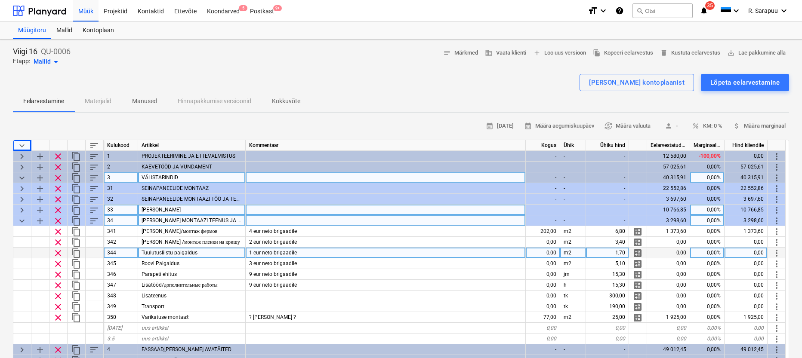
click at [208, 252] on div "Tuulutusliistu paigaldus" at bounding box center [192, 253] width 108 height 11
click at [208, 252] on input "Tuulutusliistu paigaldus" at bounding box center [191, 253] width 107 height 10
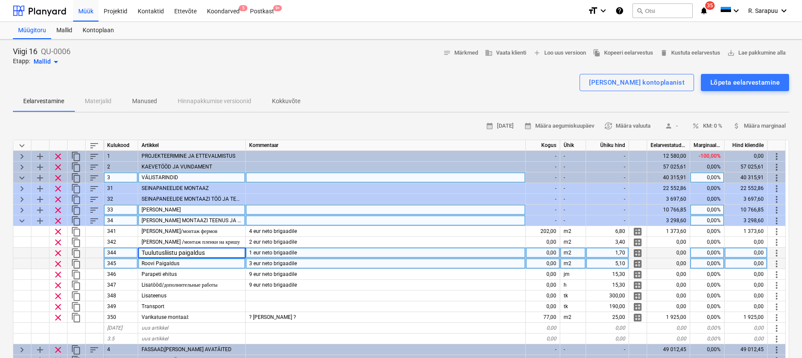
click at [203, 259] on div "Roovi Paigaldus" at bounding box center [192, 263] width 108 height 11
click at [212, 250] on div "Tuulutusliistu paigaldus" at bounding box center [192, 253] width 108 height 11
click at [212, 250] on input "Tuulutusliistu paigaldus" at bounding box center [191, 253] width 107 height 10
click at [204, 265] on div "Roovi Paigaldus" at bounding box center [192, 263] width 108 height 11
drag, startPoint x: 572, startPoint y: 264, endPoint x: 564, endPoint y: 265, distance: 8.7
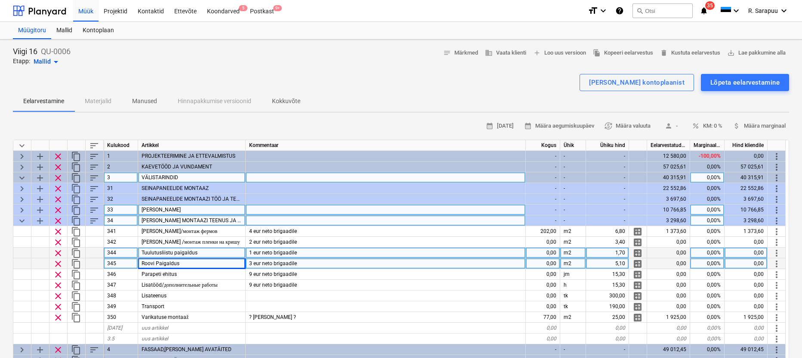
click at [564, 265] on div "m2" at bounding box center [573, 263] width 26 height 11
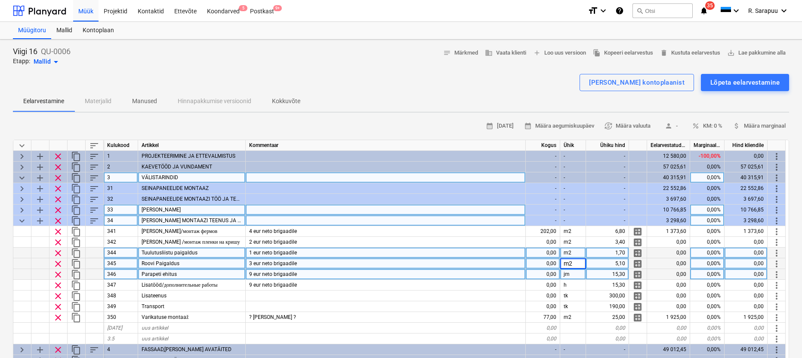
click at [178, 275] on div "Parapeti ehitus" at bounding box center [192, 274] width 108 height 11
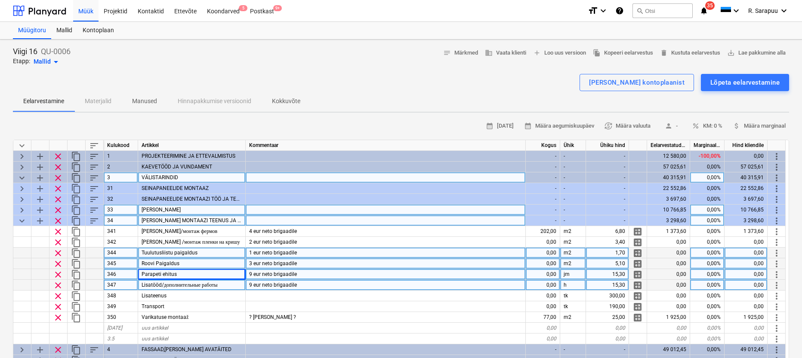
click at [333, 282] on div "9 eur neto brigaadile" at bounding box center [386, 285] width 280 height 11
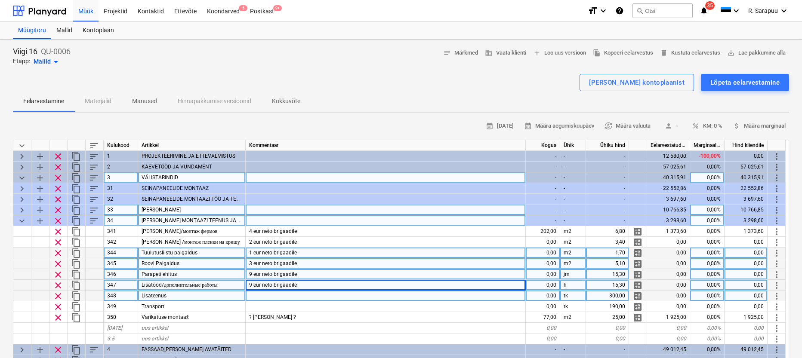
click at [270, 297] on div at bounding box center [386, 296] width 280 height 11
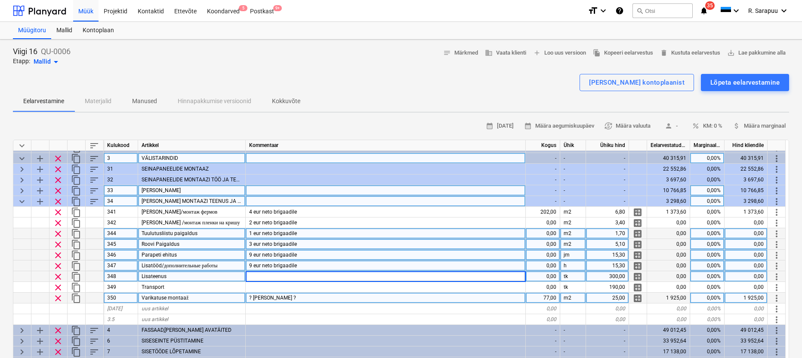
scroll to position [36, 0]
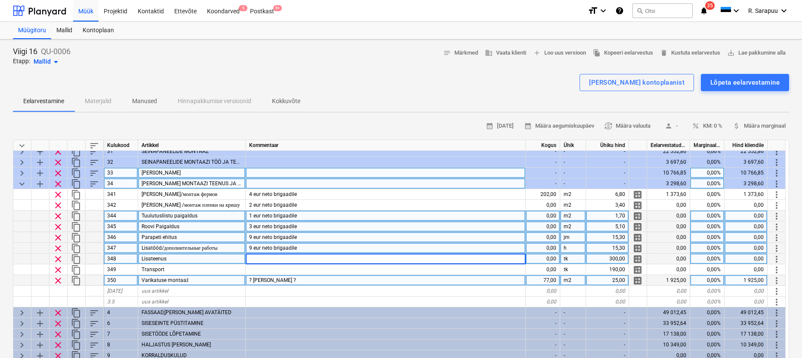
click at [297, 280] on div "? [PERSON_NAME] ?" at bounding box center [386, 280] width 280 height 11
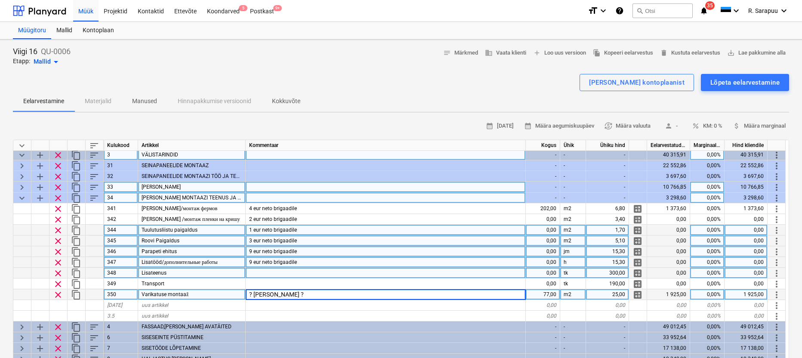
scroll to position [23, 0]
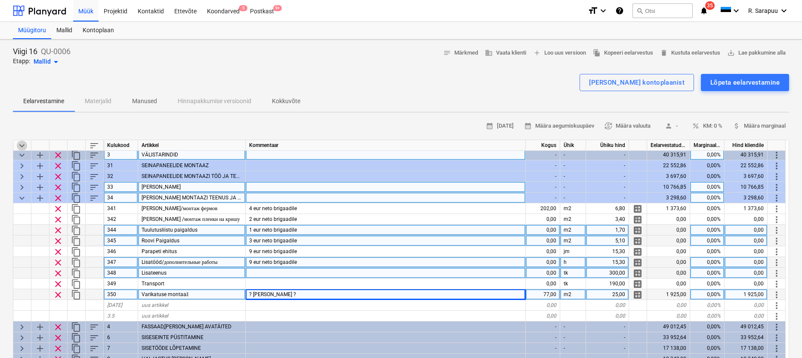
click at [23, 141] on span "keyboard_arrow_down" at bounding box center [22, 146] width 10 height 10
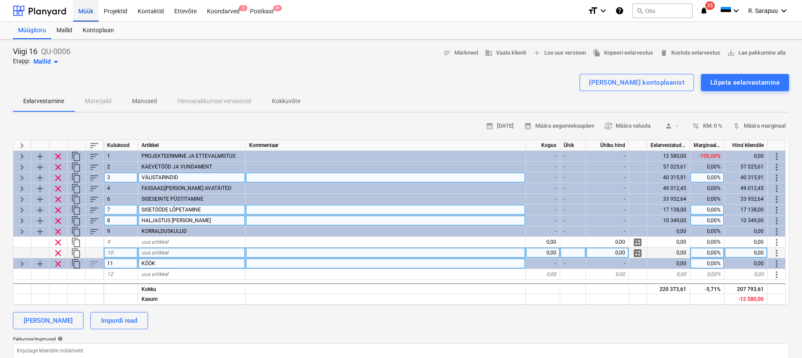
click at [78, 12] on div "Müük" at bounding box center [85, 11] width 25 height 22
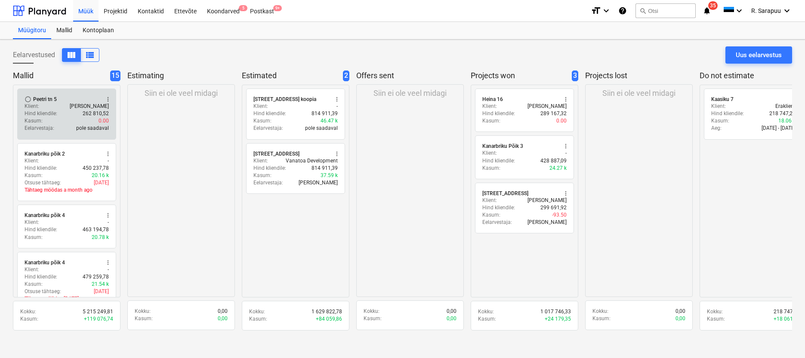
click at [44, 102] on div "Peetri tn 5" at bounding box center [45, 99] width 24 height 7
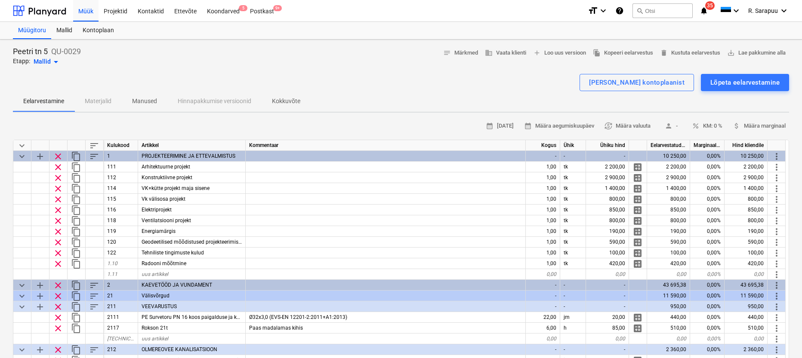
click at [23, 145] on span "keyboard_arrow_down" at bounding box center [22, 146] width 10 height 10
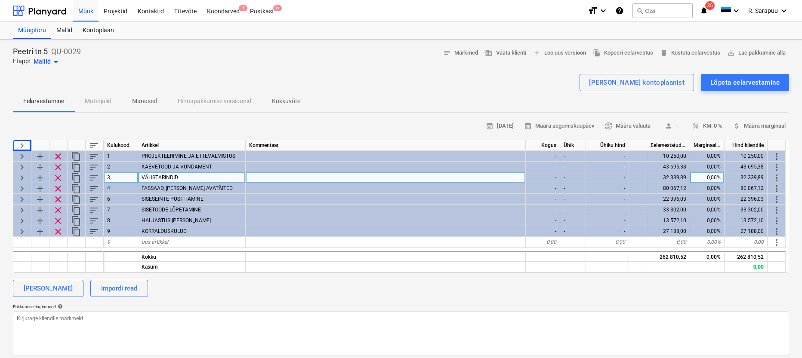
click at [22, 177] on span "keyboard_arrow_right" at bounding box center [22, 178] width 10 height 10
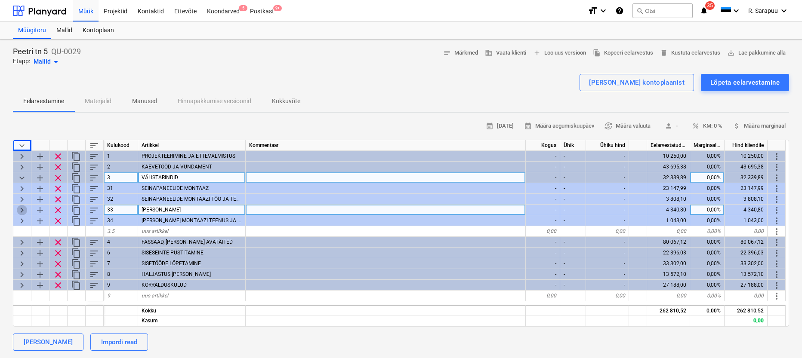
click at [18, 209] on span "keyboard_arrow_right" at bounding box center [22, 210] width 10 height 10
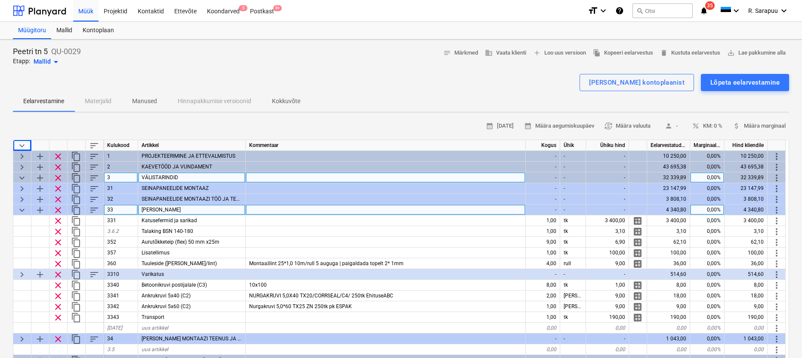
click at [22, 210] on span "keyboard_arrow_down" at bounding box center [22, 210] width 10 height 10
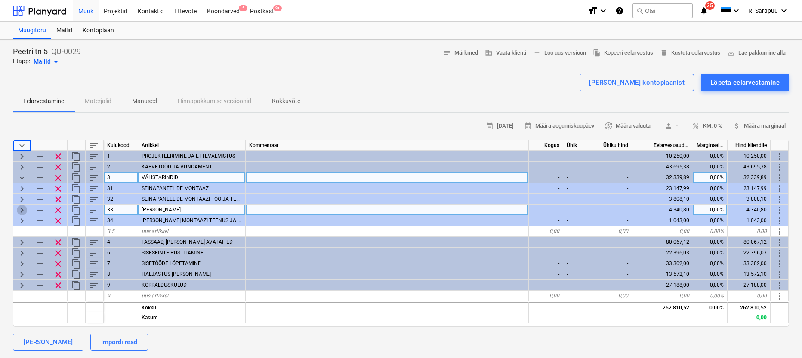
click at [22, 210] on span "keyboard_arrow_right" at bounding box center [22, 210] width 10 height 10
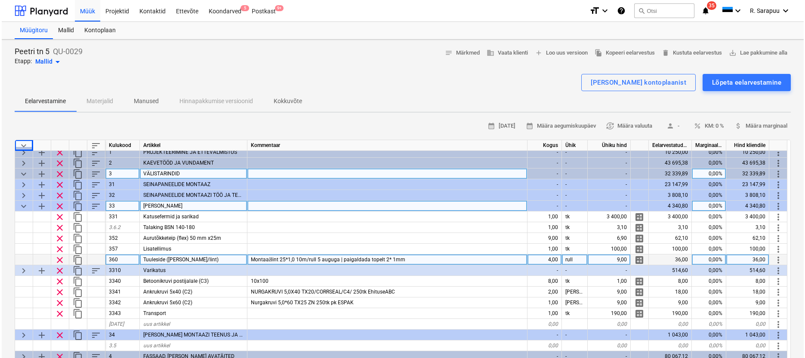
scroll to position [3, 0]
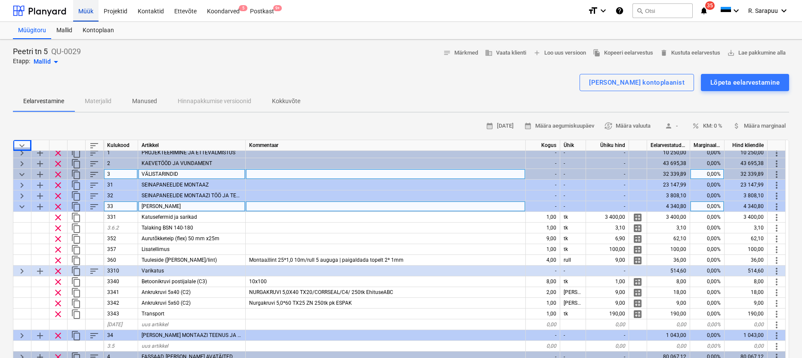
click at [94, 17] on div "Müük" at bounding box center [85, 11] width 25 height 22
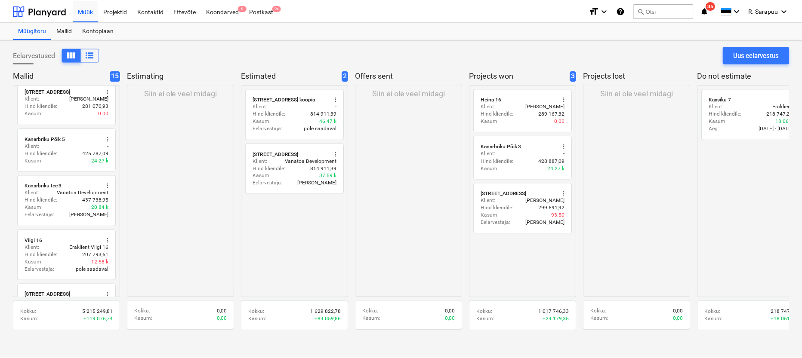
scroll to position [509, 0]
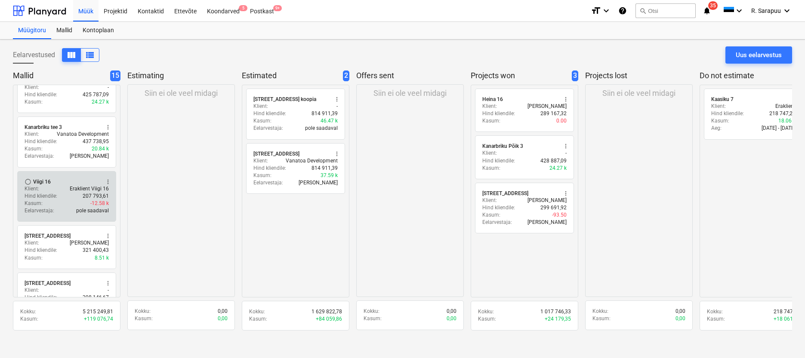
click at [51, 185] on div "Klient : Eraklient Viigi 16" at bounding box center [67, 188] width 84 height 7
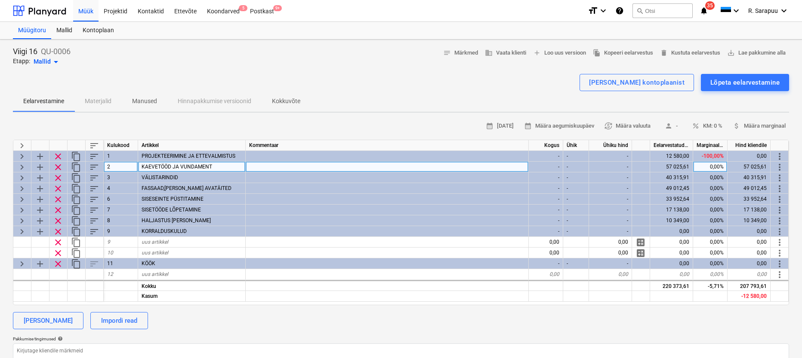
click at [21, 169] on span "keyboard_arrow_right" at bounding box center [22, 167] width 10 height 10
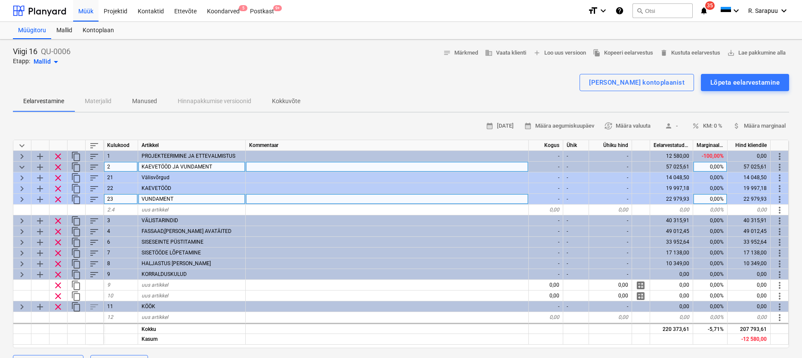
click at [22, 198] on span "keyboard_arrow_right" at bounding box center [22, 199] width 10 height 10
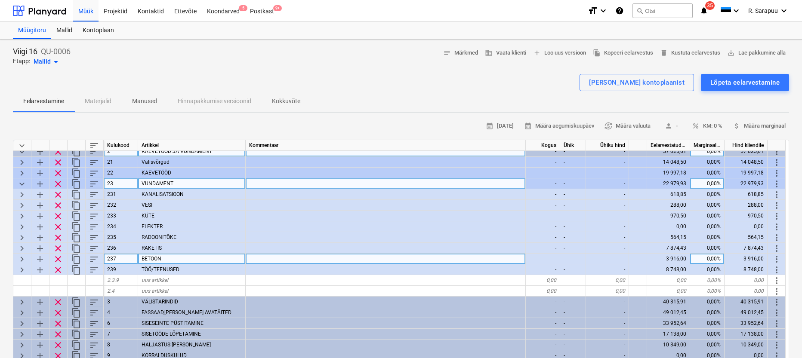
scroll to position [20, 0]
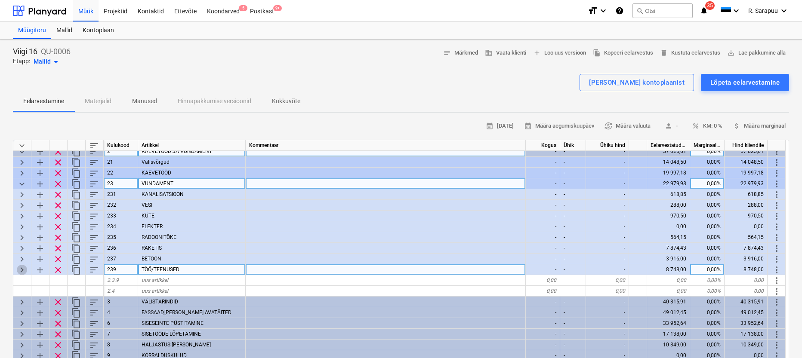
click at [25, 265] on span "keyboard_arrow_right" at bounding box center [22, 270] width 10 height 10
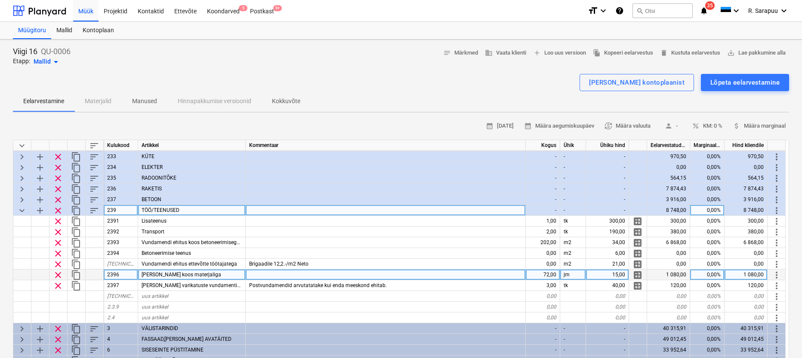
scroll to position [1, 0]
click at [210, 274] on div "[PERSON_NAME] koos materjaliga" at bounding box center [192, 274] width 108 height 11
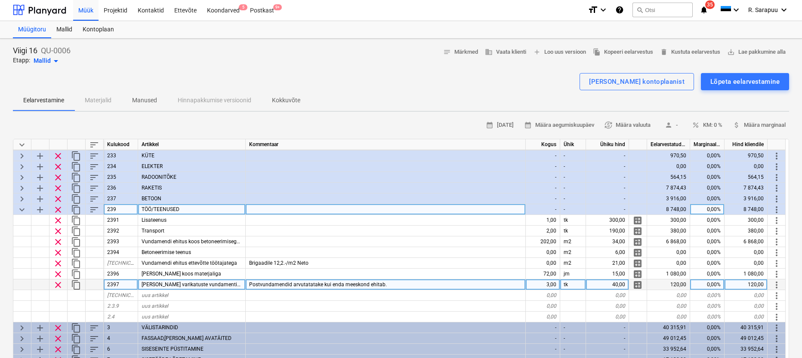
scroll to position [1, 0]
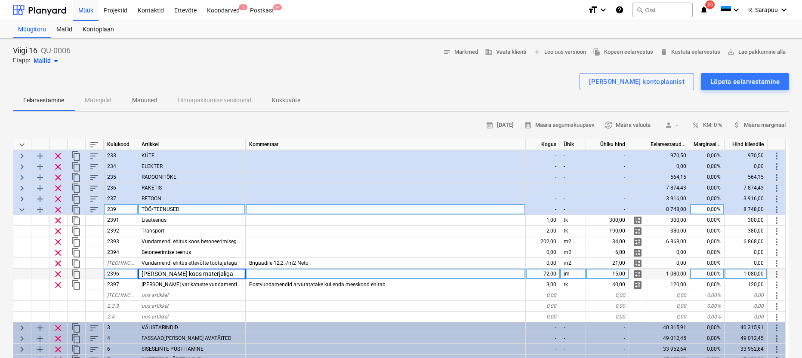
click at [228, 272] on input "[PERSON_NAME] koos materjaliga" at bounding box center [191, 274] width 107 height 10
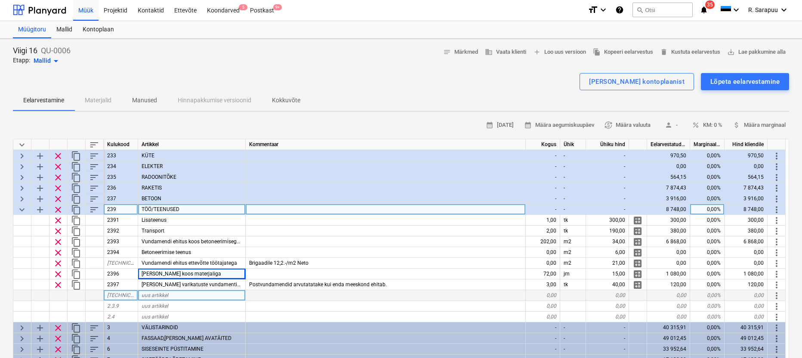
click at [266, 294] on div at bounding box center [386, 295] width 280 height 11
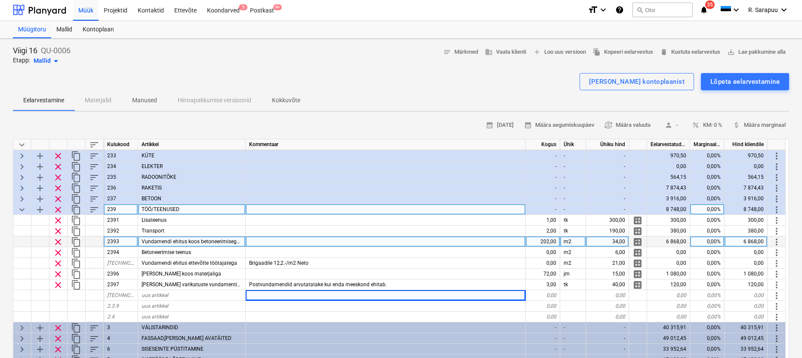
scroll to position [77, 0]
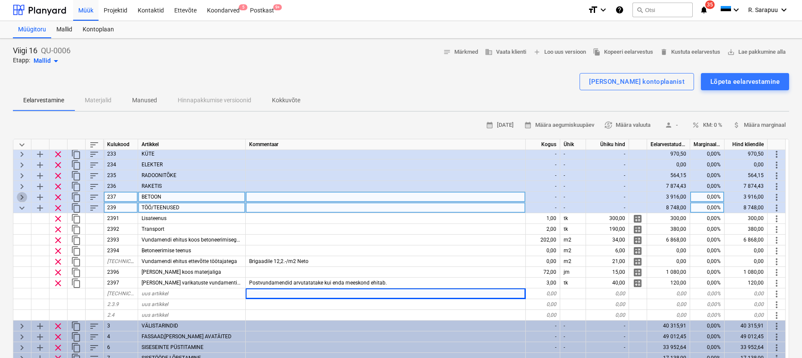
click at [21, 193] on span "keyboard_arrow_right" at bounding box center [22, 197] width 10 height 10
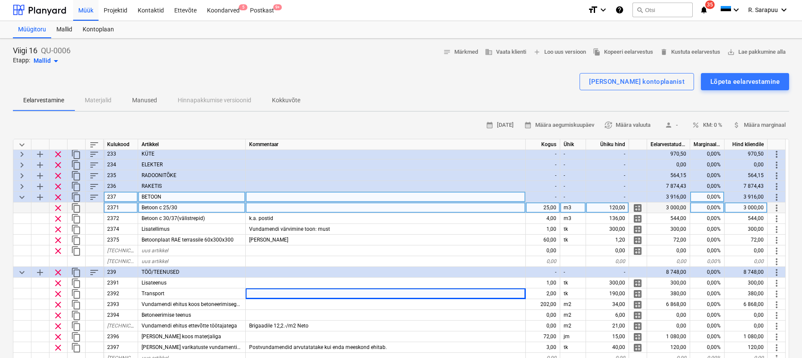
click at [25, 196] on span "keyboard_arrow_down" at bounding box center [22, 197] width 10 height 10
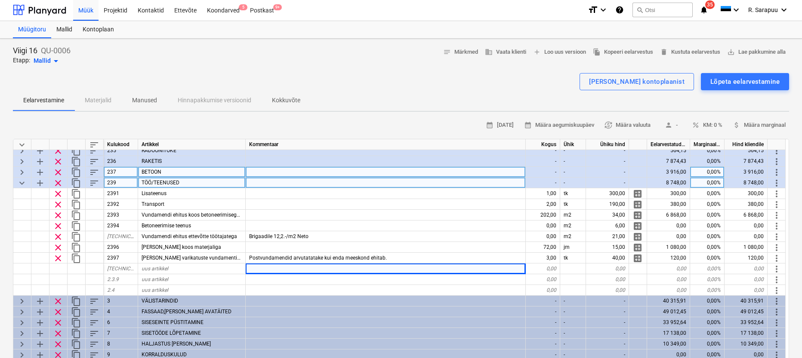
scroll to position [105, 0]
